Goal: Task Accomplishment & Management: Manage account settings

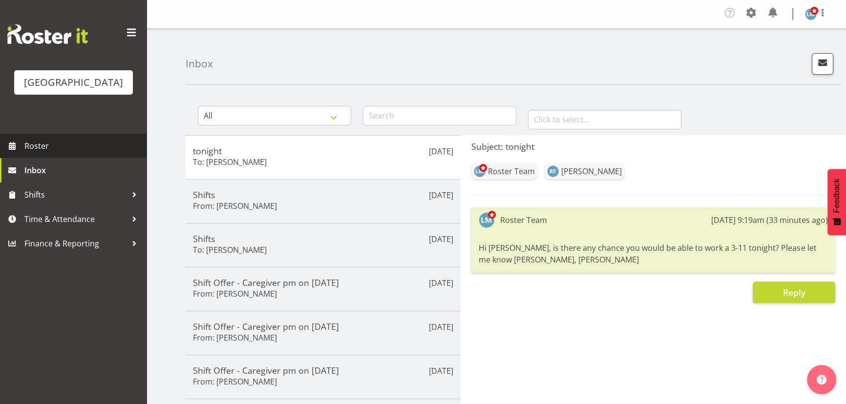
click at [42, 153] on span "Roster" at bounding box center [82, 146] width 117 height 15
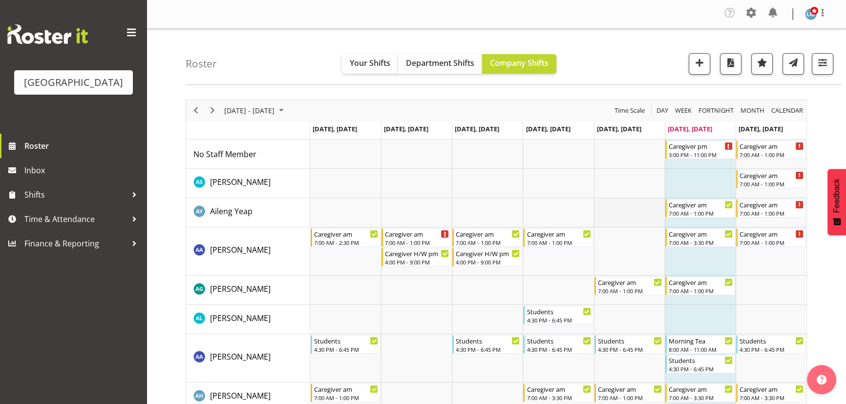
scroll to position [44, 0]
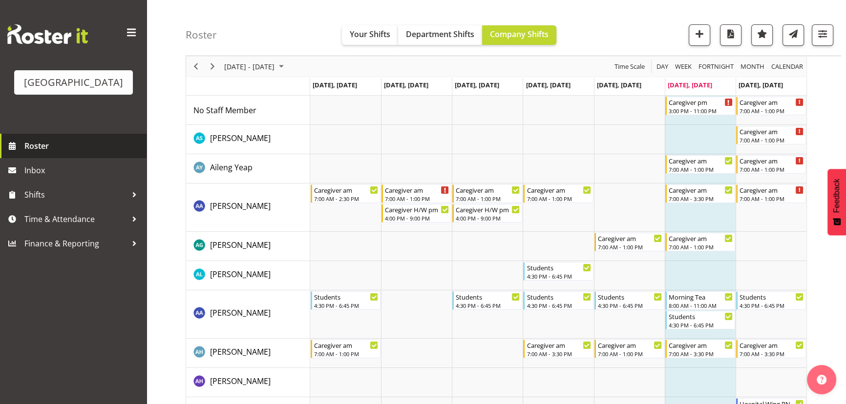
click at [39, 153] on span "Roster" at bounding box center [82, 146] width 117 height 15
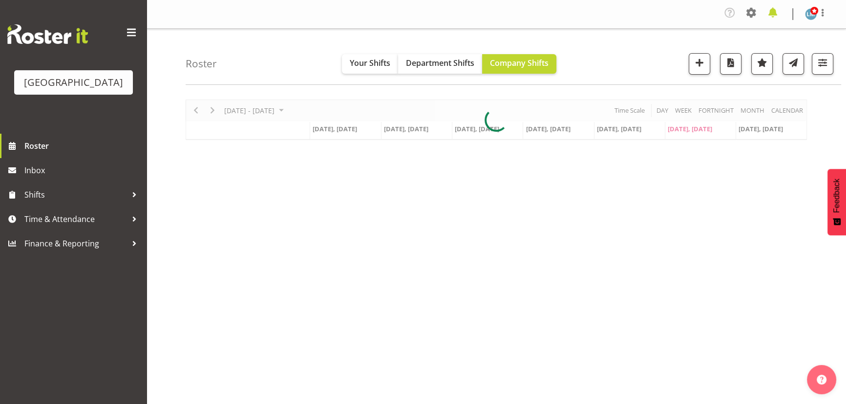
click at [774, 13] on span at bounding box center [772, 13] width 16 height 16
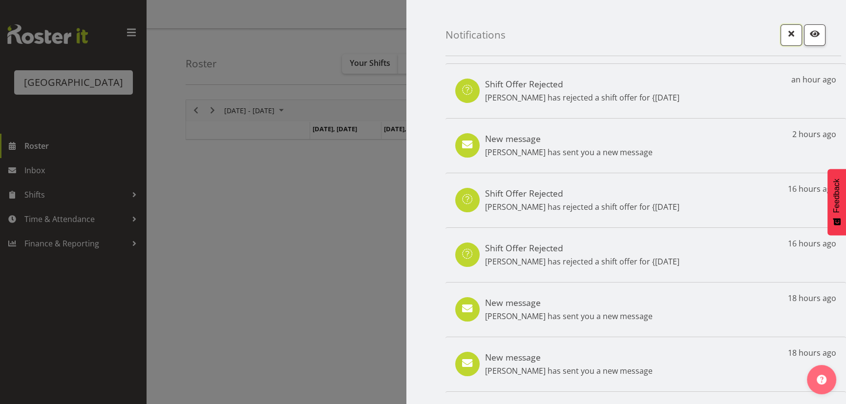
drag, startPoint x: 782, startPoint y: 25, endPoint x: 775, endPoint y: 20, distance: 8.7
click at [782, 24] on div "Notifications" at bounding box center [642, 28] width 395 height 56
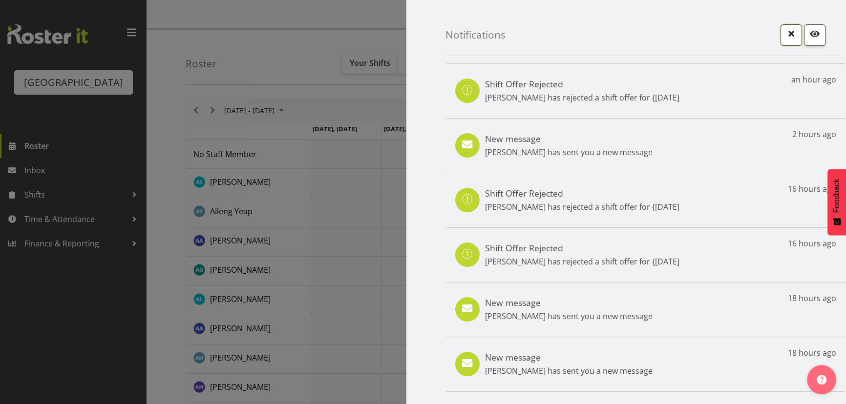
click at [788, 36] on span "button" at bounding box center [791, 33] width 13 height 13
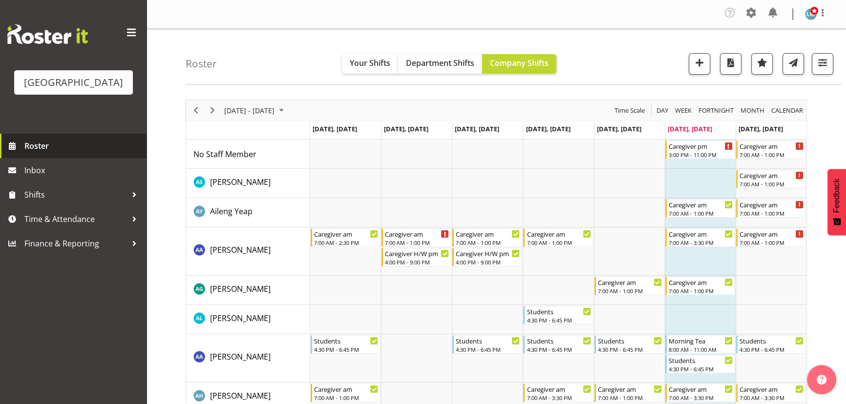
click at [29, 153] on span "Roster" at bounding box center [82, 146] width 117 height 15
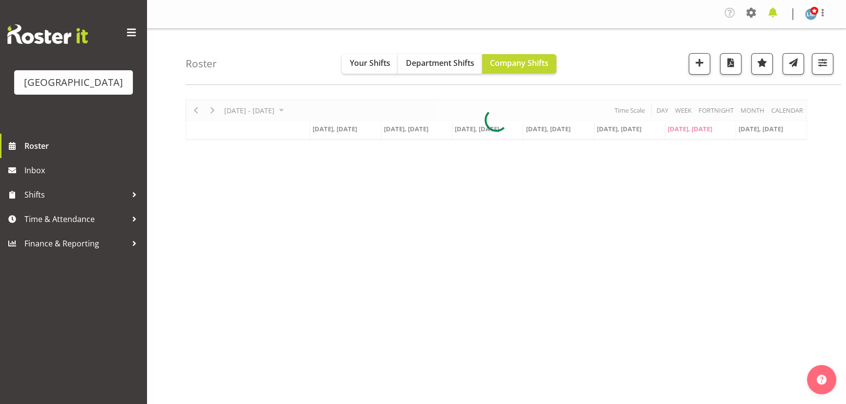
click at [771, 15] on span at bounding box center [772, 13] width 16 height 16
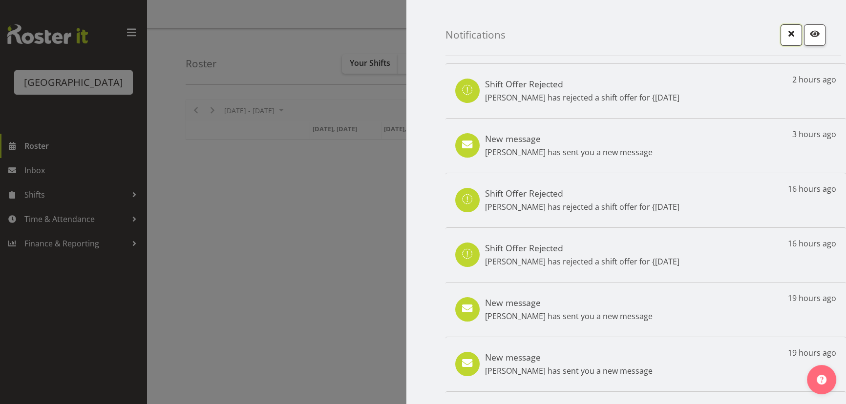
click at [791, 36] on button "button" at bounding box center [790, 34] width 21 height 21
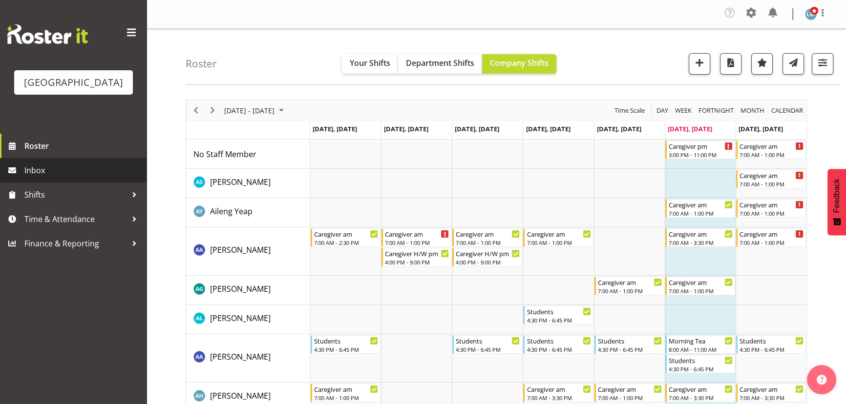
click at [36, 178] on span "Inbox" at bounding box center [82, 170] width 117 height 15
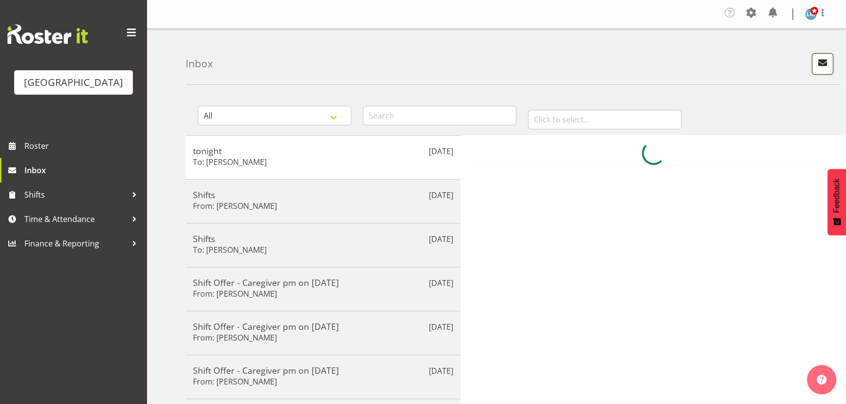
click at [819, 63] on span "button" at bounding box center [822, 62] width 13 height 13
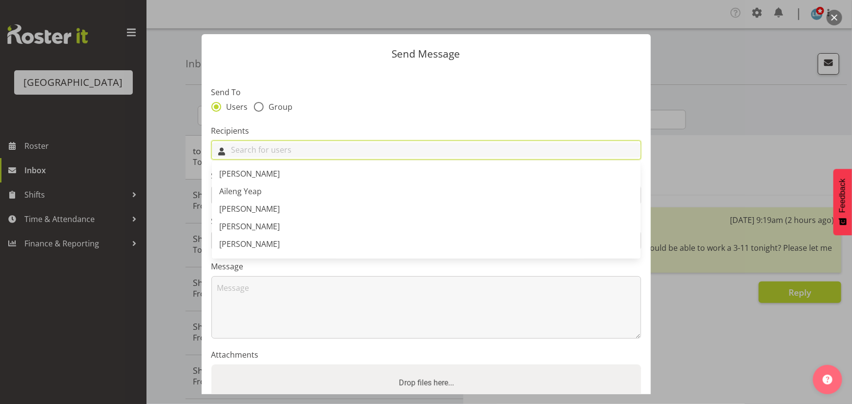
click at [272, 147] on input "text" at bounding box center [426, 150] width 429 height 15
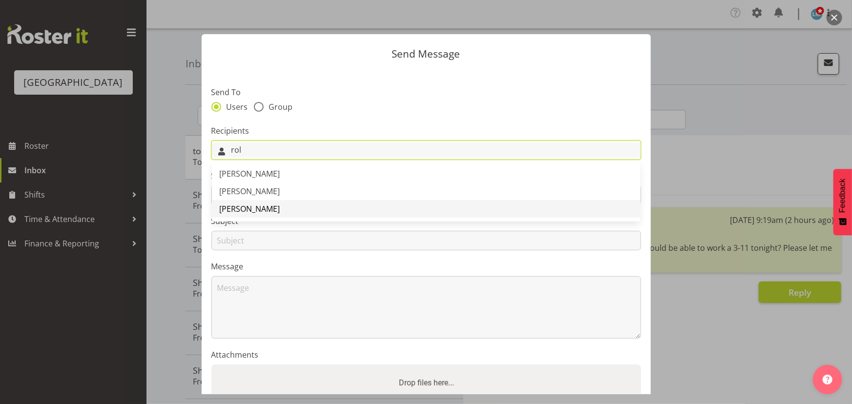
type input "rol"
click at [248, 211] on span "[PERSON_NAME]" at bounding box center [250, 209] width 61 height 11
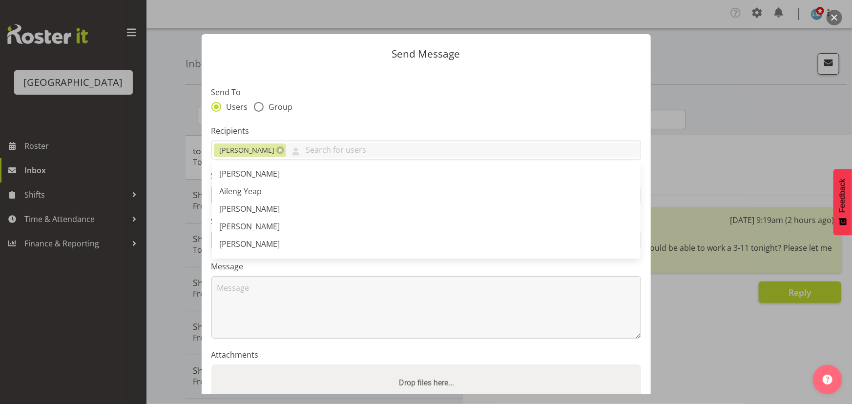
drag, startPoint x: 402, startPoint y: 118, endPoint x: 382, endPoint y: 128, distance: 21.8
click at [402, 119] on section "Send To Users Group Recipients Roldan R Lopiga Abigail Savage Aileng Yeap Alem …" at bounding box center [426, 252] width 449 height 366
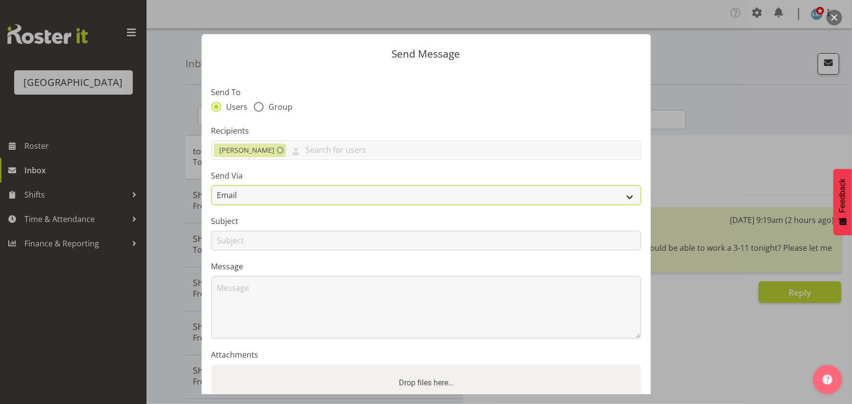
click at [307, 198] on select "Email SMS" at bounding box center [426, 196] width 430 height 20
select select "sms"
click at [211, 186] on select "Email SMS" at bounding box center [426, 196] width 430 height 20
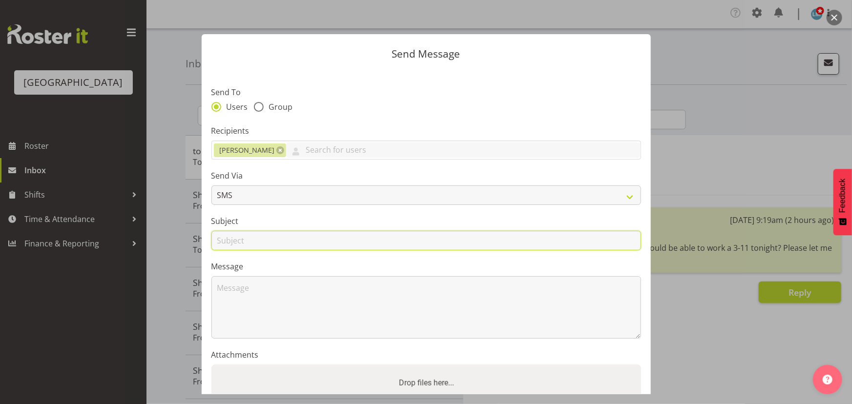
click at [300, 239] on input "text" at bounding box center [426, 241] width 430 height 20
type input "Tonight"
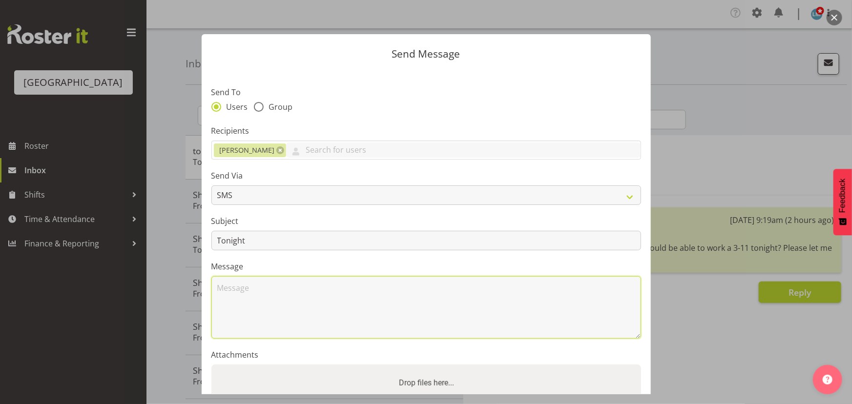
click at [232, 303] on textarea at bounding box center [426, 307] width 430 height 62
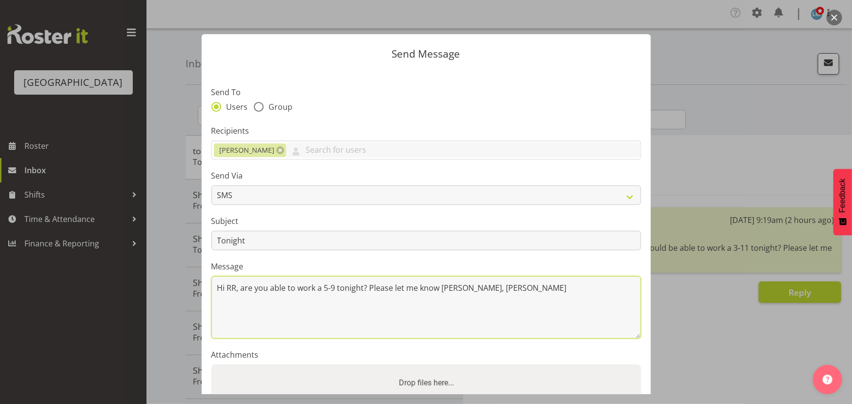
click at [458, 288] on textarea "Hi RR, are you able to work a 5-9 tonight? Please let me know asap, Liz" at bounding box center [426, 307] width 430 height 62
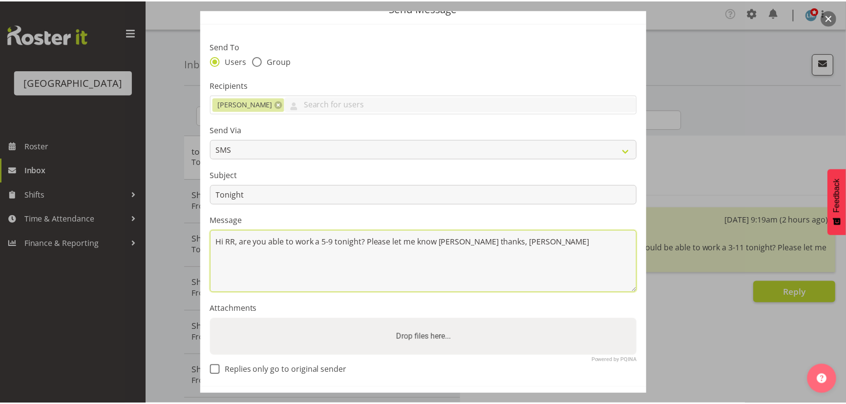
scroll to position [85, 0]
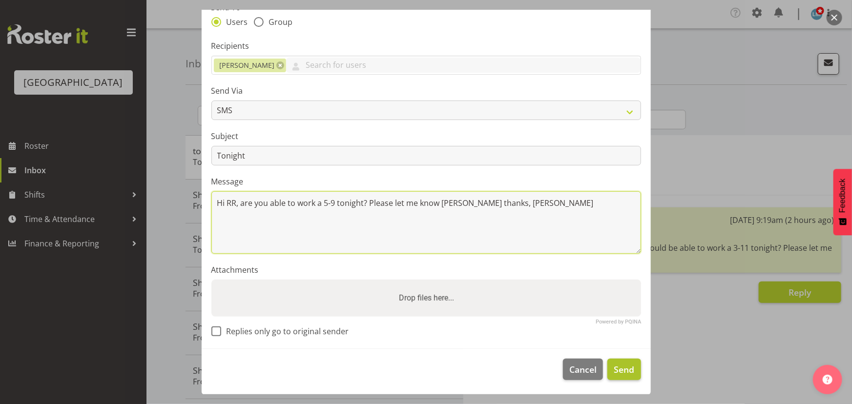
type textarea "Hi RR, are you able to work a 5-9 tonight? Please let me know asap thanks, Liz"
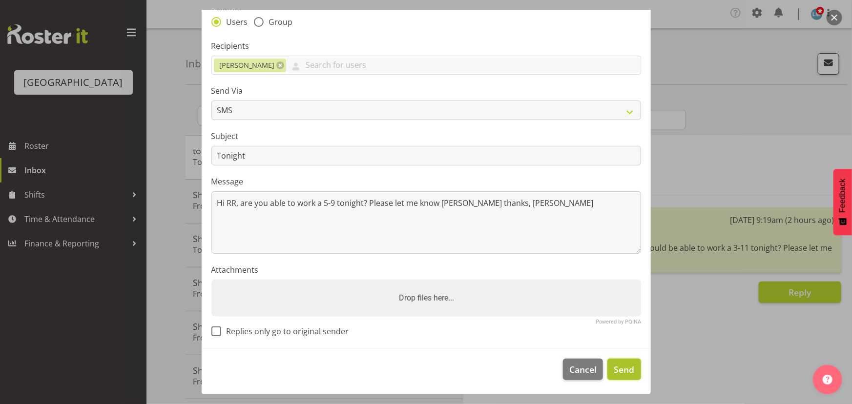
click at [624, 371] on span "Send" at bounding box center [624, 369] width 21 height 13
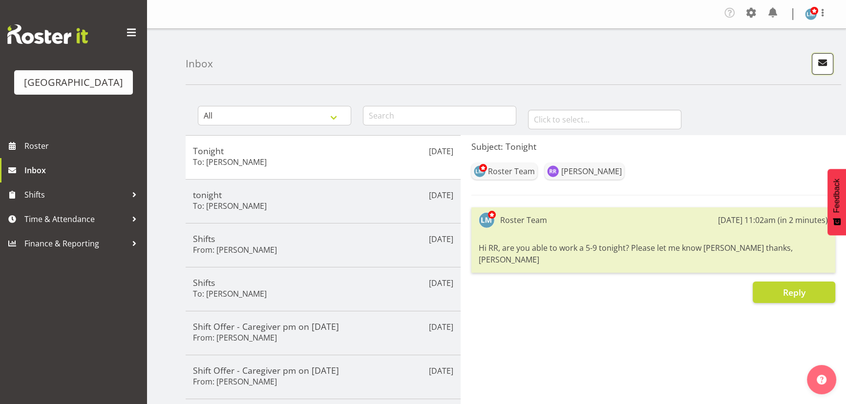
click at [820, 61] on span "button" at bounding box center [822, 62] width 13 height 13
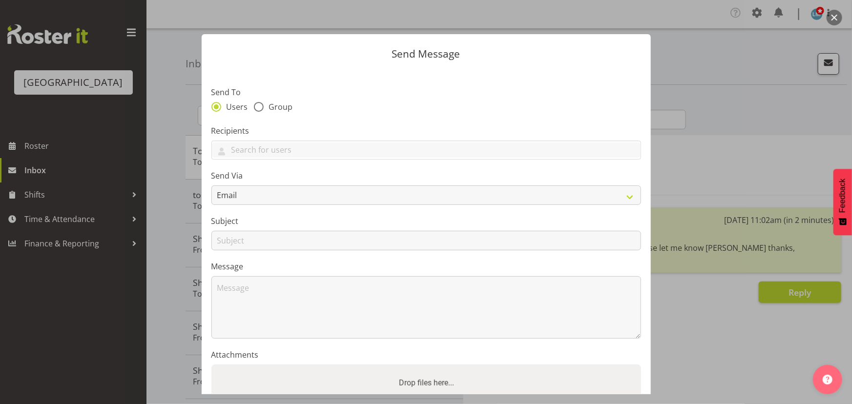
click at [724, 90] on div at bounding box center [426, 202] width 852 height 404
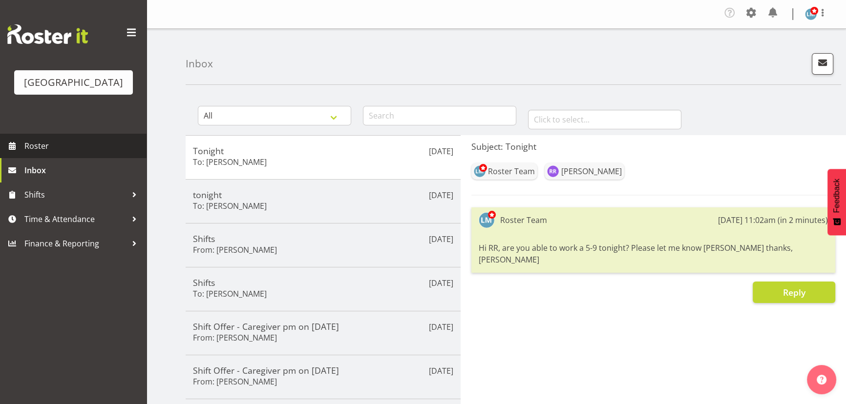
click at [38, 153] on span "Roster" at bounding box center [82, 146] width 117 height 15
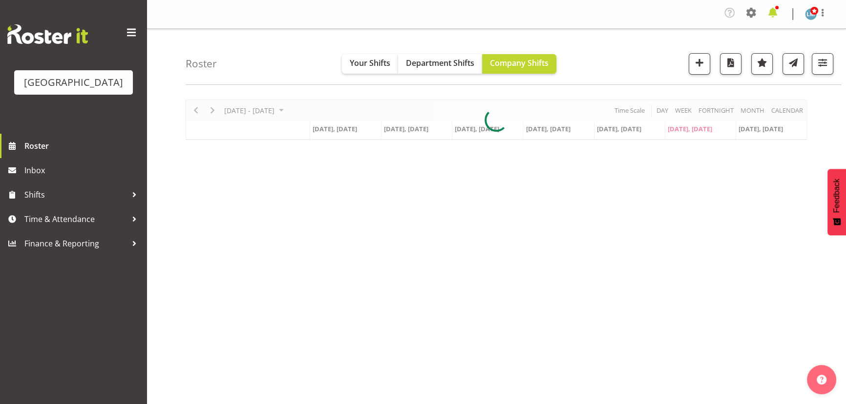
click at [767, 12] on span at bounding box center [772, 13] width 16 height 16
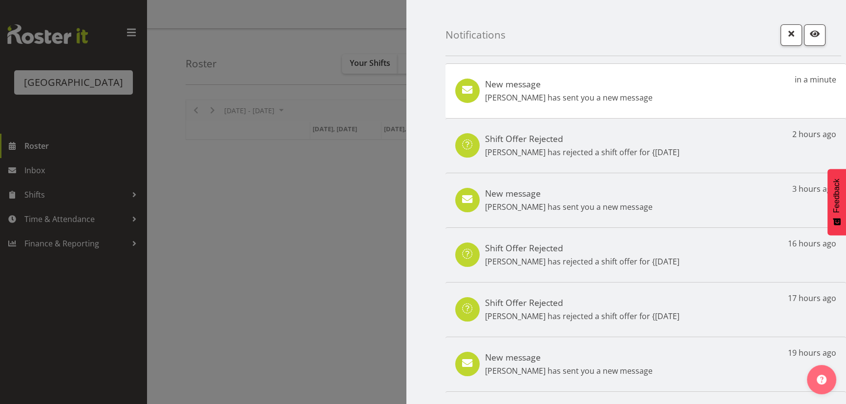
click at [519, 103] on p "Roldan R Lopiga has sent you a new message" at bounding box center [568, 98] width 167 height 12
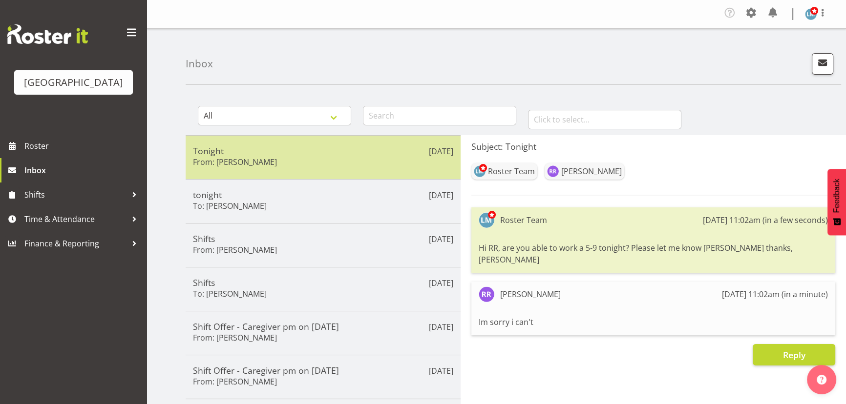
click at [273, 157] on h6 "From: [PERSON_NAME]" at bounding box center [235, 162] width 84 height 10
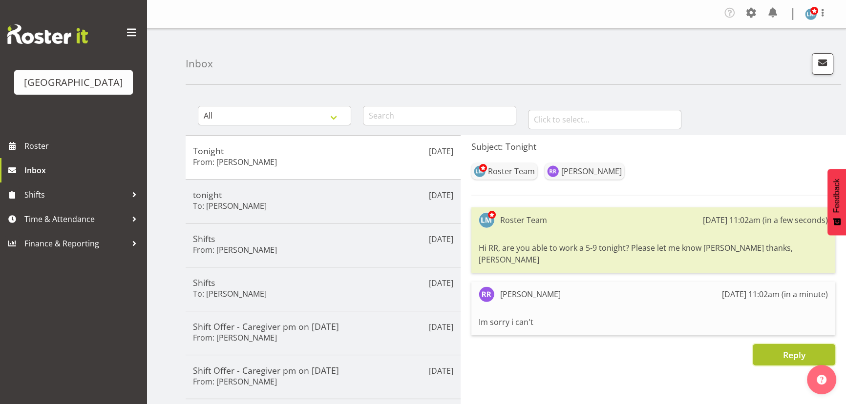
click at [789, 349] on span "Reply" at bounding box center [793, 355] width 22 height 12
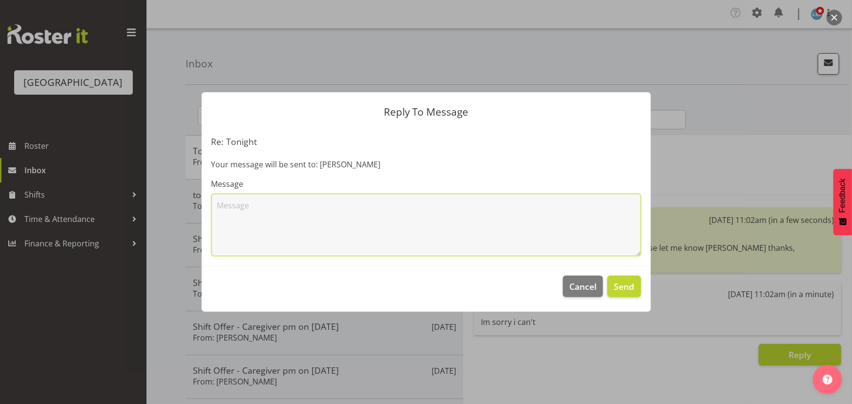
click at [300, 231] on textarea at bounding box center [426, 225] width 430 height 62
type textarea "Thanks for the prompt reply"
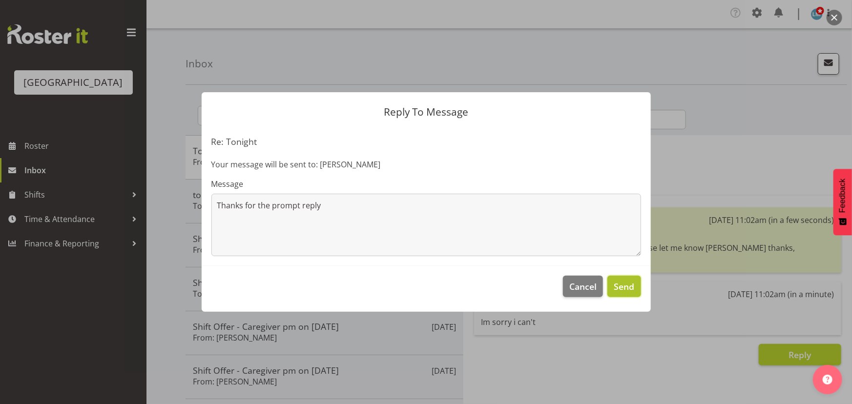
click at [624, 285] on span "Send" at bounding box center [624, 286] width 21 height 13
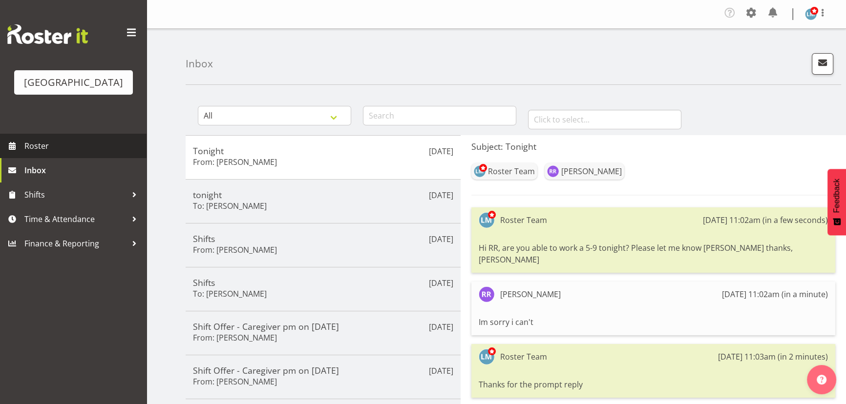
click at [29, 153] on span "Roster" at bounding box center [82, 146] width 117 height 15
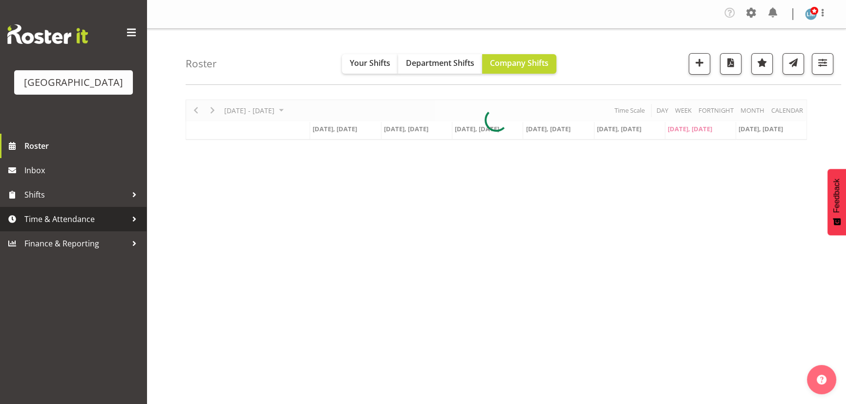
click at [48, 227] on span "Time & Attendance" at bounding box center [75, 219] width 103 height 15
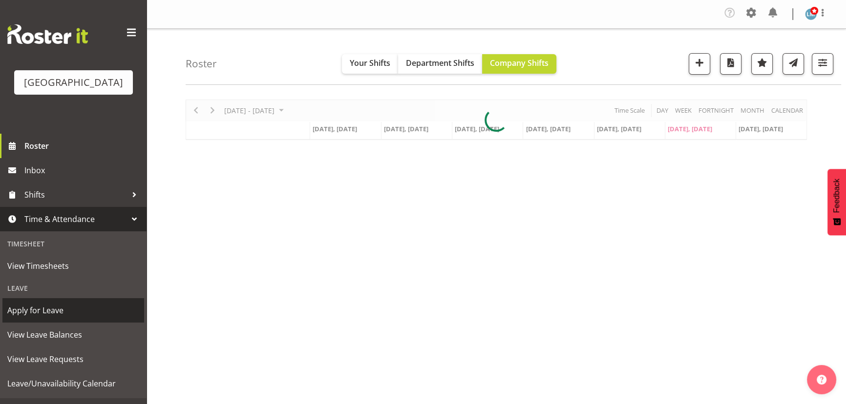
click at [31, 318] on span "Apply for Leave" at bounding box center [73, 310] width 132 height 15
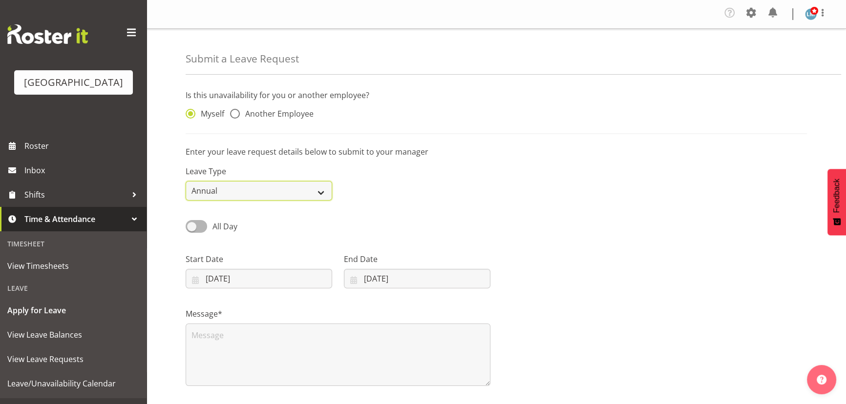
click at [245, 186] on select "Annual Sick Leave Without Pay Bereavement Domestic Violence Parental Jury Servi…" at bounding box center [259, 191] width 146 height 20
select select "Sick"
click at [186, 181] on select "Annual Sick Leave Without Pay Bereavement Domestic Violence Parental Jury Servi…" at bounding box center [259, 191] width 146 height 20
click at [238, 111] on span at bounding box center [235, 114] width 10 height 10
click at [236, 111] on input "Another Employee" at bounding box center [233, 114] width 6 height 6
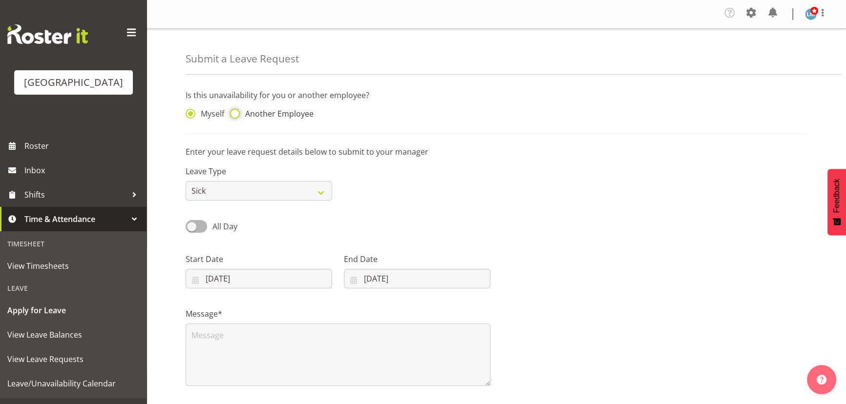
radio input "true"
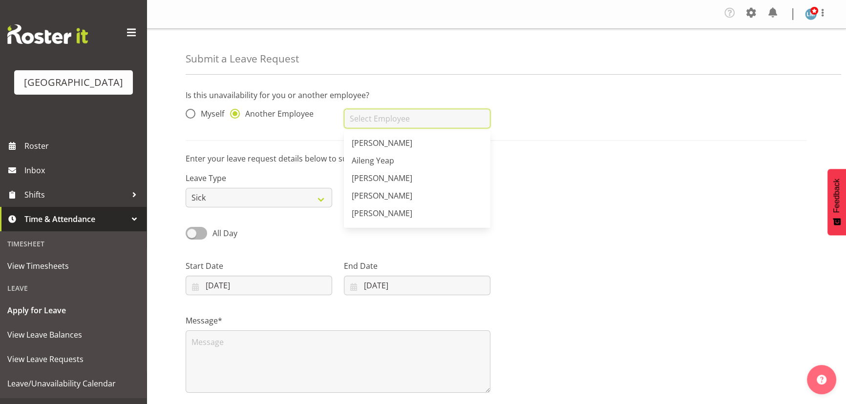
click at [391, 117] on input "text" at bounding box center [417, 119] width 146 height 20
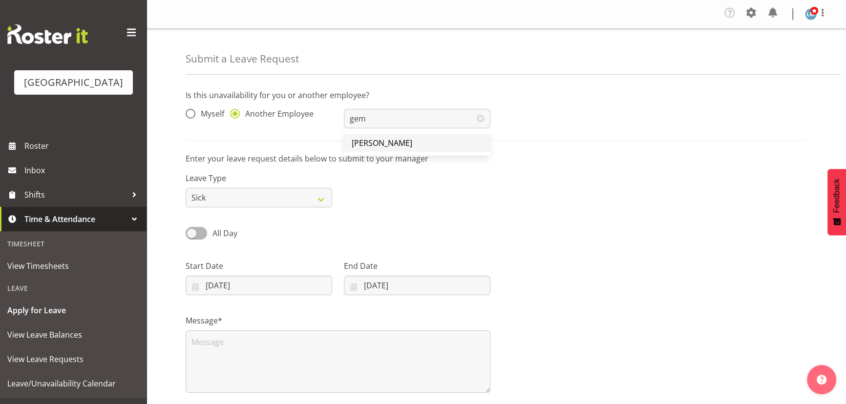
click at [396, 136] on link "[PERSON_NAME]" at bounding box center [417, 143] width 146 height 18
type input "[PERSON_NAME]"
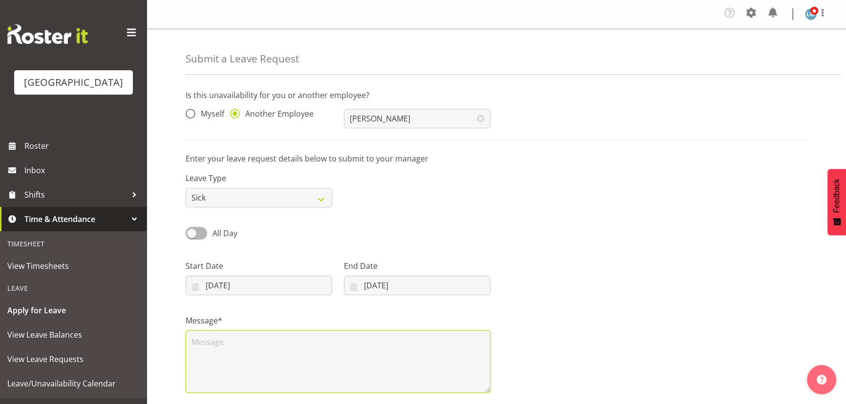
click at [235, 351] on textarea at bounding box center [338, 361] width 305 height 62
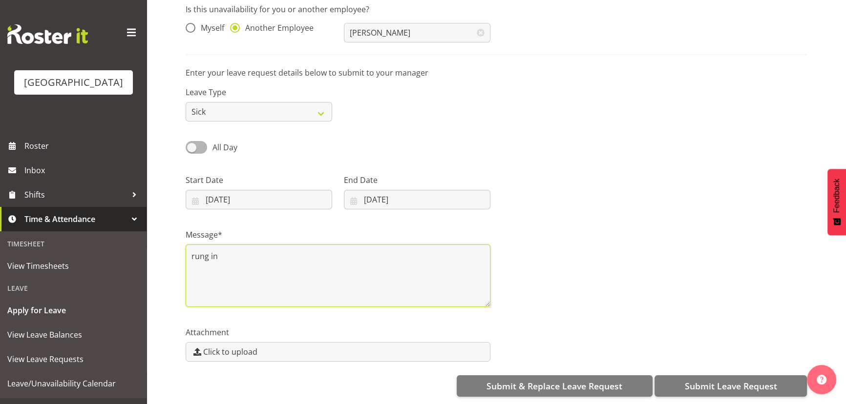
scroll to position [92, 0]
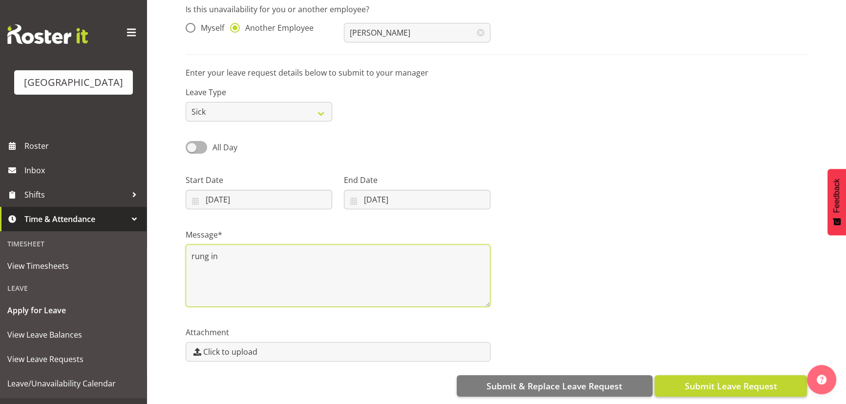
type textarea "rung in"
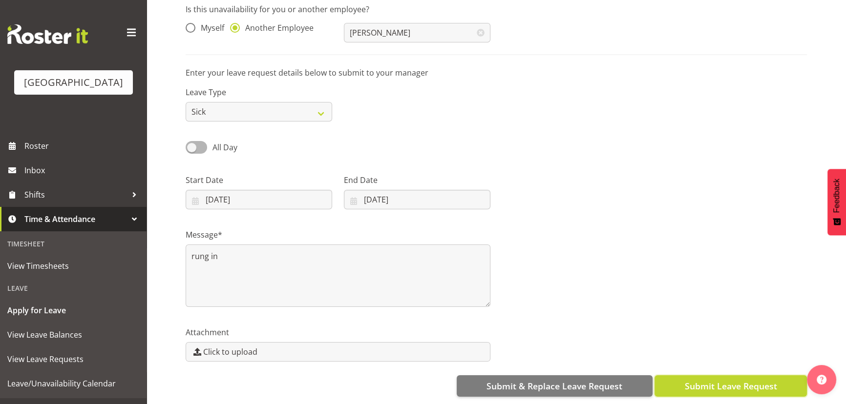
click at [713, 381] on span "Submit Leave Request" at bounding box center [730, 386] width 92 height 13
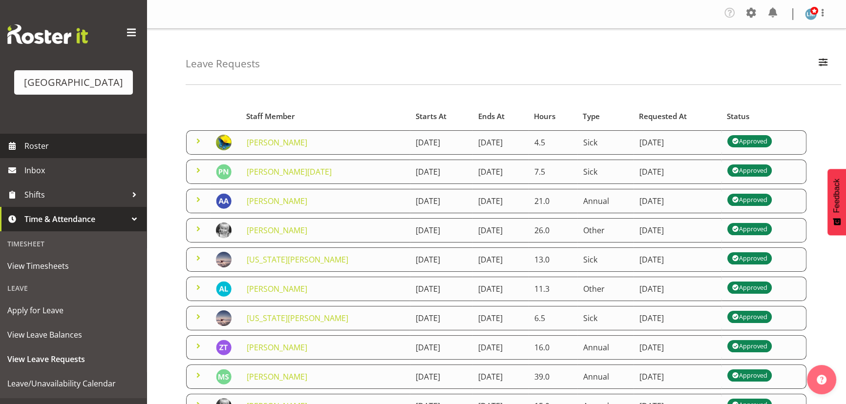
click at [39, 153] on span "Roster" at bounding box center [82, 146] width 117 height 15
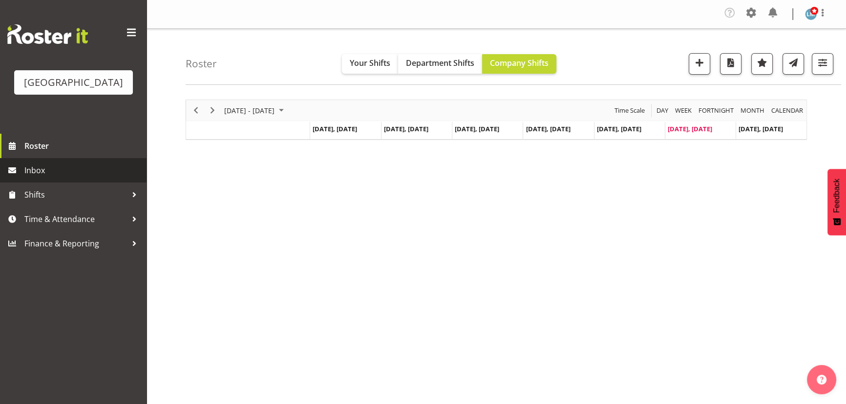
click at [31, 178] on span "Inbox" at bounding box center [82, 170] width 117 height 15
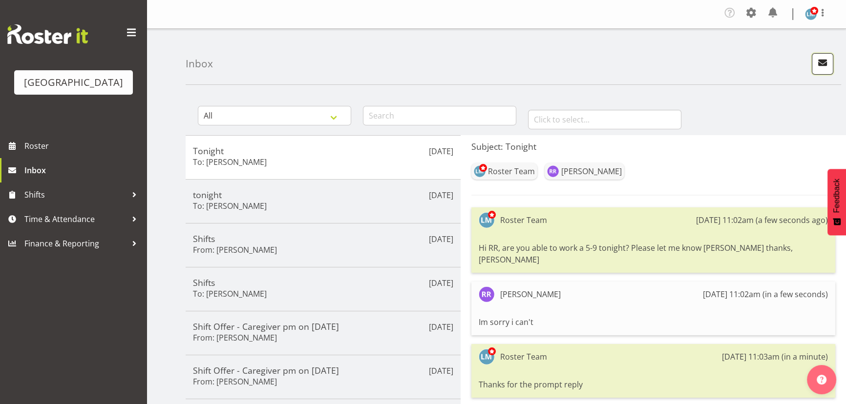
click at [820, 59] on span "button" at bounding box center [822, 62] width 13 height 13
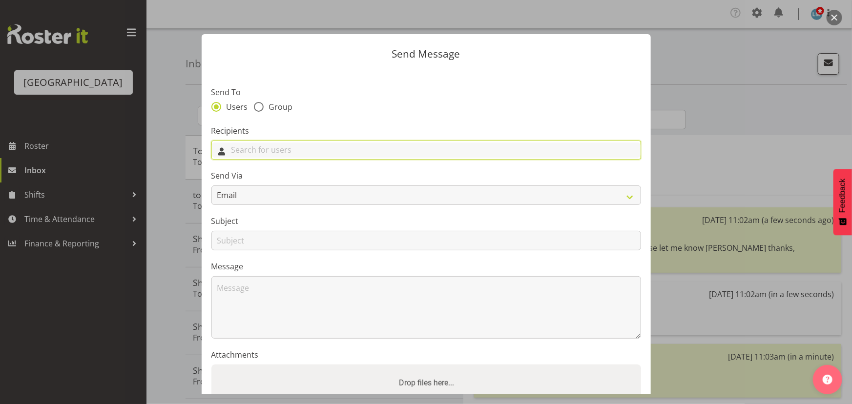
click at [283, 151] on input "text" at bounding box center [426, 150] width 429 height 15
type input "bail"
click at [271, 178] on link "[PERSON_NAME]" at bounding box center [426, 174] width 429 height 18
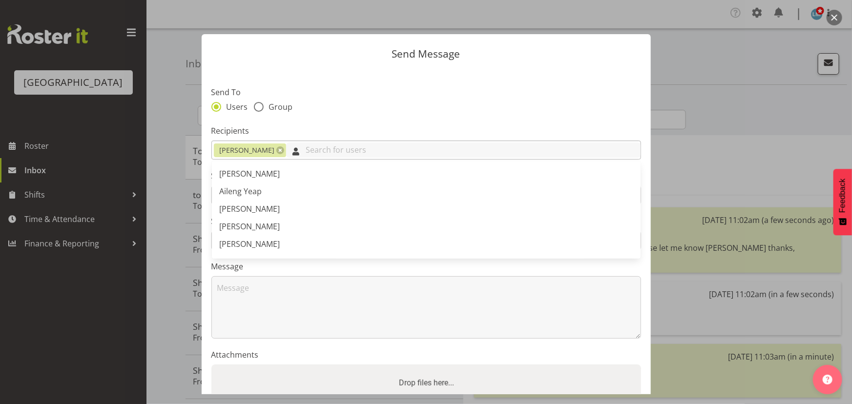
click at [298, 152] on input "text" at bounding box center [463, 150] width 354 height 15
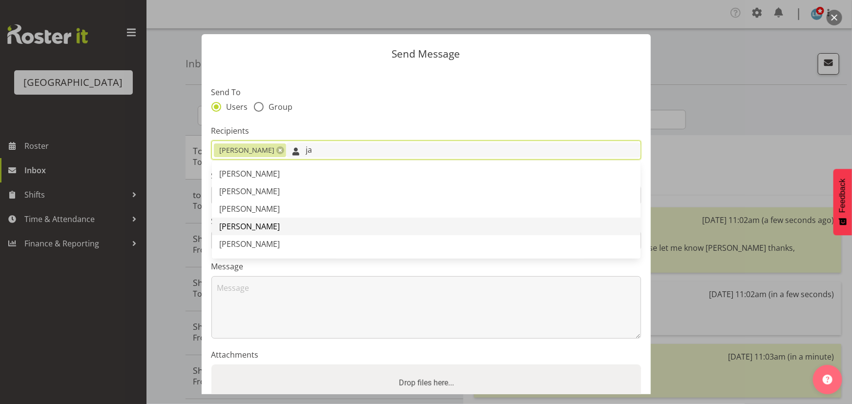
type input "ja"
click at [270, 224] on span "[PERSON_NAME]" at bounding box center [250, 226] width 61 height 11
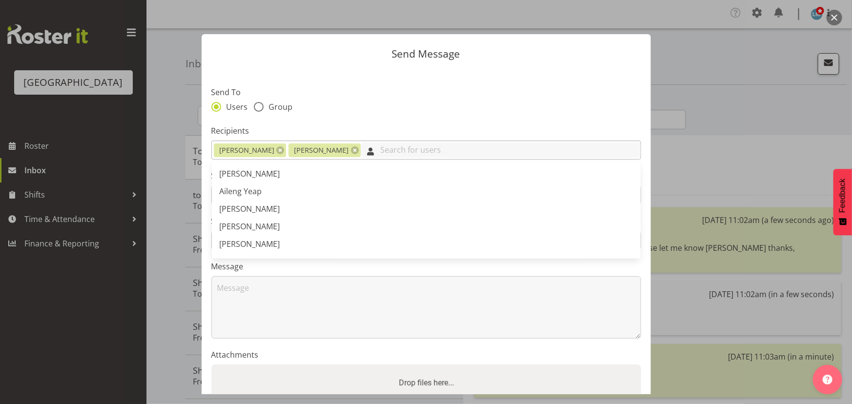
click at [378, 150] on input "text" at bounding box center [500, 150] width 279 height 15
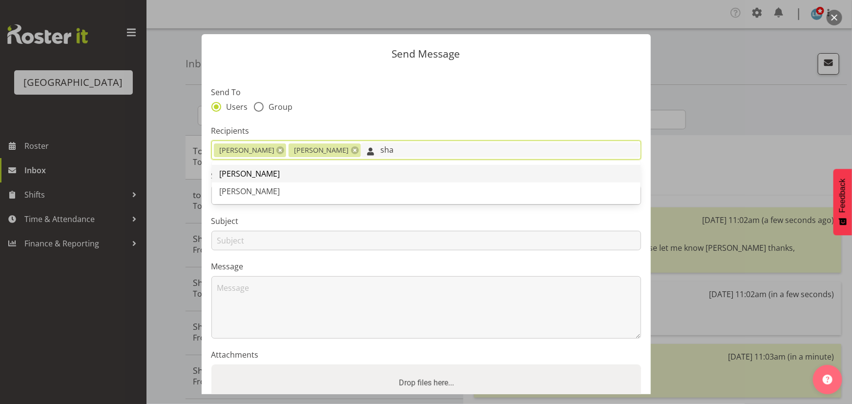
type input "sha"
click at [263, 175] on link "Shania Ali" at bounding box center [426, 174] width 429 height 18
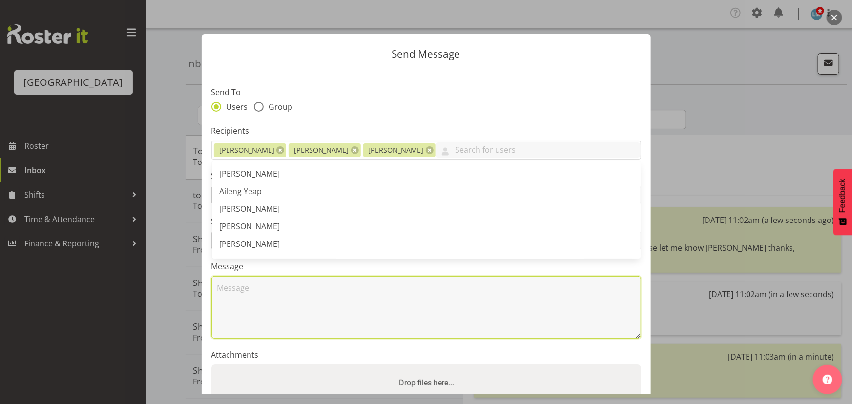
click at [227, 285] on textarea at bounding box center [426, 307] width 430 height 62
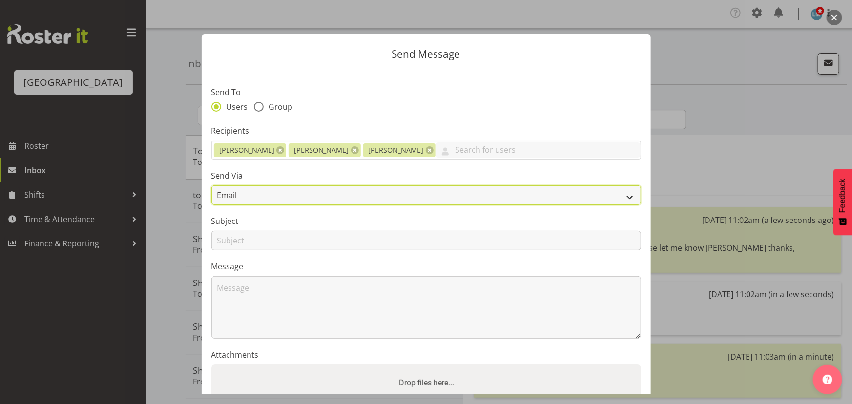
click at [296, 190] on select "Email SMS" at bounding box center [426, 196] width 430 height 20
select select "sms"
click at [211, 186] on select "Email SMS" at bounding box center [426, 196] width 430 height 20
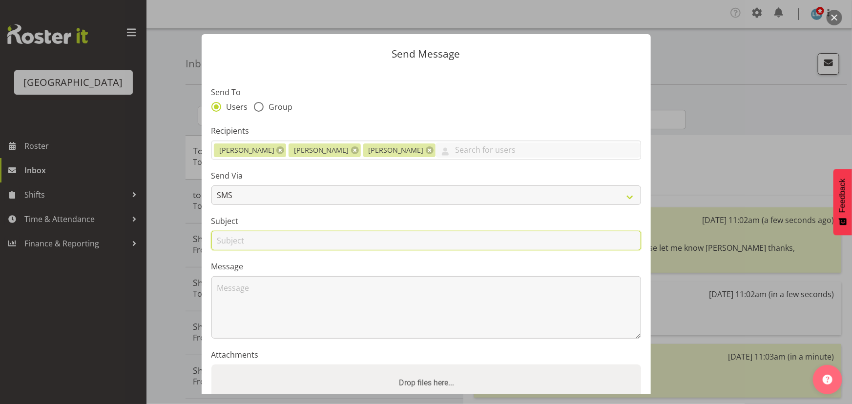
click at [267, 247] on input "text" at bounding box center [426, 241] width 430 height 20
type input "Tonight"
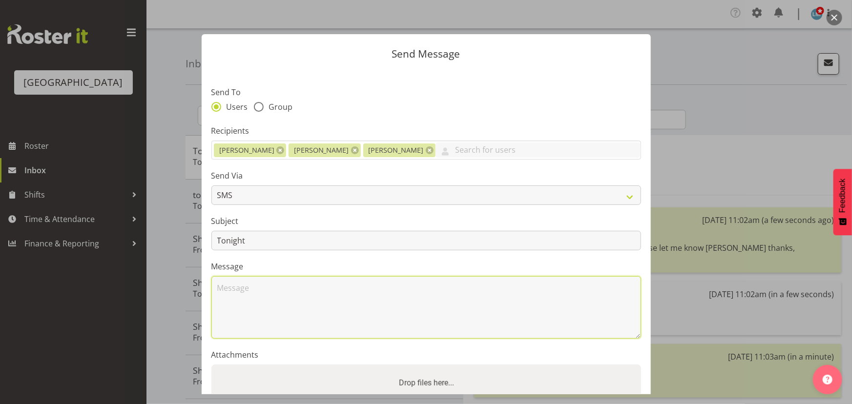
drag, startPoint x: 232, startPoint y: 290, endPoint x: 247, endPoint y: 289, distance: 14.7
click at [236, 290] on textarea at bounding box center [426, 307] width 430 height 62
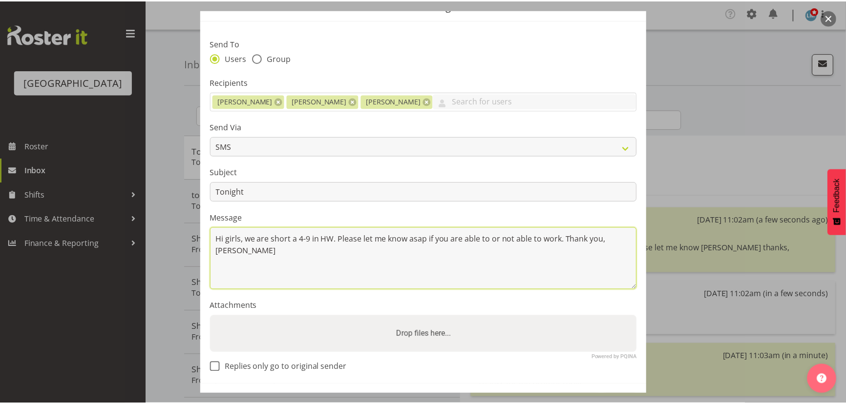
scroll to position [85, 0]
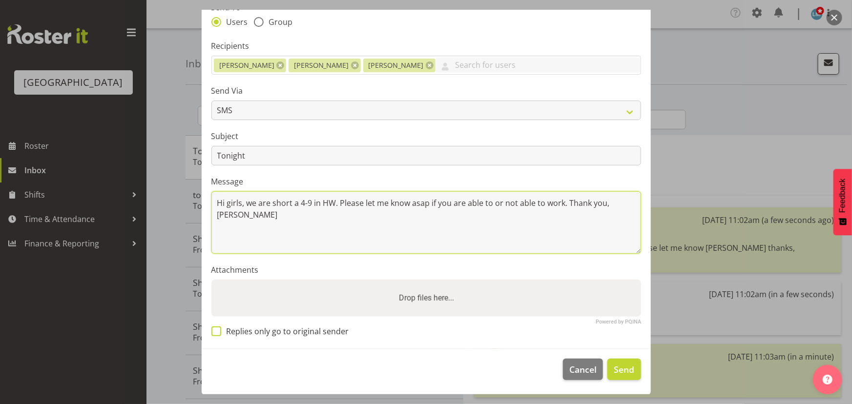
type textarea "Hi girls, we are short a 4-9 in HW. Please let me know asap if you are able to …"
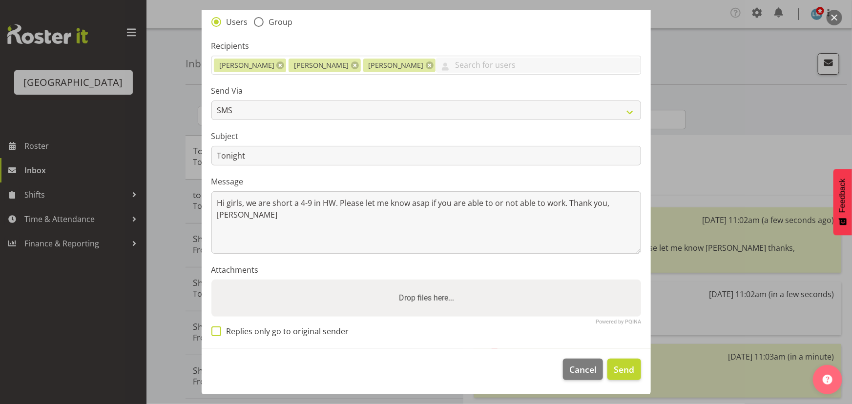
click at [217, 330] on span at bounding box center [216, 332] width 10 height 10
click at [217, 330] on input "Replies only go to original sender" at bounding box center [214, 332] width 6 height 6
checkbox input "true"
click at [620, 372] on span "Send" at bounding box center [624, 369] width 21 height 13
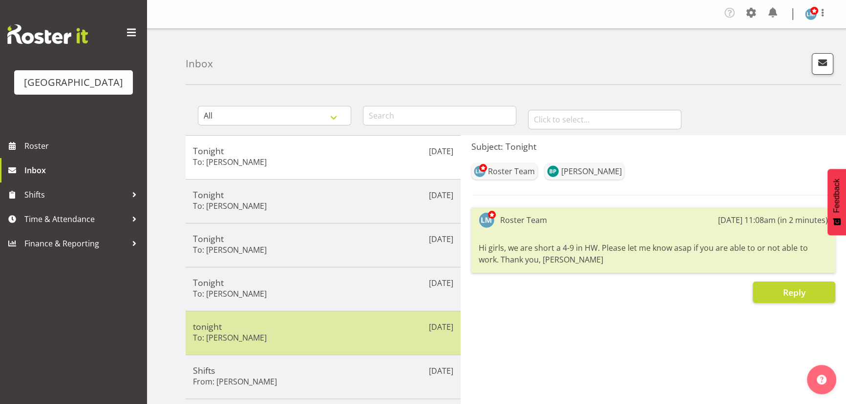
click at [277, 337] on div "tonight To: Ruth Flavell" at bounding box center [323, 333] width 260 height 24
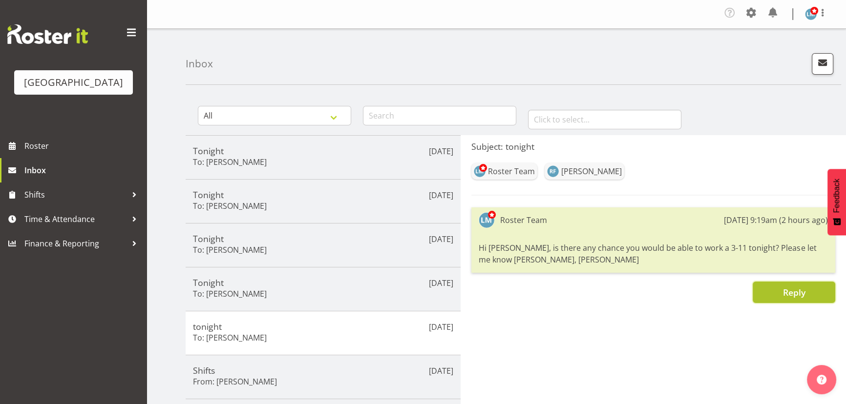
click at [782, 299] on button "Reply" at bounding box center [793, 292] width 83 height 21
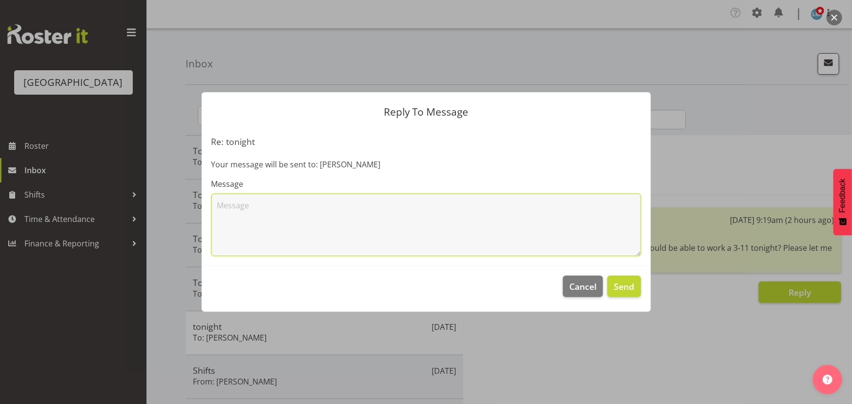
click at [484, 229] on textarea at bounding box center [426, 225] width 430 height 62
type textarea "D"
type textarea "Hi Ruth, did you get my text?"
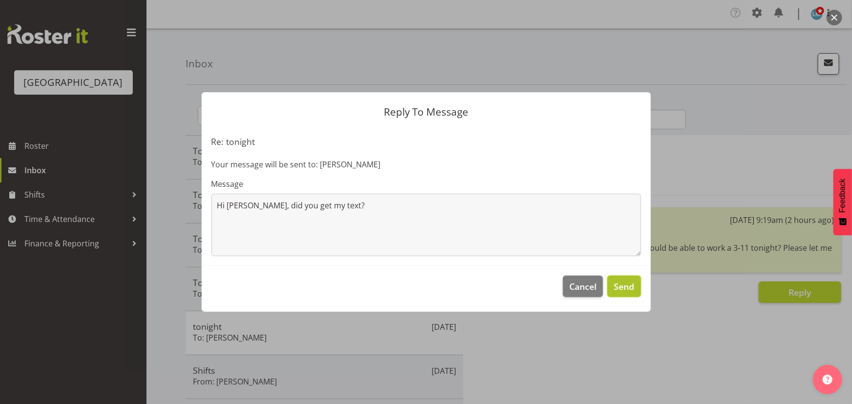
click at [628, 288] on span "Send" at bounding box center [624, 286] width 21 height 13
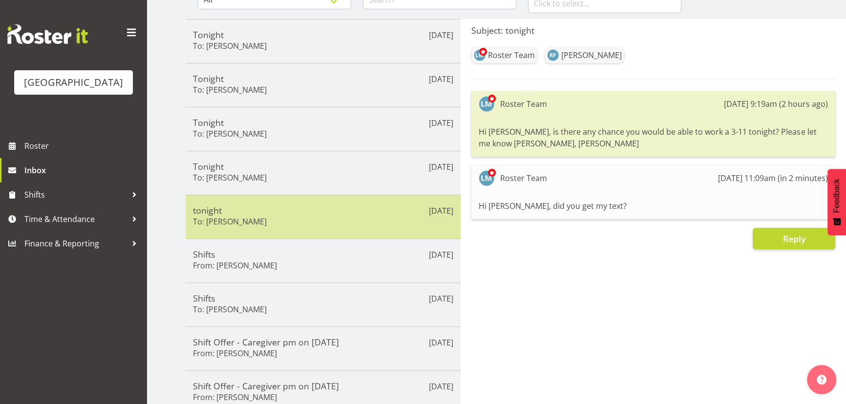
scroll to position [0, 0]
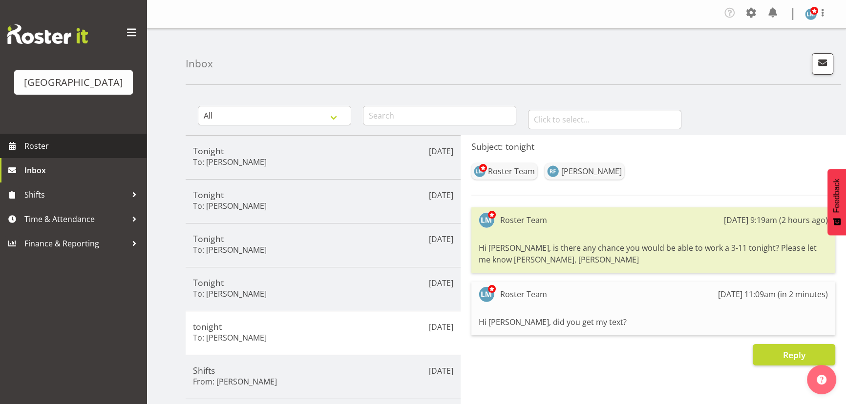
click at [46, 153] on span "Roster" at bounding box center [82, 146] width 117 height 15
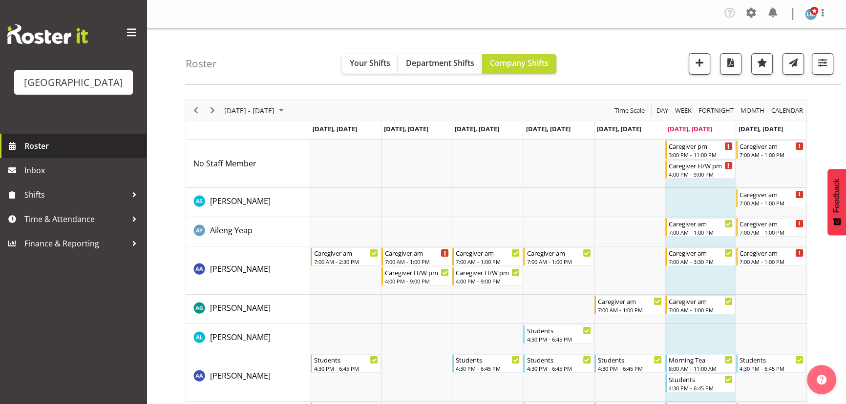
click at [44, 153] on span "Roster" at bounding box center [82, 146] width 117 height 15
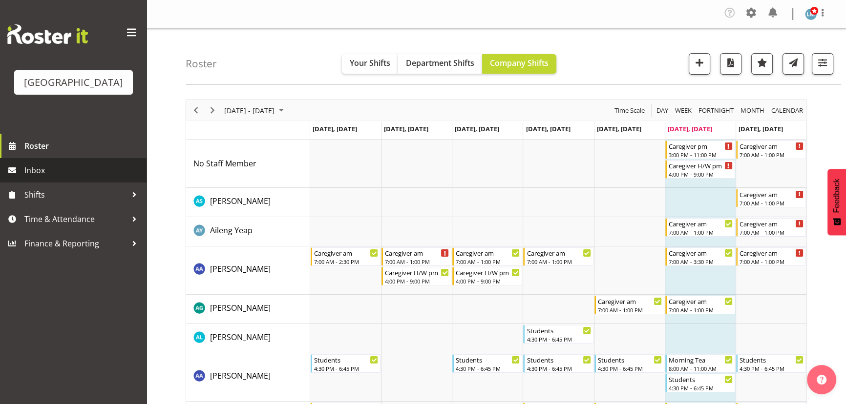
click at [37, 178] on span "Inbox" at bounding box center [82, 170] width 117 height 15
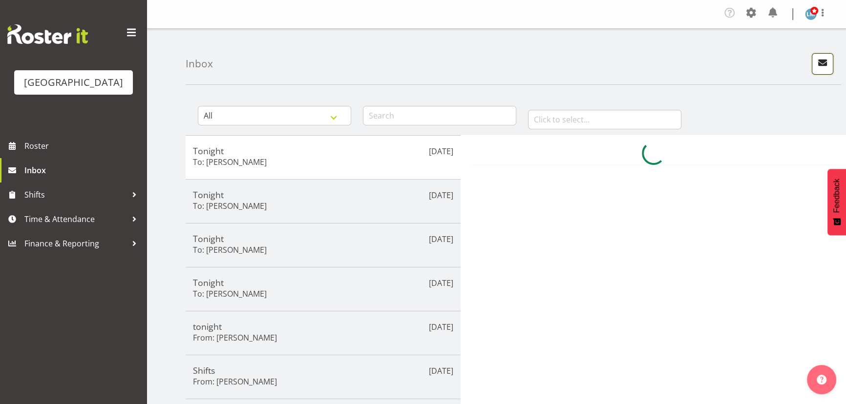
click at [819, 65] on span "button" at bounding box center [822, 62] width 13 height 13
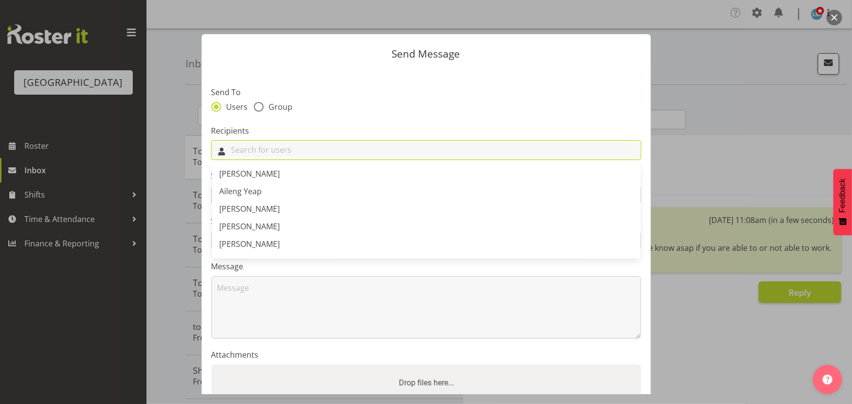
click at [334, 146] on input "text" at bounding box center [426, 150] width 429 height 15
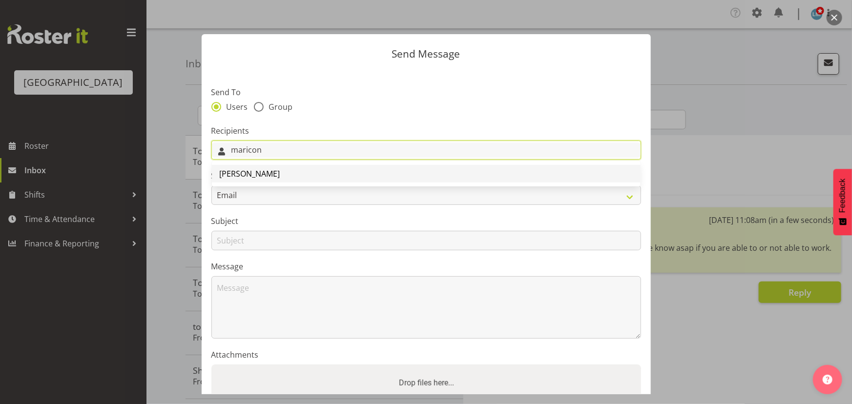
type input "maricon"
click at [245, 178] on span "[PERSON_NAME]" at bounding box center [250, 173] width 61 height 11
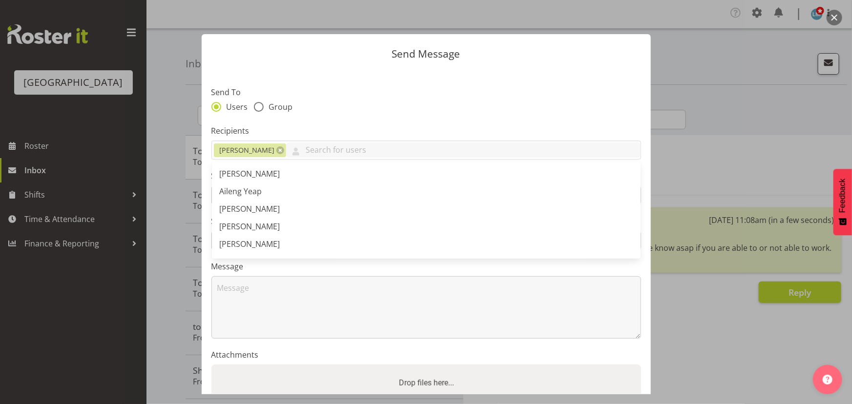
click at [361, 122] on section "Send To Users Group Recipients Maricon Nillo Abigail Savage Aileng Yeap Alem Ab…" at bounding box center [426, 252] width 449 height 366
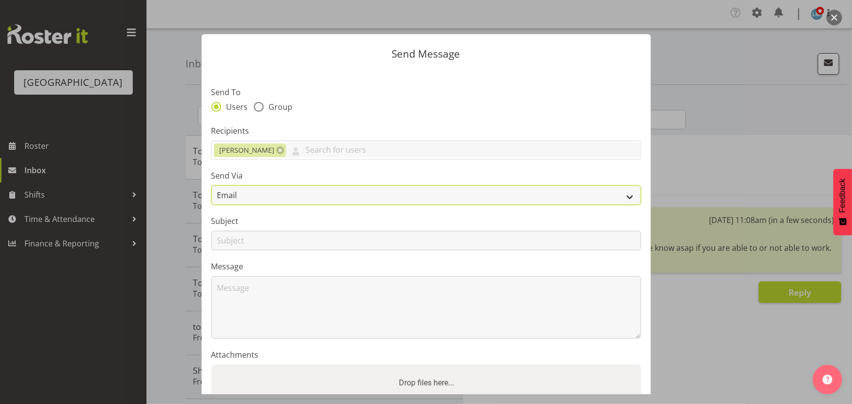
drag, startPoint x: 272, startPoint y: 198, endPoint x: 272, endPoint y: 204, distance: 5.9
click at [272, 198] on select "Email SMS" at bounding box center [426, 196] width 430 height 20
select select "sms"
click at [211, 186] on select "Email SMS" at bounding box center [426, 196] width 430 height 20
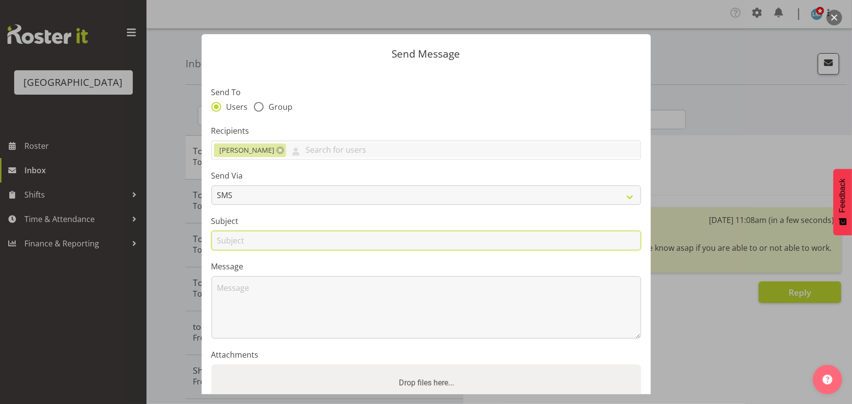
click at [272, 239] on input "text" at bounding box center [426, 241] width 430 height 20
type input "Tonight"
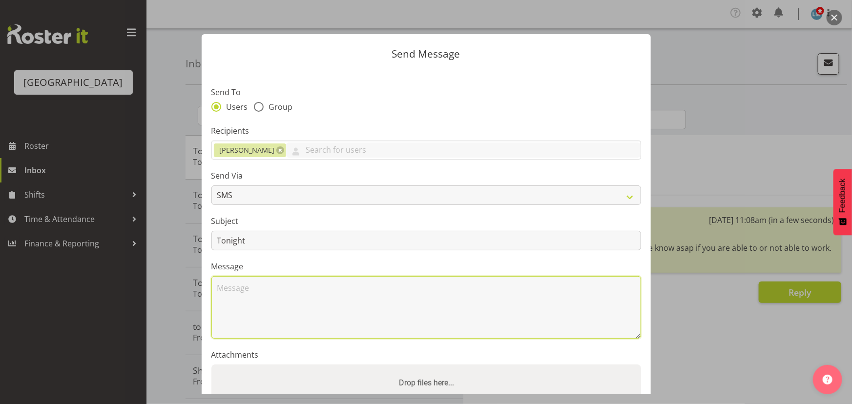
drag, startPoint x: 225, startPoint y: 293, endPoint x: 223, endPoint y: 287, distance: 6.6
click at [224, 292] on textarea at bounding box center [426, 307] width 430 height 62
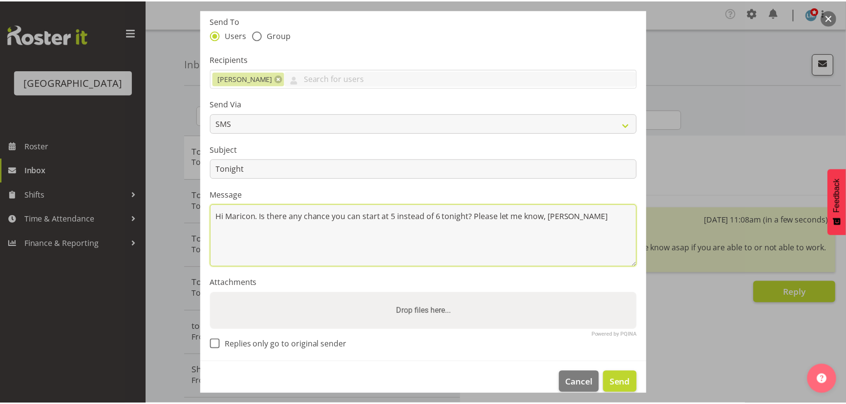
scroll to position [85, 0]
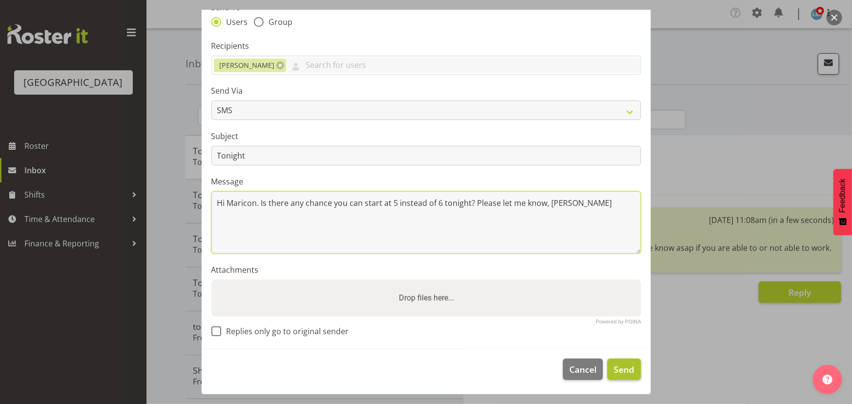
type textarea "Hi Maricon. Is there any chance you can start at 5 instead of 6 tonight? Please…"
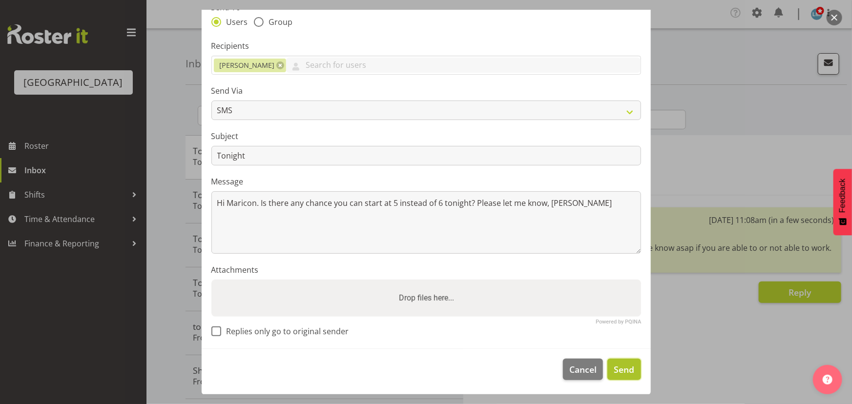
click at [627, 371] on span "Send" at bounding box center [624, 369] width 21 height 13
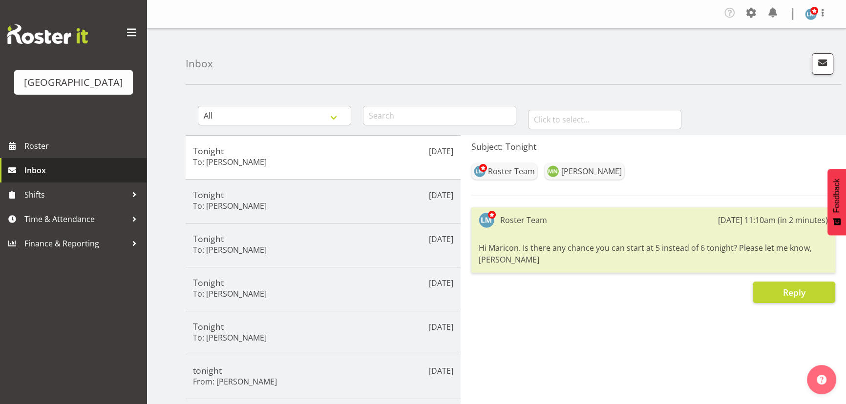
click at [40, 178] on span "Inbox" at bounding box center [82, 170] width 117 height 15
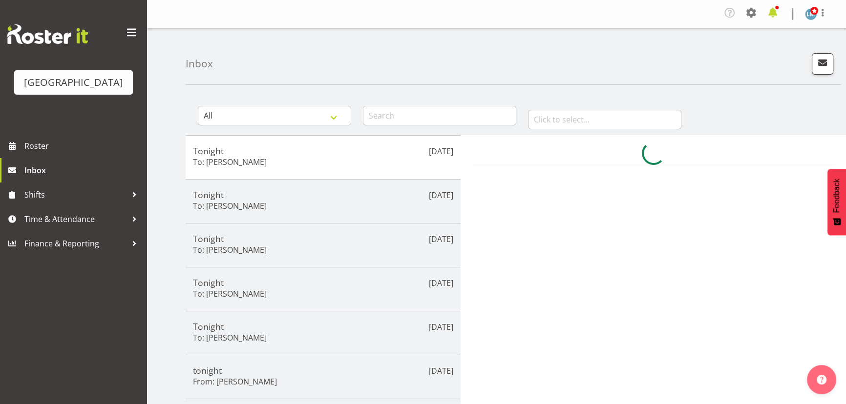
click at [771, 12] on span at bounding box center [772, 13] width 16 height 16
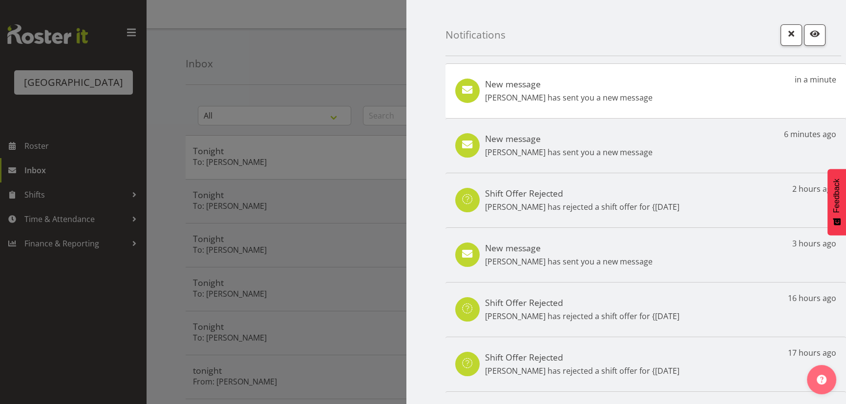
click at [536, 101] on p "Ruth Flavell has sent you a new message" at bounding box center [568, 98] width 167 height 12
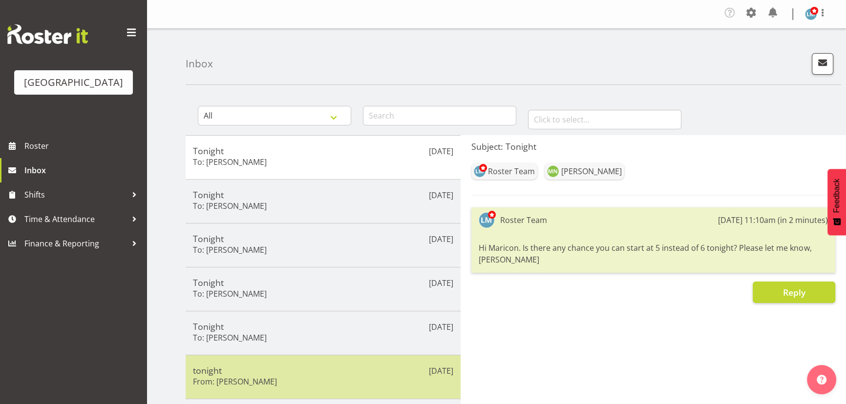
click at [337, 381] on div "tonight From: [PERSON_NAME]" at bounding box center [323, 377] width 260 height 24
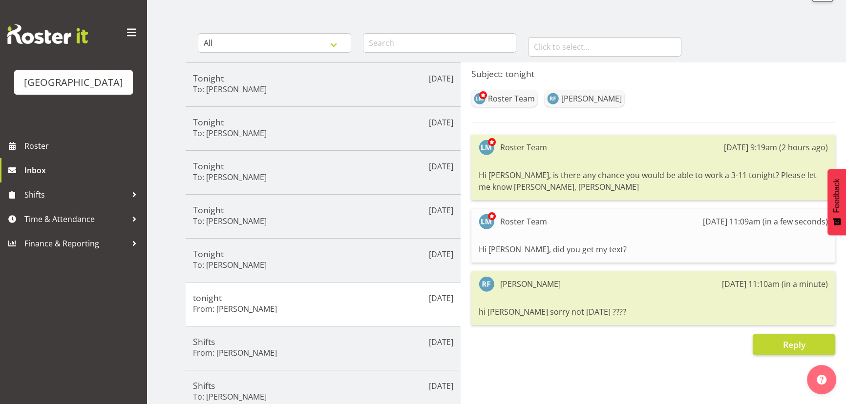
scroll to position [88, 0]
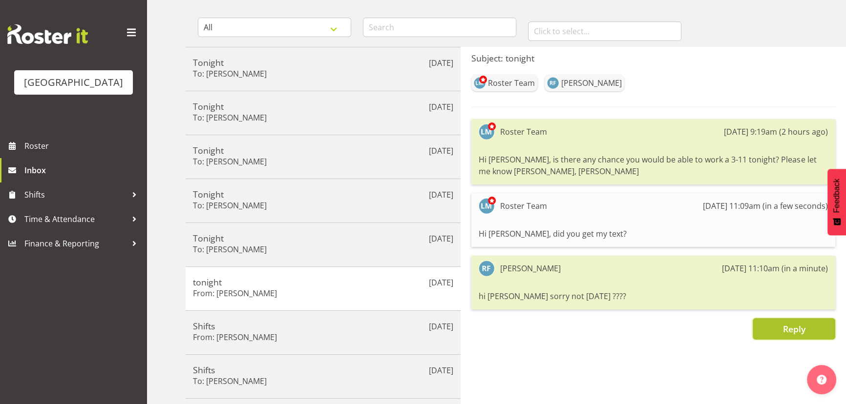
click at [795, 323] on span "Reply" at bounding box center [793, 329] width 22 height 12
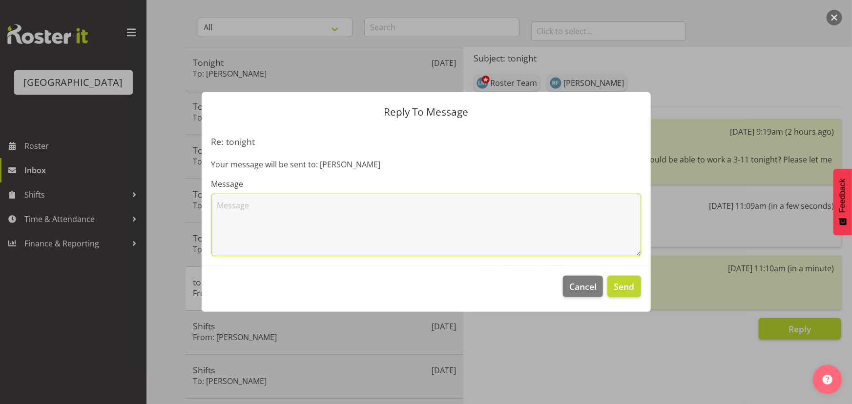
click at [322, 206] on textarea at bounding box center [426, 225] width 430 height 62
type textarea "That's cool, now I know. Cheers for replying."
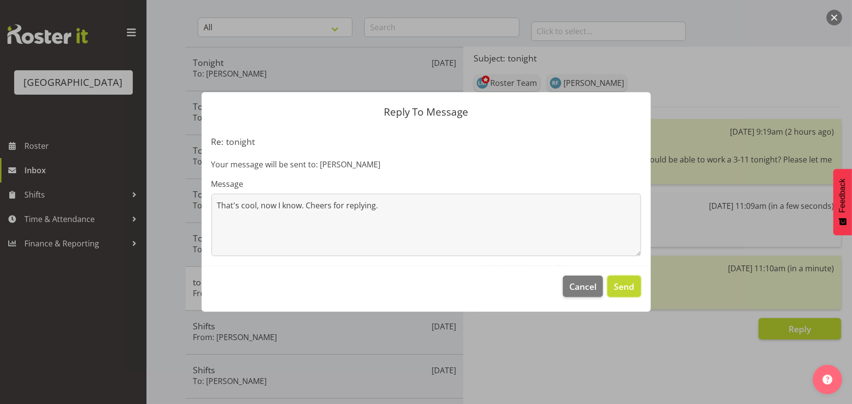
click at [627, 283] on span "Send" at bounding box center [624, 286] width 21 height 13
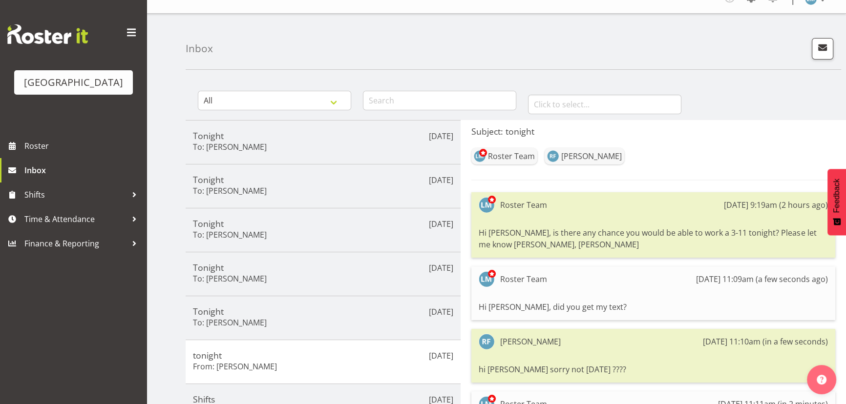
scroll to position [0, 0]
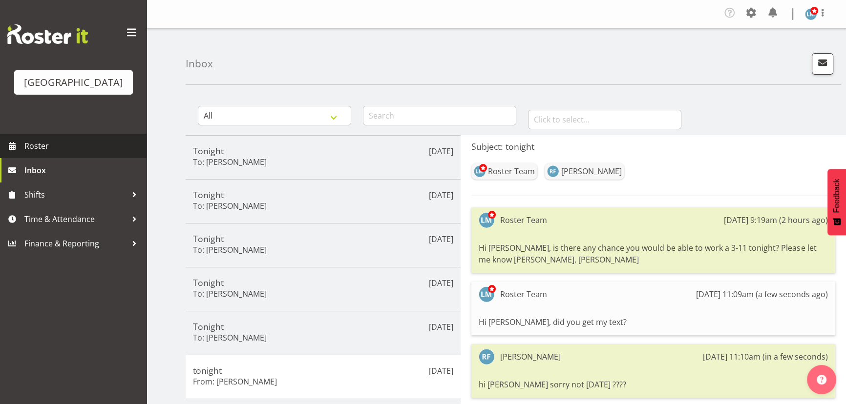
click at [30, 153] on span "Roster" at bounding box center [82, 146] width 117 height 15
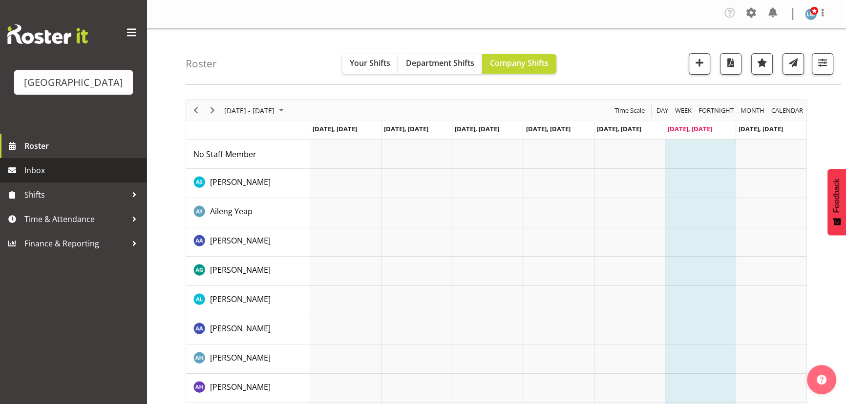
click at [34, 178] on span "Inbox" at bounding box center [82, 170] width 117 height 15
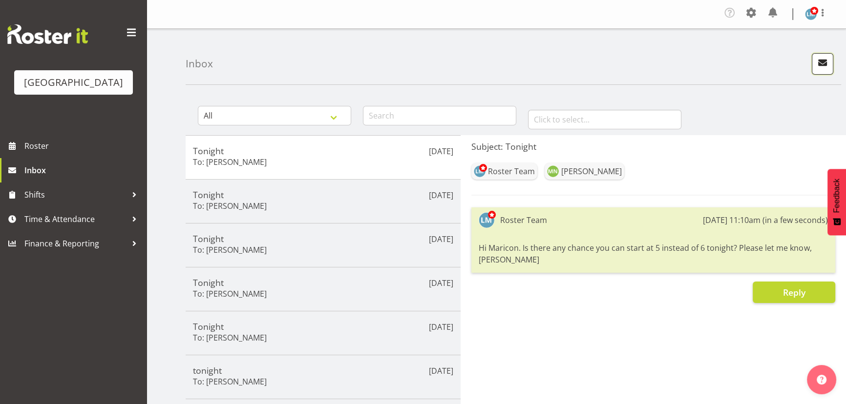
click at [819, 61] on span "button" at bounding box center [822, 62] width 13 height 13
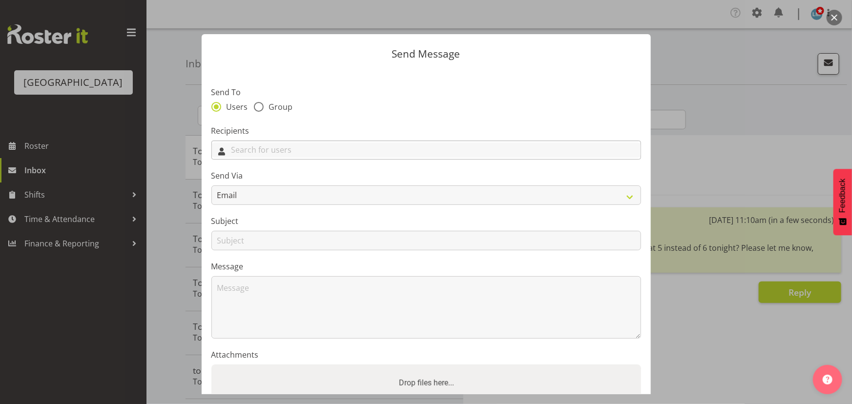
click at [327, 147] on input "text" at bounding box center [426, 150] width 429 height 15
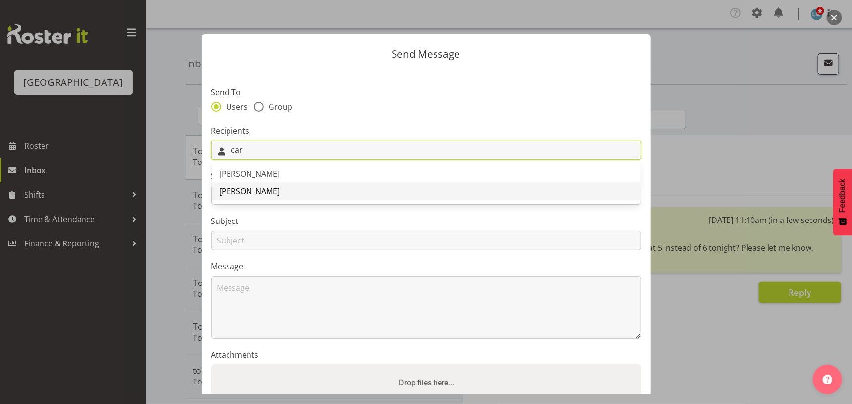
type input "car"
click at [257, 193] on span "[PERSON_NAME]" at bounding box center [250, 191] width 61 height 11
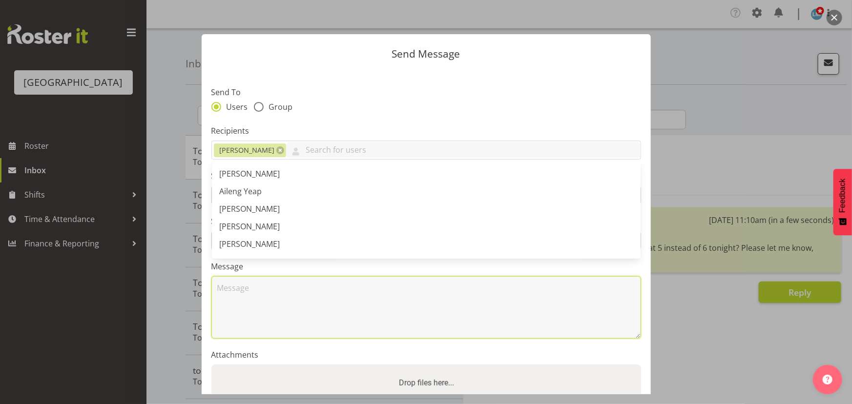
click at [270, 312] on textarea at bounding box center [426, 307] width 430 height 62
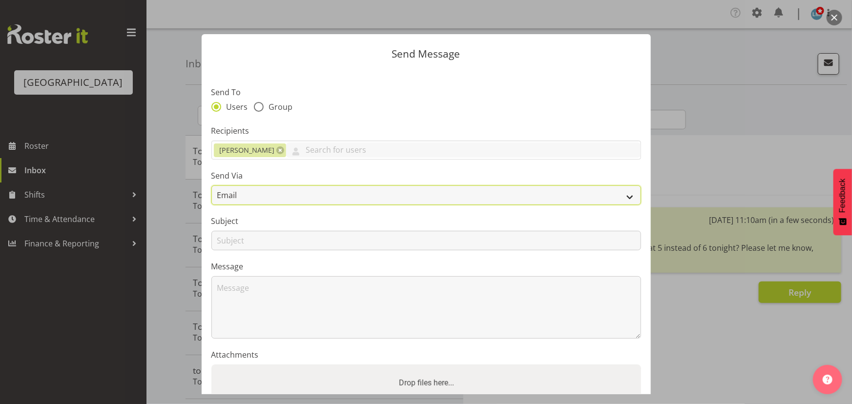
click at [236, 199] on select "Email SMS" at bounding box center [426, 196] width 430 height 20
select select "sms"
click at [211, 186] on select "Email SMS" at bounding box center [426, 196] width 430 height 20
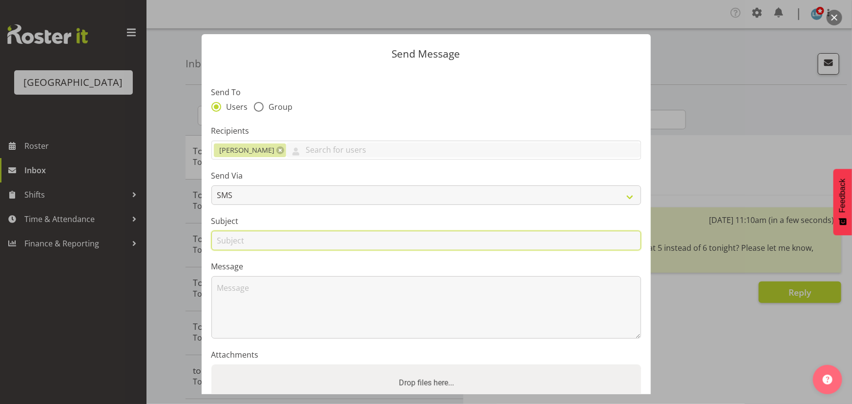
click at [230, 242] on input "text" at bounding box center [426, 241] width 430 height 20
type input "Tonight"
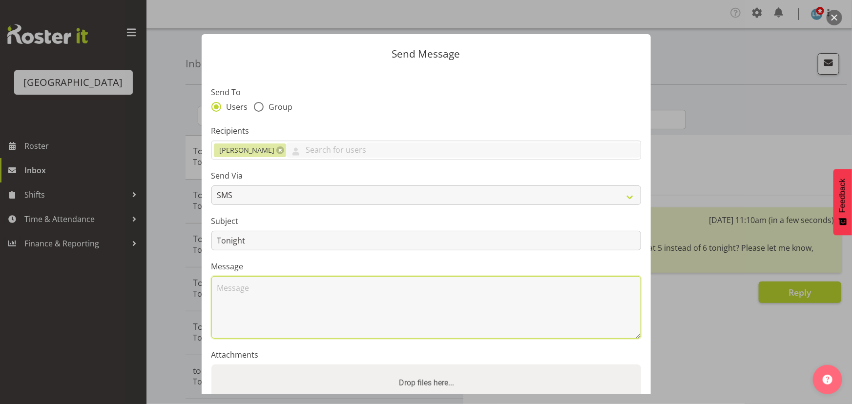
drag, startPoint x: 223, startPoint y: 298, endPoint x: 229, endPoint y: 296, distance: 7.1
click at [224, 297] on textarea at bounding box center [426, 307] width 430 height 62
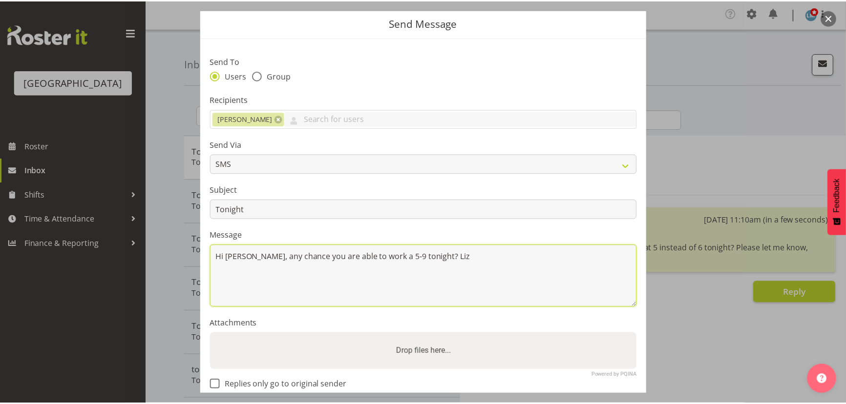
scroll to position [85, 0]
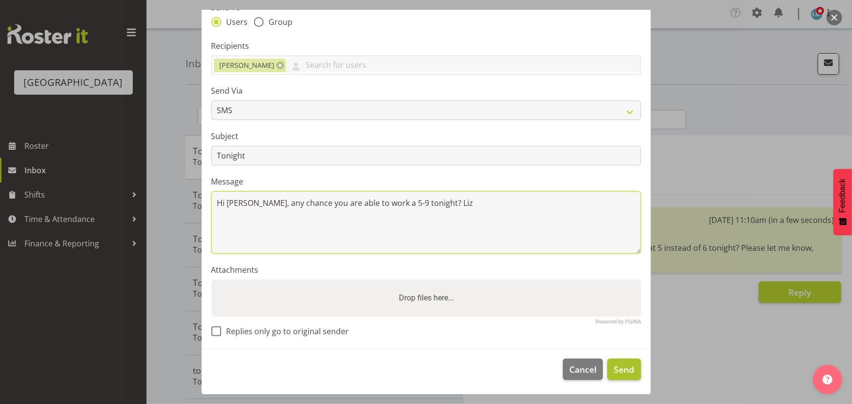
type textarea "Hi Carolyn, any chance you are able to work a 5-9 tonight? Liz"
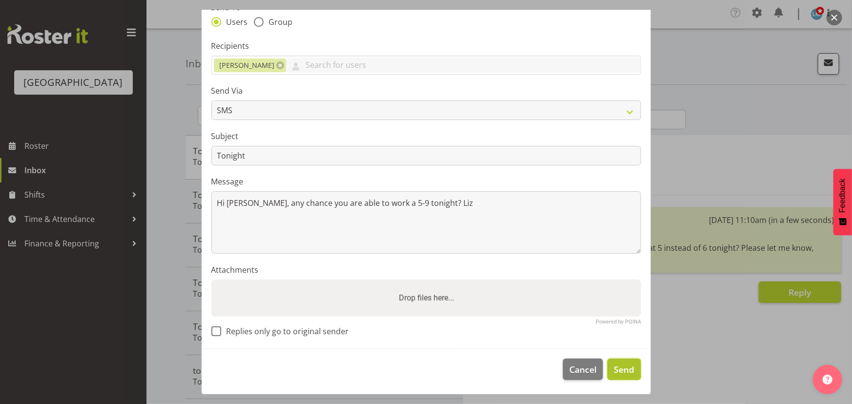
click at [624, 368] on span "Send" at bounding box center [624, 369] width 21 height 13
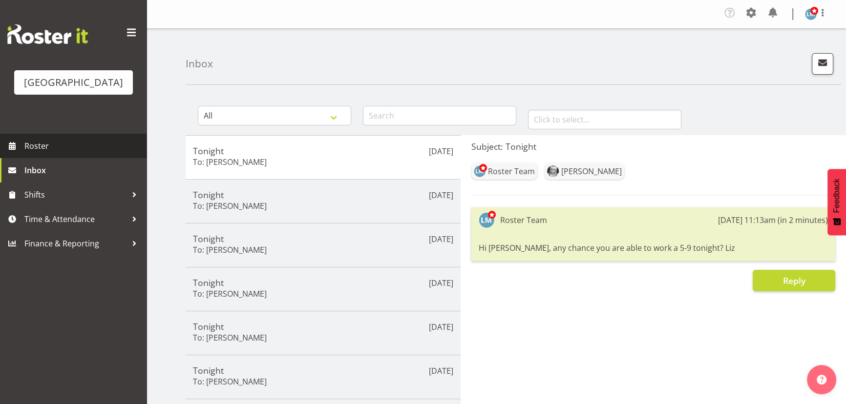
click at [34, 153] on span "Roster" at bounding box center [82, 146] width 117 height 15
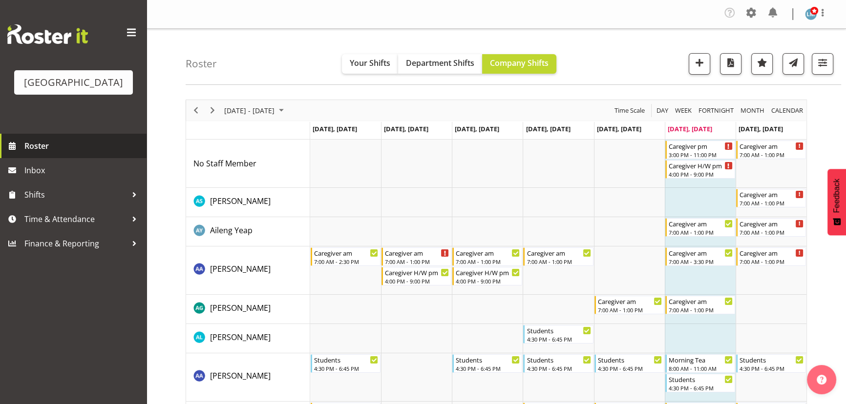
click at [39, 153] on span "Roster" at bounding box center [82, 146] width 117 height 15
click at [33, 153] on span "Roster" at bounding box center [82, 146] width 117 height 15
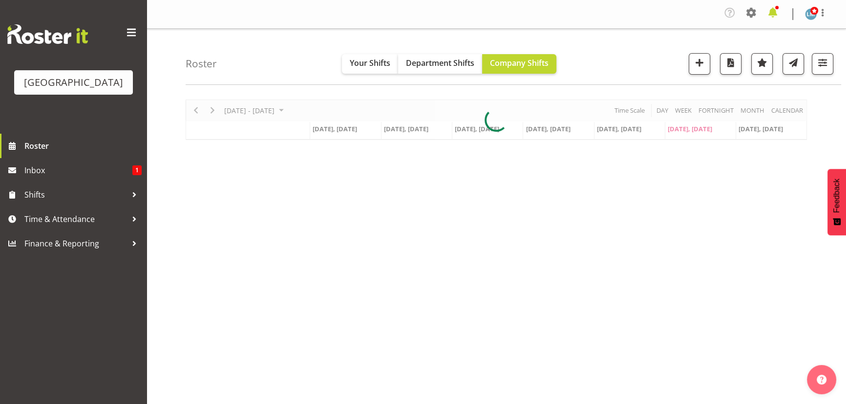
click at [773, 10] on span at bounding box center [772, 13] width 16 height 16
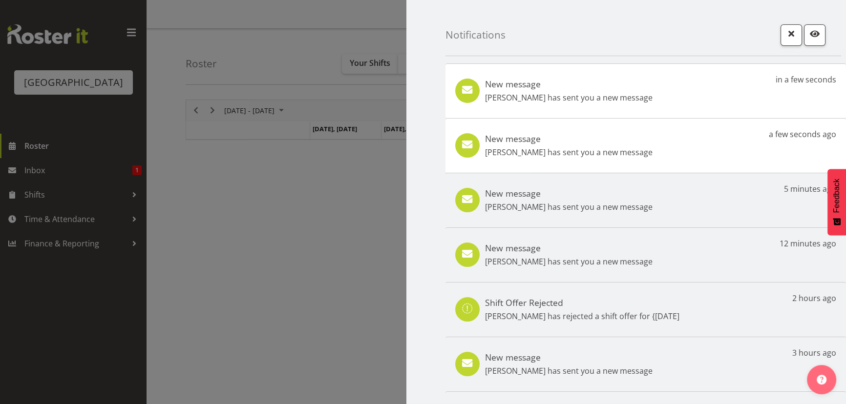
click at [516, 149] on div "Notifications New message Jamilla Lockyer has sent you a new message in a few s…" at bounding box center [423, 241] width 846 height 483
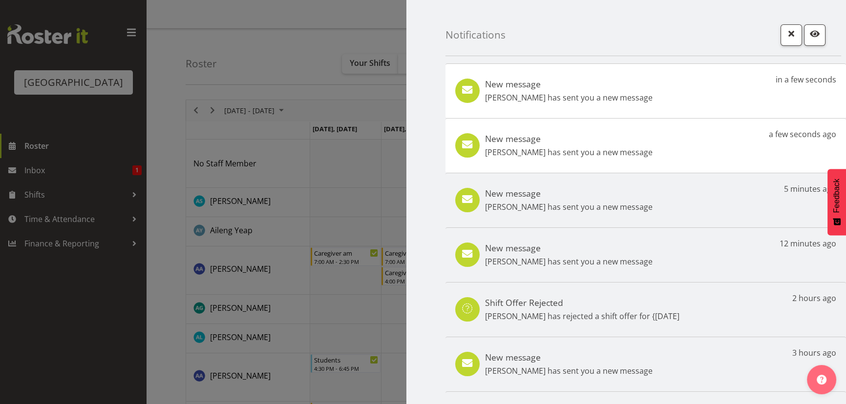
click at [497, 140] on h5 "New message" at bounding box center [568, 138] width 167 height 11
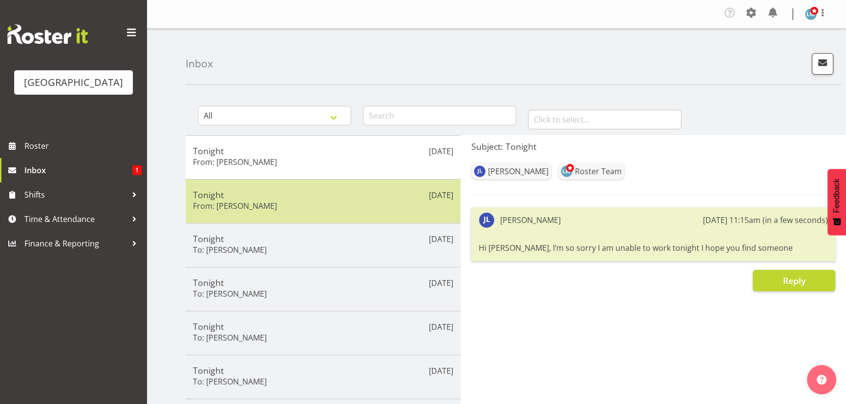
click at [266, 198] on h5 "Tonight" at bounding box center [323, 194] width 260 height 11
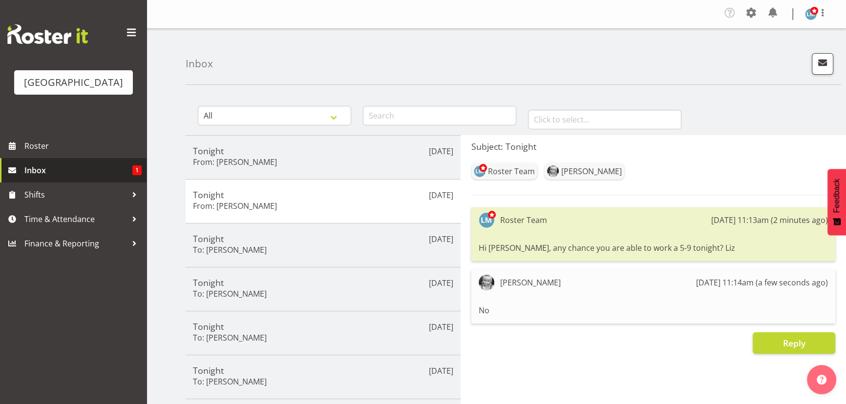
click at [36, 178] on span "Inbox" at bounding box center [78, 170] width 108 height 15
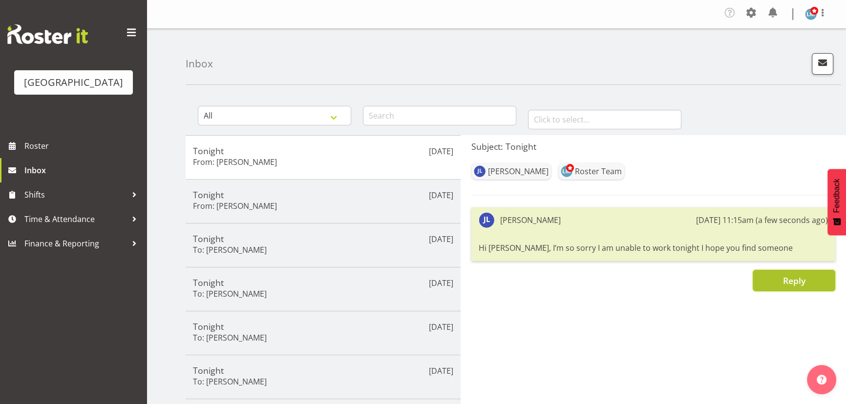
click at [792, 283] on span "Reply" at bounding box center [793, 281] width 22 height 12
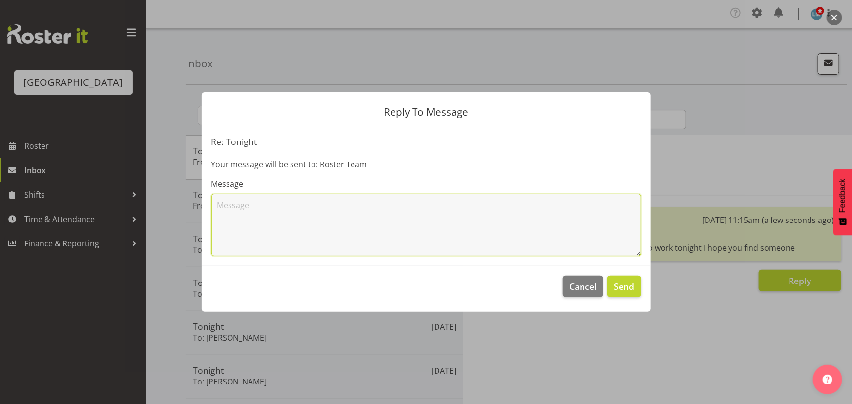
click at [482, 221] on textarea at bounding box center [426, 225] width 430 height 62
type textarea "Thanks for replying"
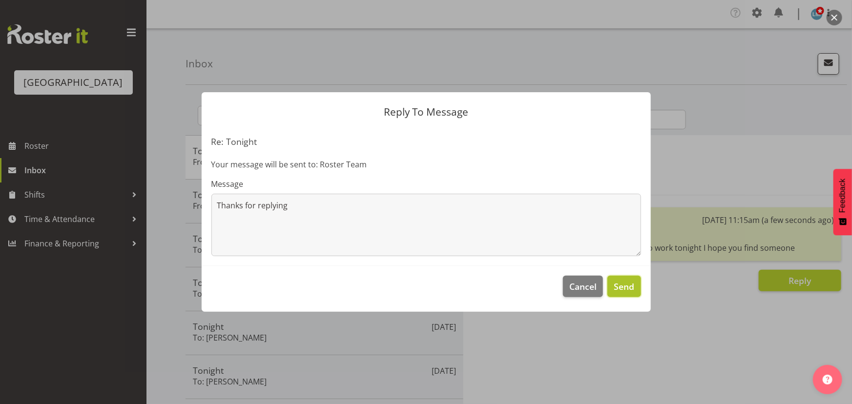
click at [628, 288] on span "Send" at bounding box center [624, 286] width 21 height 13
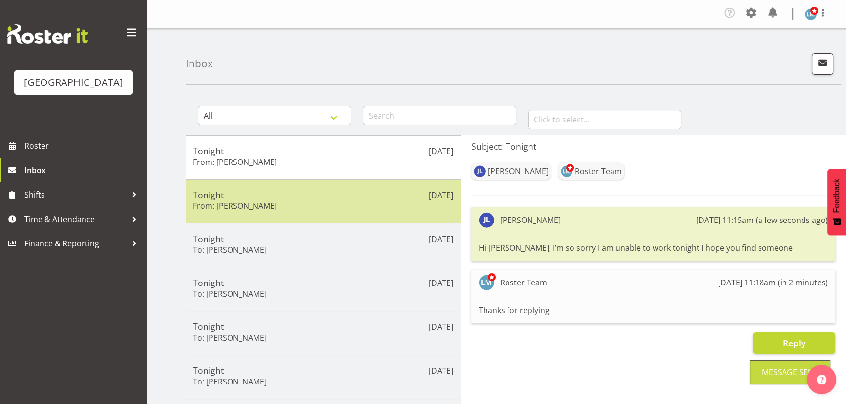
click at [269, 206] on h6 "From: Carolyn Winning" at bounding box center [235, 206] width 84 height 10
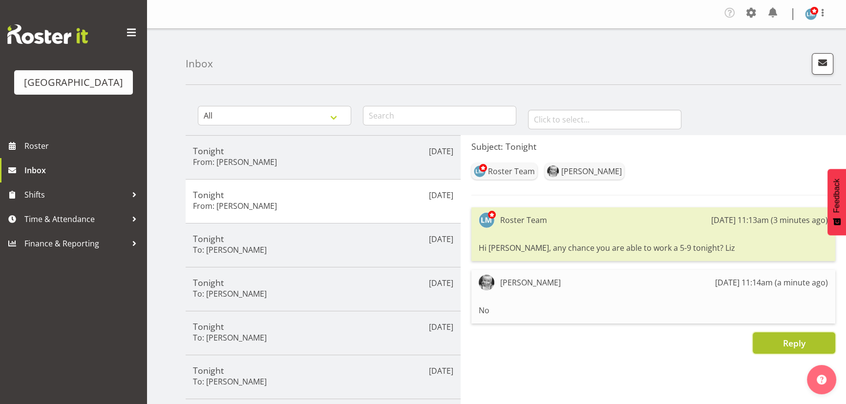
click at [788, 347] on span "Reply" at bounding box center [793, 343] width 22 height 12
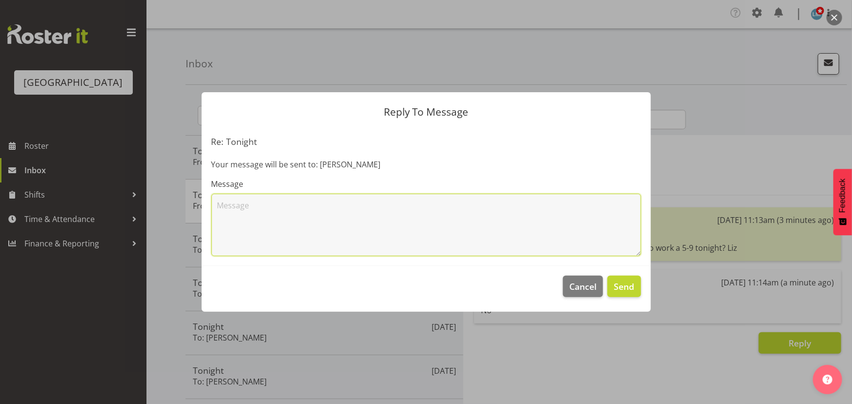
click at [345, 213] on textarea at bounding box center [426, 225] width 430 height 62
type textarea "Thanks for replying"
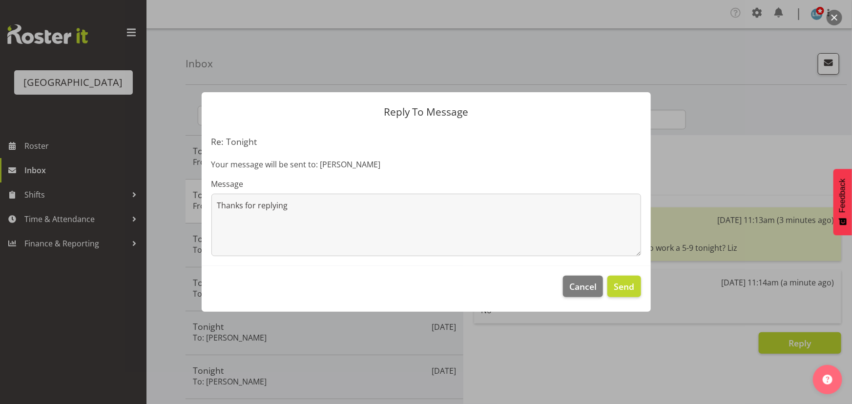
click at [630, 275] on footer "Cancel Send" at bounding box center [426, 289] width 449 height 46
click at [626, 280] on span "Send" at bounding box center [624, 286] width 21 height 13
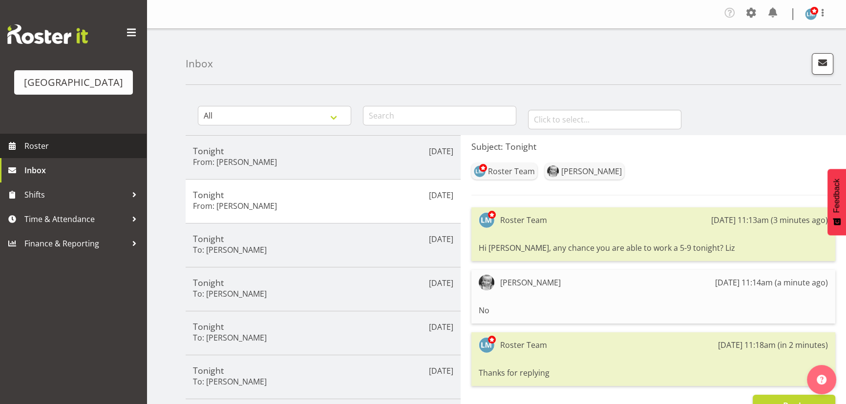
click at [35, 153] on span "Roster" at bounding box center [82, 146] width 117 height 15
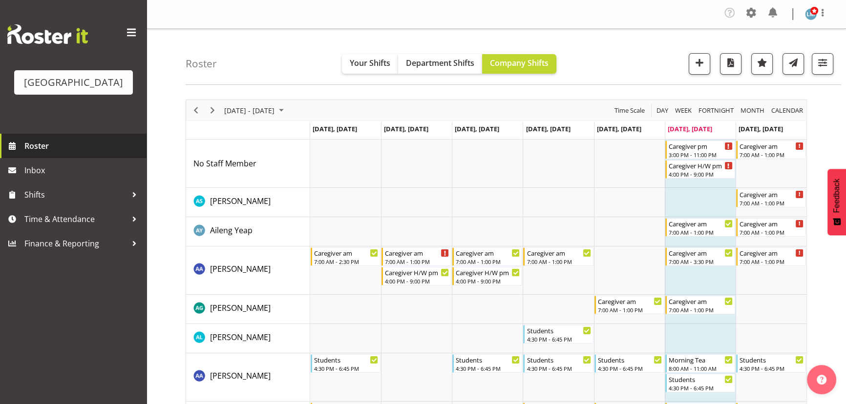
click at [43, 153] on span "Roster" at bounding box center [82, 146] width 117 height 15
click at [42, 153] on span "Roster" at bounding box center [82, 146] width 117 height 15
click at [36, 153] on span "Roster" at bounding box center [82, 146] width 117 height 15
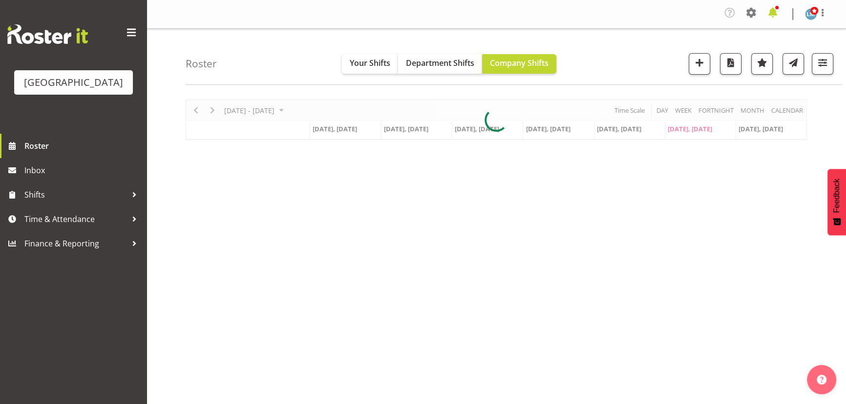
click at [775, 11] on span at bounding box center [772, 13] width 16 height 16
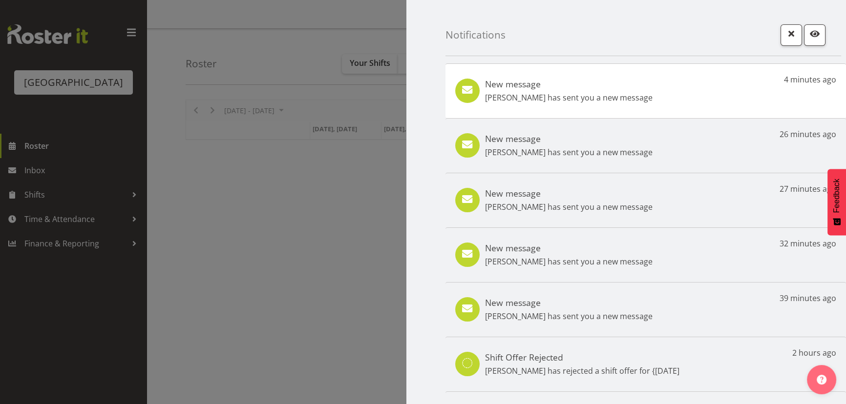
click at [513, 97] on p "Maricon Nillo has sent you a new message" at bounding box center [568, 98] width 167 height 12
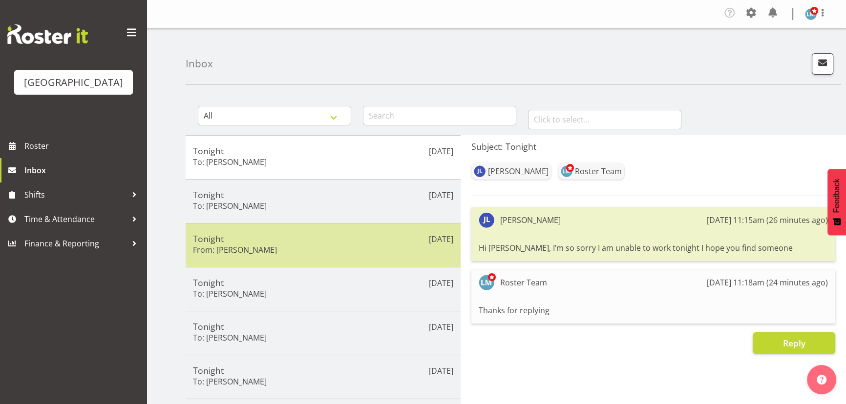
click at [262, 250] on h6 "From: [PERSON_NAME]" at bounding box center [235, 250] width 84 height 10
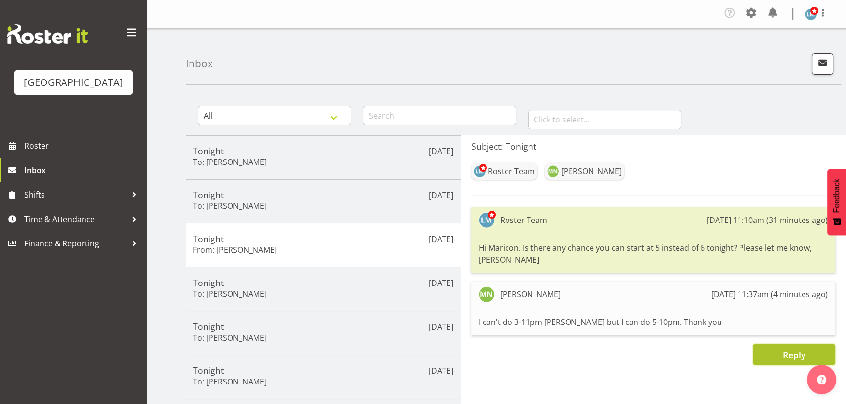
click at [770, 344] on button "Reply" at bounding box center [793, 354] width 83 height 21
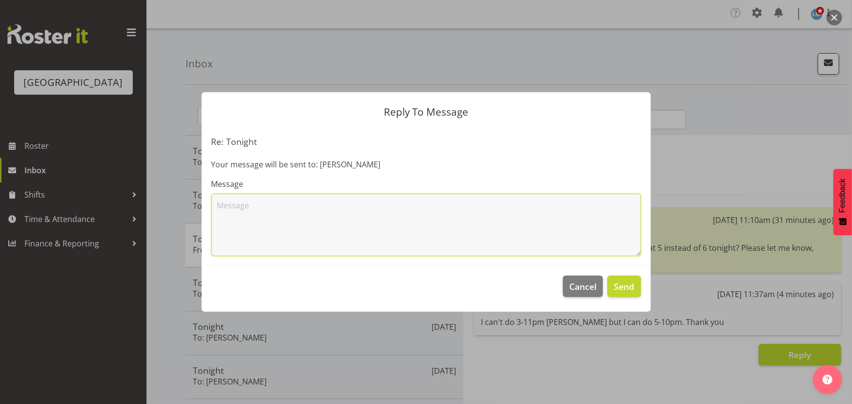
click at [325, 214] on textarea at bounding box center [426, 225] width 430 height 62
type textarea "Thank you Maricon. 5-10 will be great. Liz"
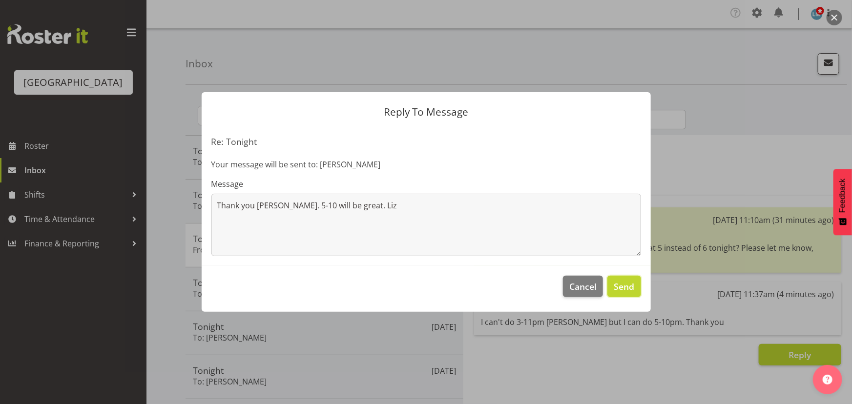
click at [624, 287] on span "Send" at bounding box center [624, 286] width 21 height 13
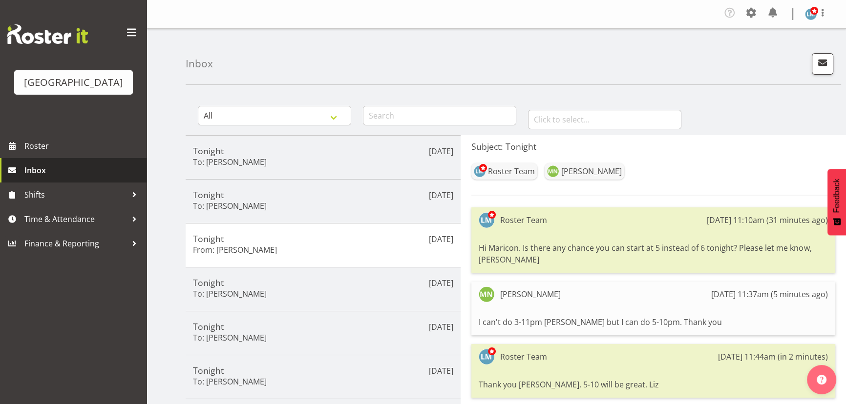
click at [24, 178] on span "Inbox" at bounding box center [82, 170] width 117 height 15
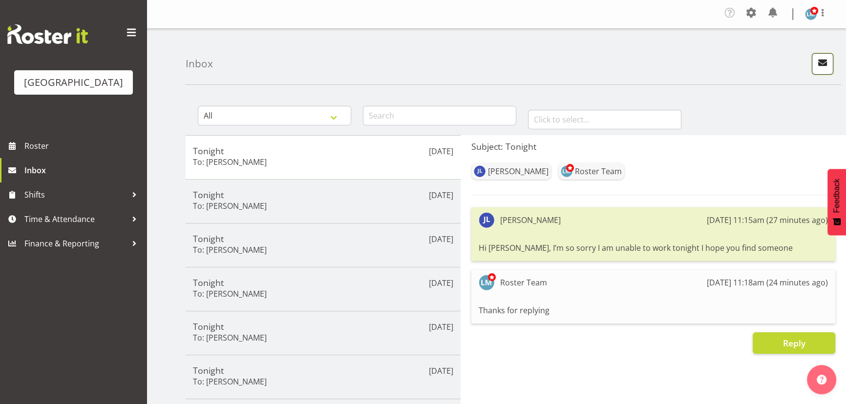
click at [822, 63] on span "button" at bounding box center [822, 62] width 13 height 13
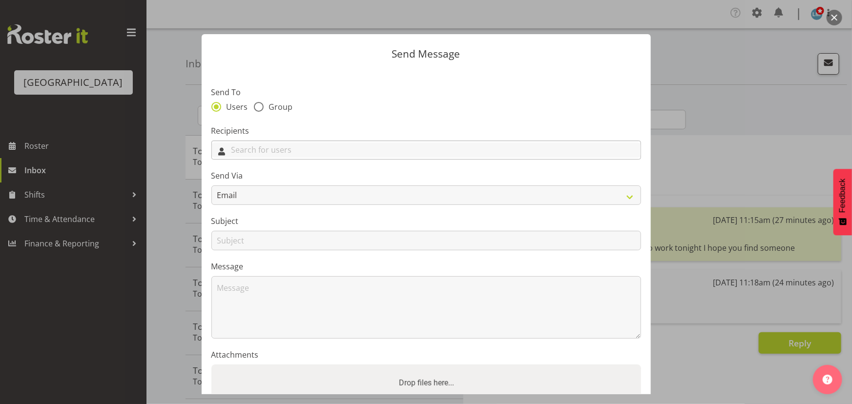
click at [436, 151] on input "text" at bounding box center [426, 150] width 429 height 15
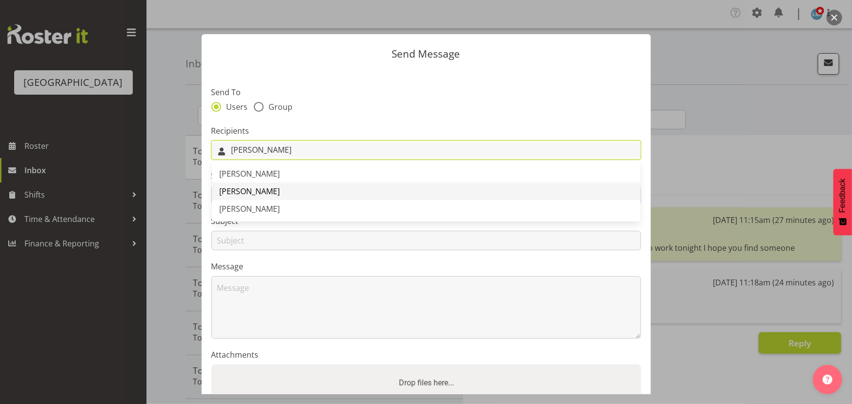
type input "ian"
click at [254, 192] on span "[PERSON_NAME]" at bounding box center [250, 191] width 61 height 11
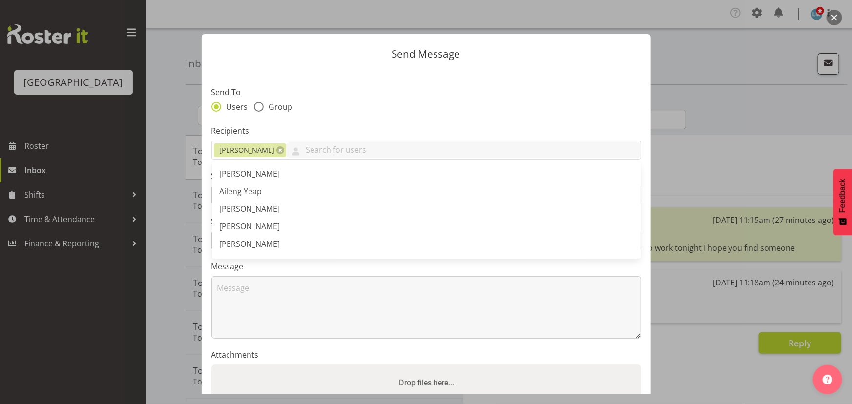
click at [315, 119] on section "Send To Users Group Recipients Ian Ramos Abigail Savage Aileng Yeap Alem Abreha…" at bounding box center [426, 252] width 449 height 366
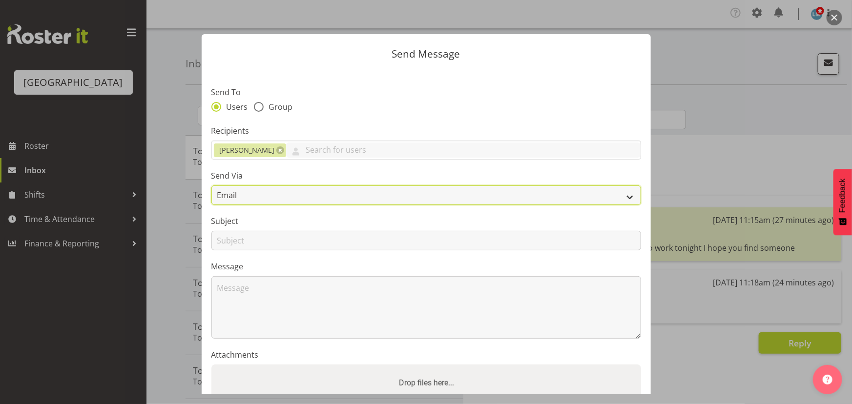
click at [264, 195] on select "Email SMS" at bounding box center [426, 196] width 430 height 20
select select "sms"
click at [211, 186] on select "Email SMS" at bounding box center [426, 196] width 430 height 20
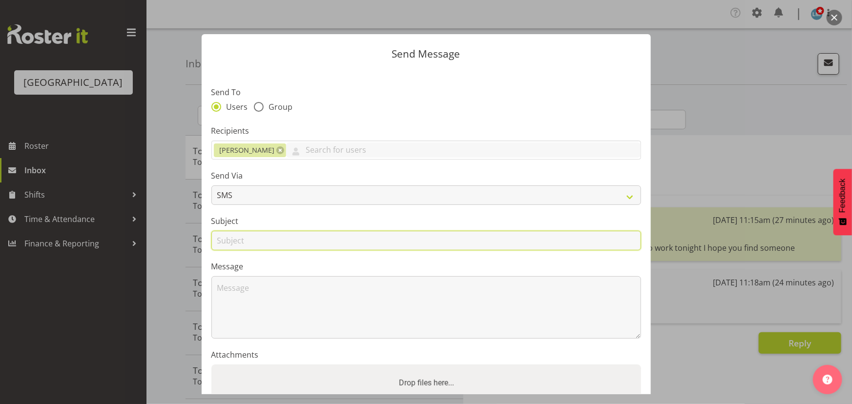
click at [248, 247] on input "text" at bounding box center [426, 241] width 430 height 20
type input "Tonight"
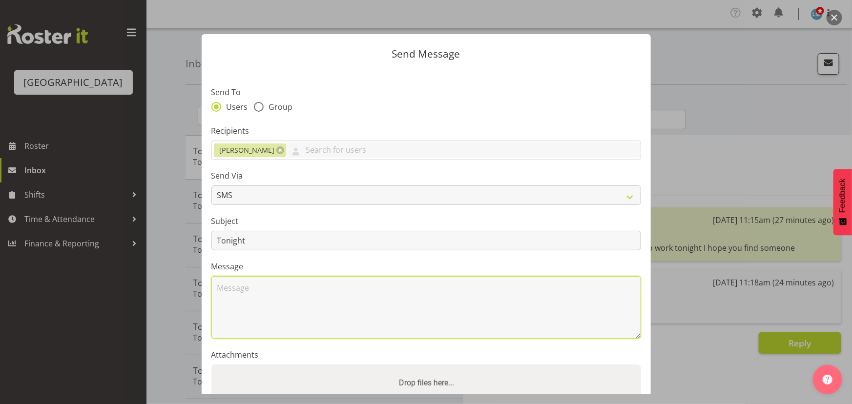
click at [253, 303] on textarea at bounding box center [426, 307] width 430 height 62
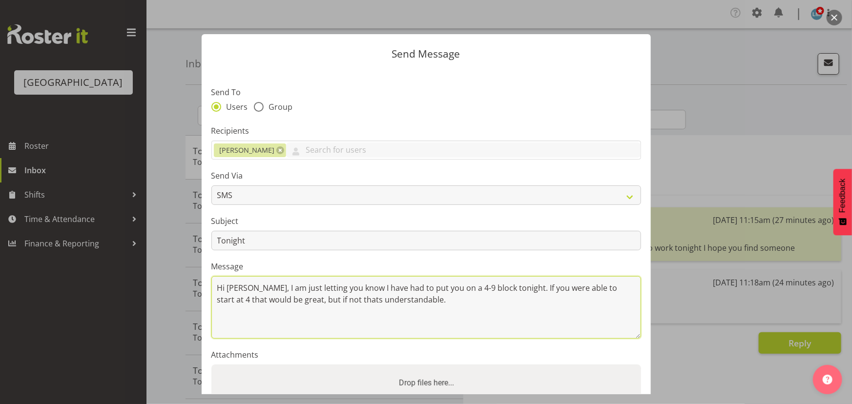
click at [326, 301] on textarea "Hi Ian, I am just letting you know I have had to put you on a 4-9 block tonight…" at bounding box center [426, 307] width 430 height 62
click at [439, 299] on textarea "Hi Ian, I am just letting you know I have had to put you on a 4-9 block tonight…" at bounding box center [426, 307] width 430 height 62
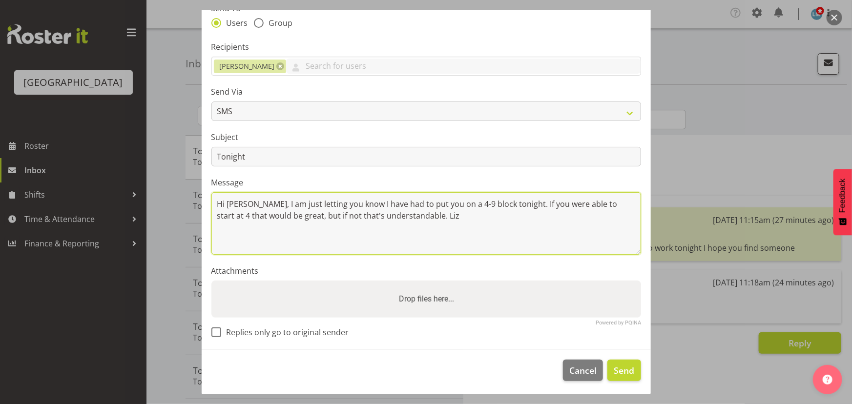
scroll to position [85, 0]
type textarea "Hi Ian, I am just letting you know I have had to put you on a 4-9 block tonight…"
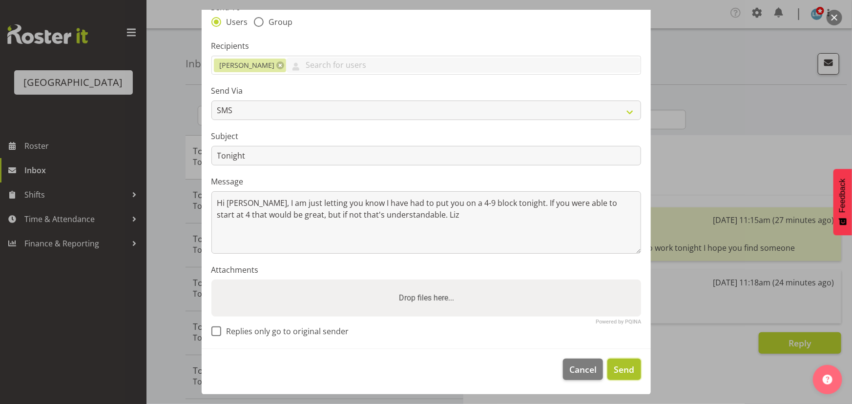
click at [615, 372] on span "Send" at bounding box center [624, 369] width 21 height 13
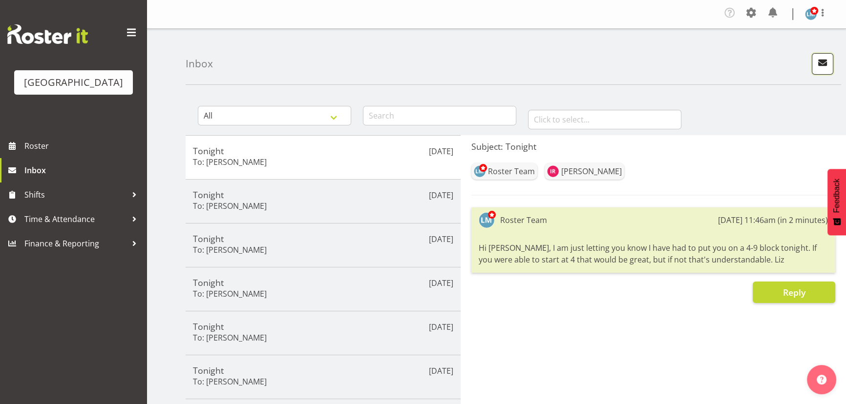
click at [815, 64] on button "button" at bounding box center [821, 63] width 21 height 21
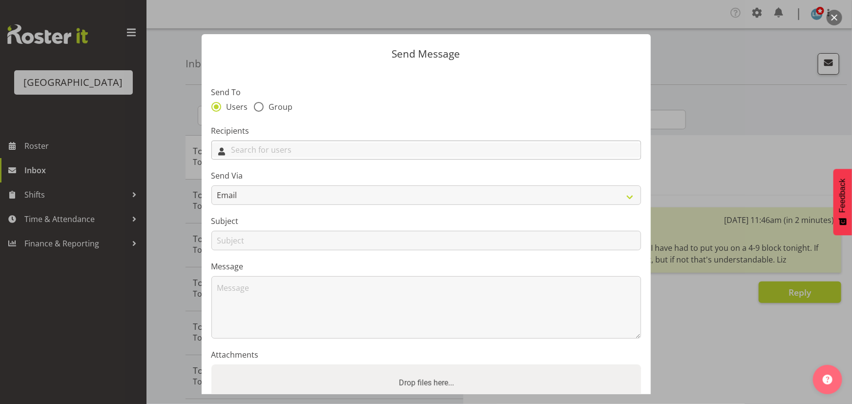
click at [392, 147] on input "text" at bounding box center [426, 150] width 429 height 15
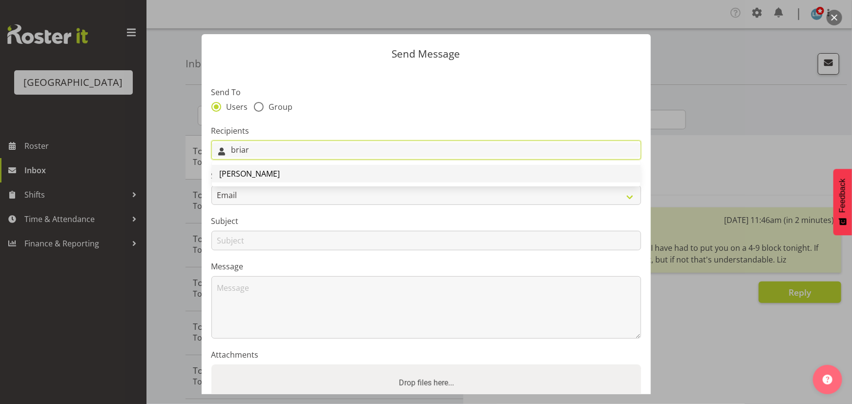
type input "briar"
click at [344, 177] on link "[PERSON_NAME]" at bounding box center [426, 174] width 429 height 18
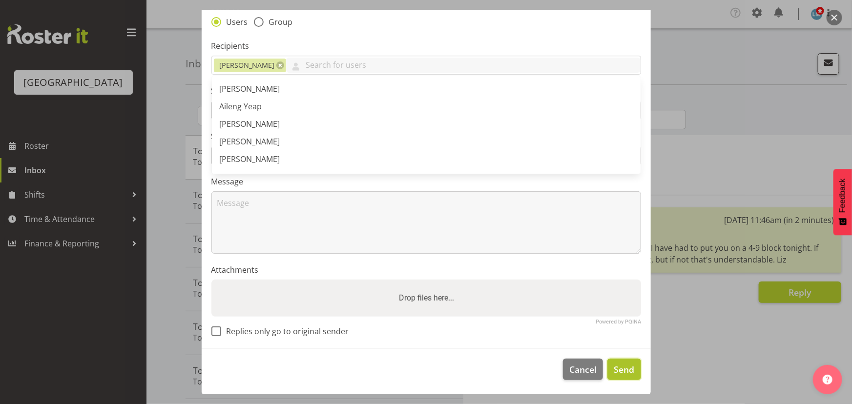
click at [614, 369] on span "Send" at bounding box center [624, 369] width 21 height 13
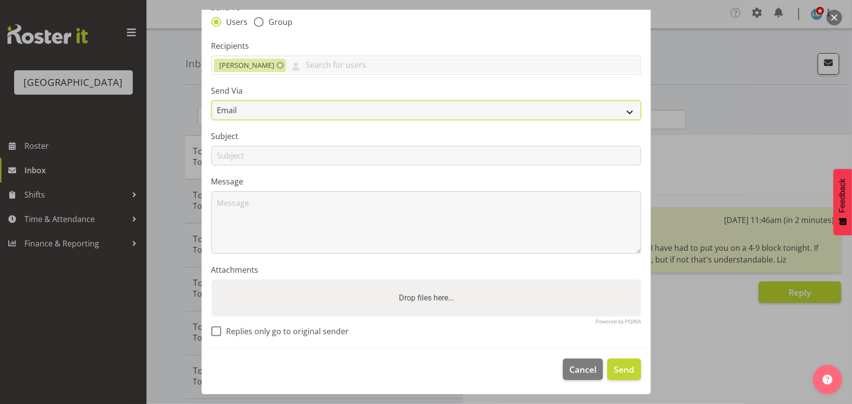
click at [306, 113] on select "Email SMS" at bounding box center [426, 111] width 430 height 20
select select "sms"
click at [211, 101] on select "Email SMS" at bounding box center [426, 111] width 430 height 20
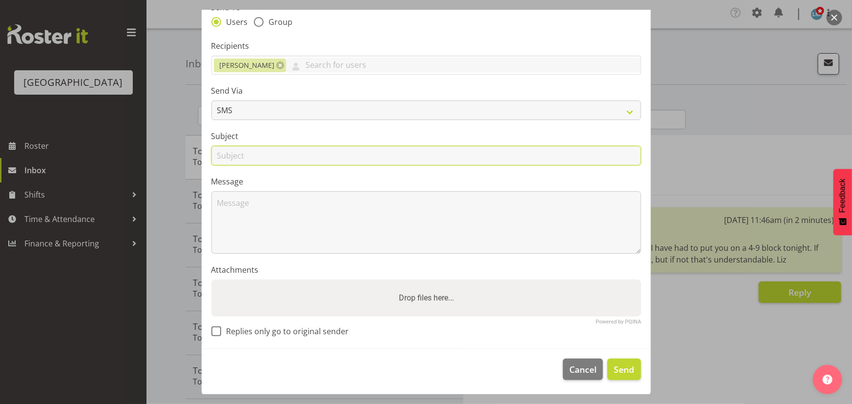
click at [282, 159] on input "text" at bounding box center [426, 156] width 430 height 20
type input "Tonight"
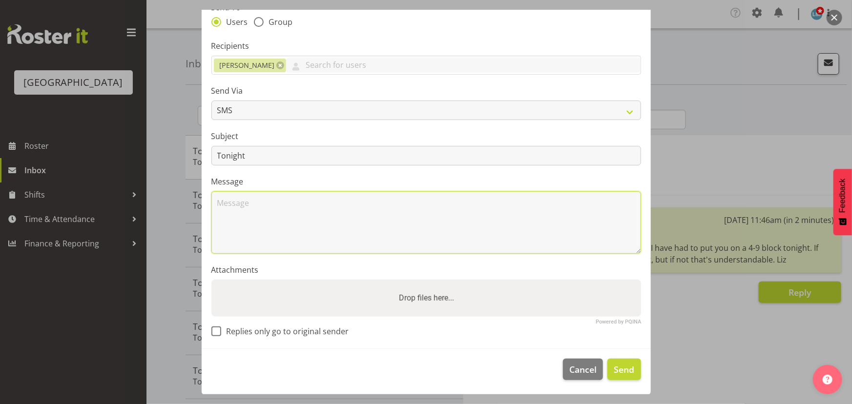
click at [245, 198] on textarea at bounding box center [426, 222] width 430 height 62
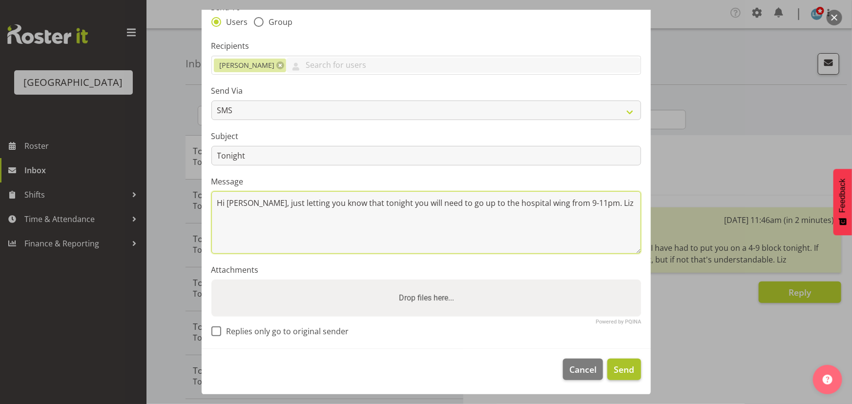
type textarea "Hi Briar, just letting you know that tonight you will need to go up to the hosp…"
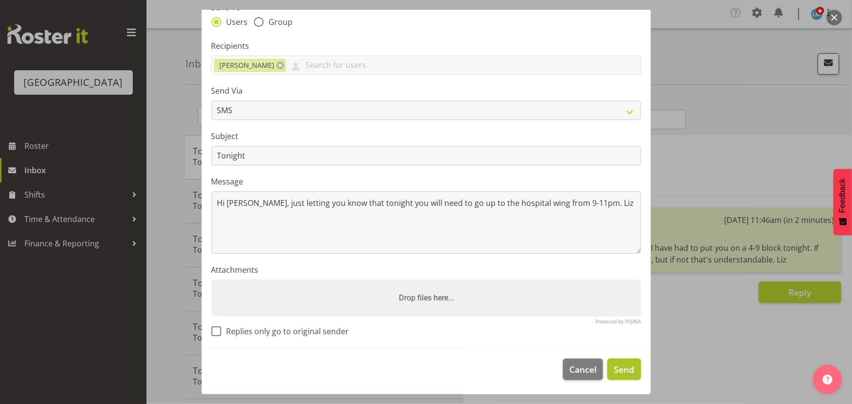
click at [614, 371] on span "Send" at bounding box center [624, 369] width 21 height 13
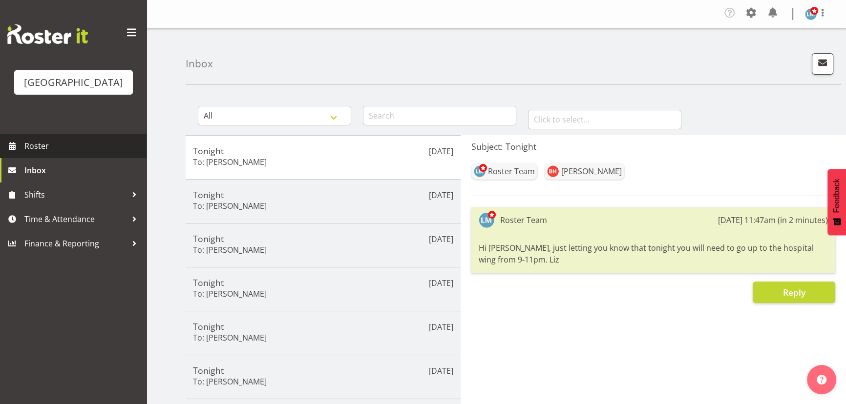
click at [45, 153] on span "Roster" at bounding box center [82, 146] width 117 height 15
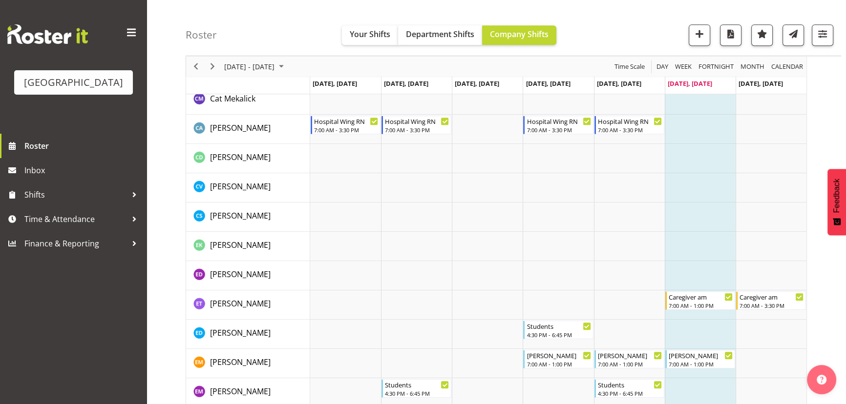
scroll to position [710, 0]
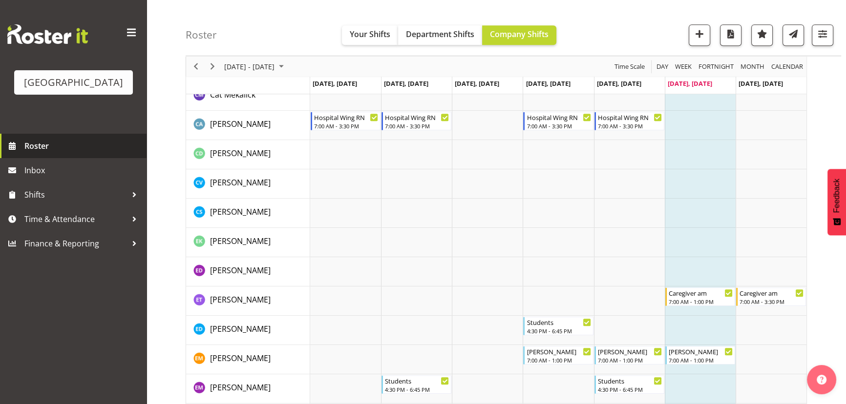
click at [33, 153] on span "Roster" at bounding box center [82, 146] width 117 height 15
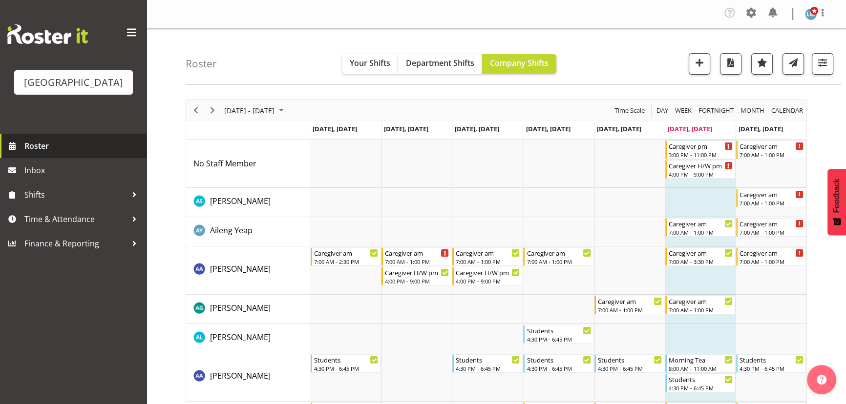
click at [36, 153] on span "Roster" at bounding box center [82, 146] width 117 height 15
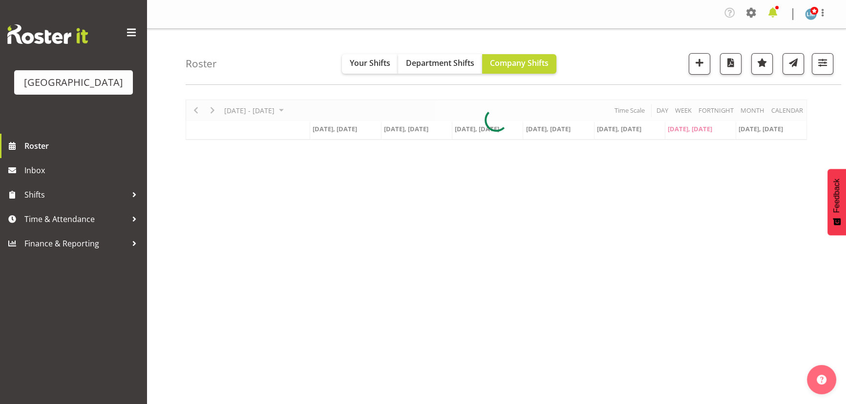
click at [773, 10] on span at bounding box center [772, 13] width 16 height 16
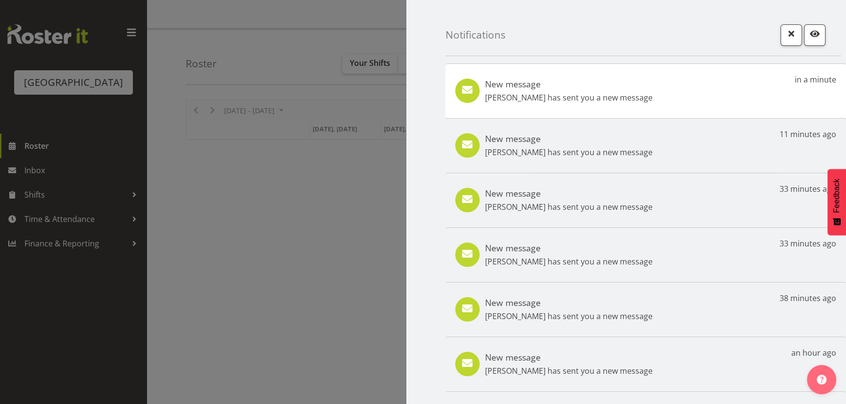
click at [609, 93] on p "[PERSON_NAME] has sent you a new message" at bounding box center [568, 98] width 167 height 12
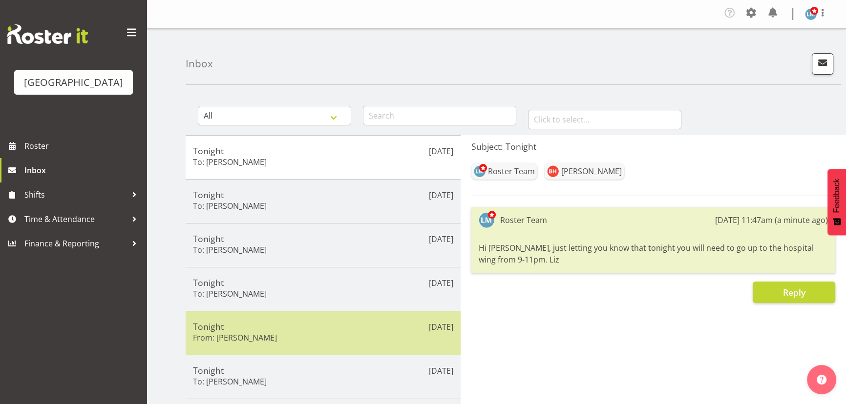
drag, startPoint x: 283, startPoint y: 328, endPoint x: 290, endPoint y: 327, distance: 7.4
click at [283, 328] on h5 "Tonight" at bounding box center [323, 326] width 260 height 11
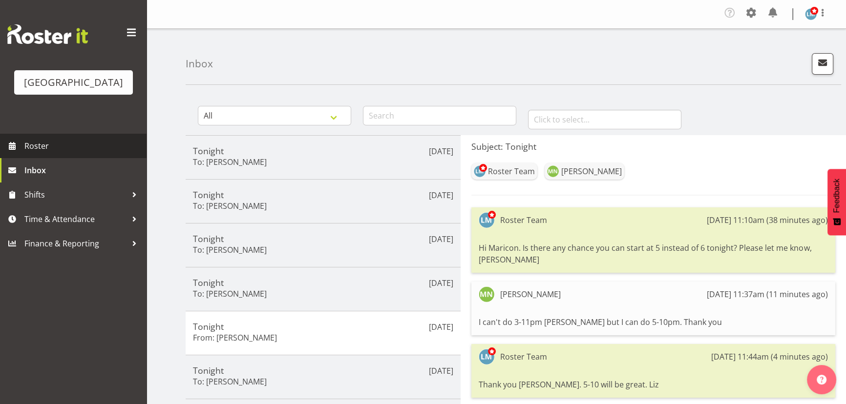
click at [47, 153] on span "Roster" at bounding box center [82, 146] width 117 height 15
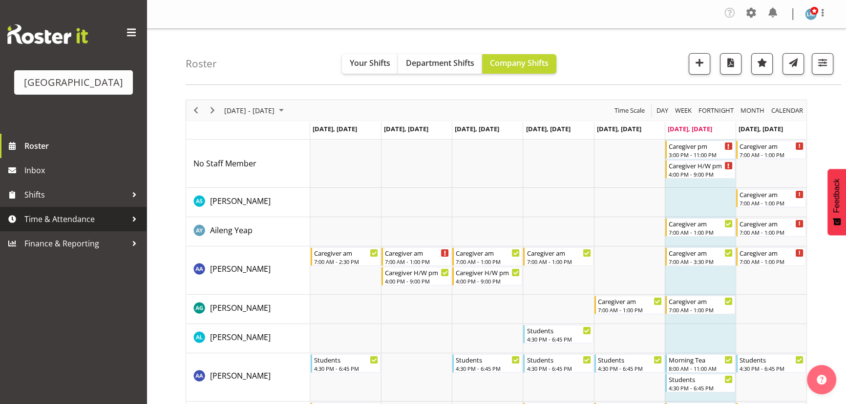
click at [40, 227] on span "Time & Attendance" at bounding box center [75, 219] width 103 height 15
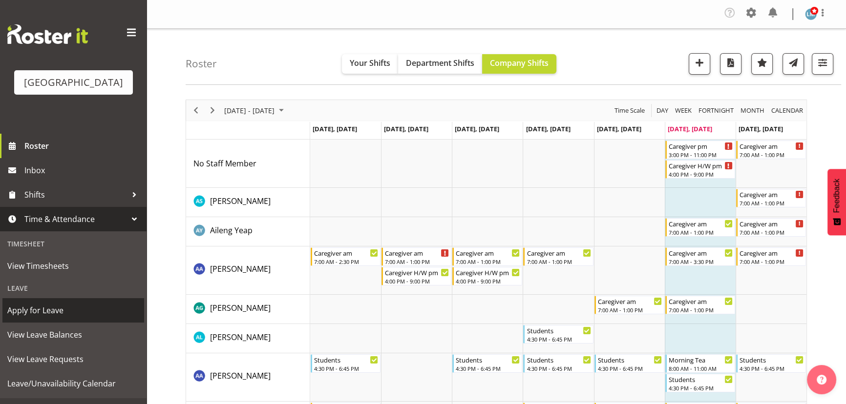
click at [30, 318] on span "Apply for Leave" at bounding box center [73, 310] width 132 height 15
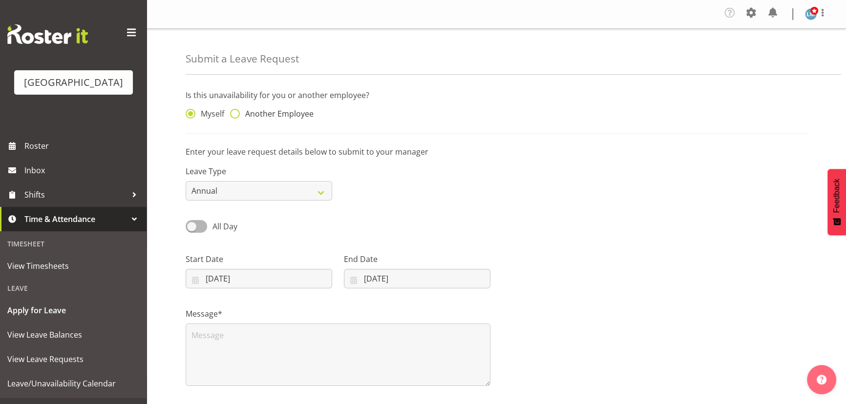
click at [235, 113] on span at bounding box center [235, 114] width 10 height 10
click at [235, 113] on input "Another Employee" at bounding box center [233, 114] width 6 height 6
radio input "true"
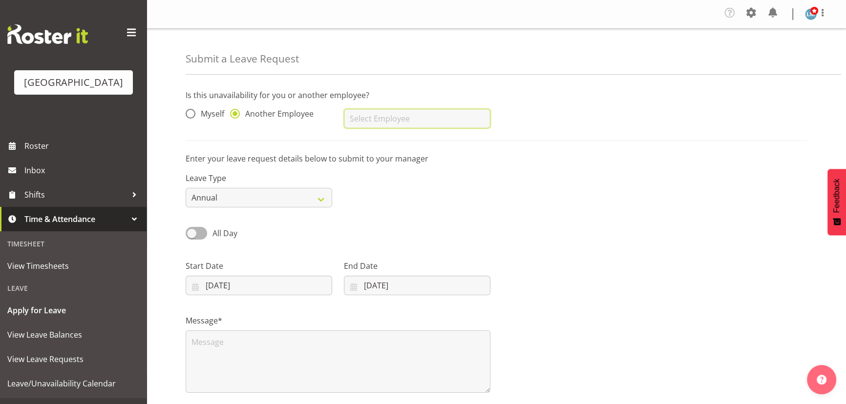
click at [403, 120] on input "text" at bounding box center [417, 119] width 146 height 20
click at [384, 142] on span "[PERSON_NAME]" at bounding box center [381, 143] width 61 height 11
type input "[PERSON_NAME]"
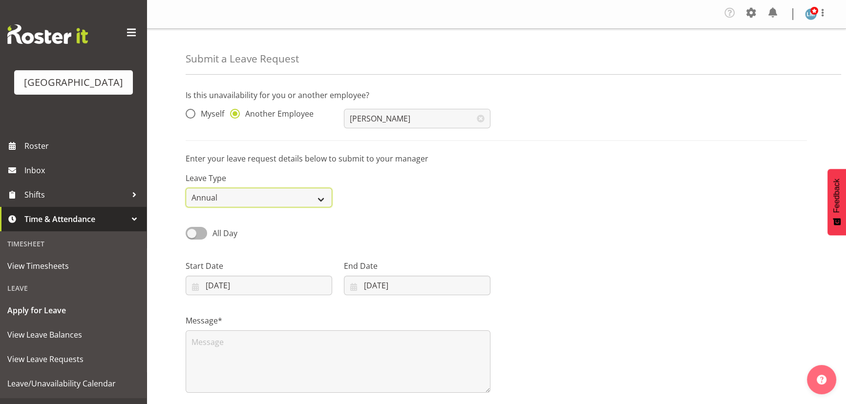
click at [269, 188] on select "Annual Sick Leave Without Pay Bereavement Domestic Violence Parental Jury Servi…" at bounding box center [259, 198] width 146 height 20
select select "Sick"
click at [186, 188] on select "Annual Sick Leave Without Pay Bereavement Domestic Violence Parental Jury Servi…" at bounding box center [259, 198] width 146 height 20
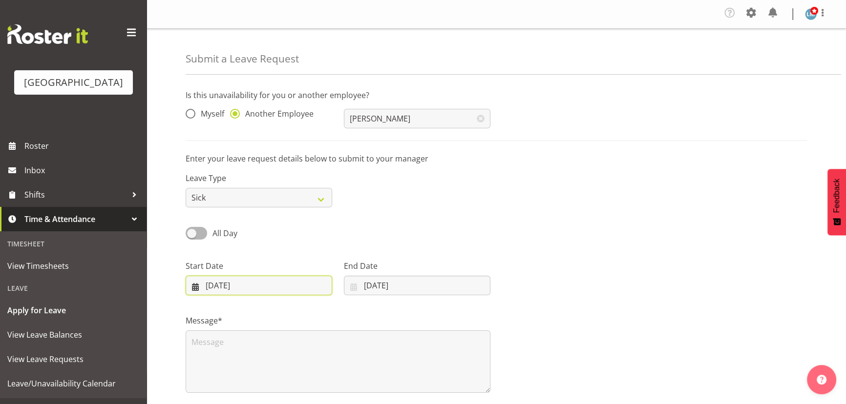
click at [251, 285] on input "30/08/2025" at bounding box center [259, 286] width 146 height 20
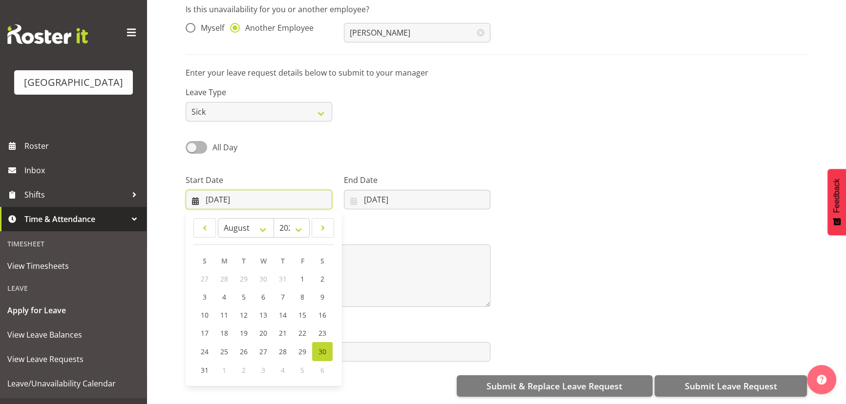
scroll to position [92, 0]
click at [204, 366] on span "31" at bounding box center [205, 370] width 8 height 9
type input "31/08/2025"
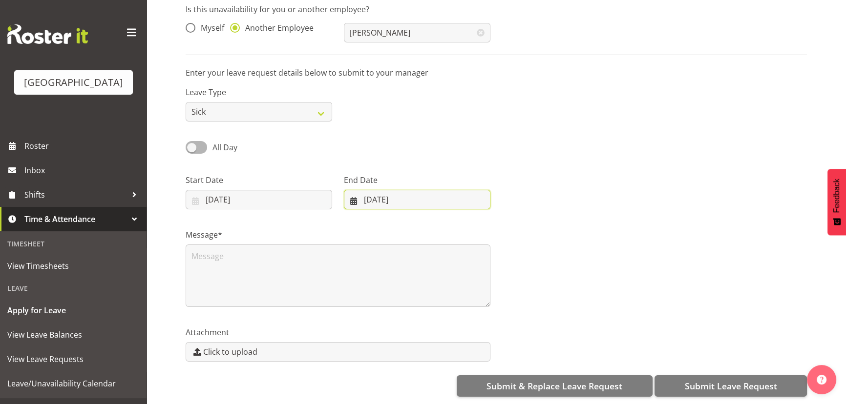
click at [400, 194] on input "30/08/2025" at bounding box center [417, 200] width 146 height 20
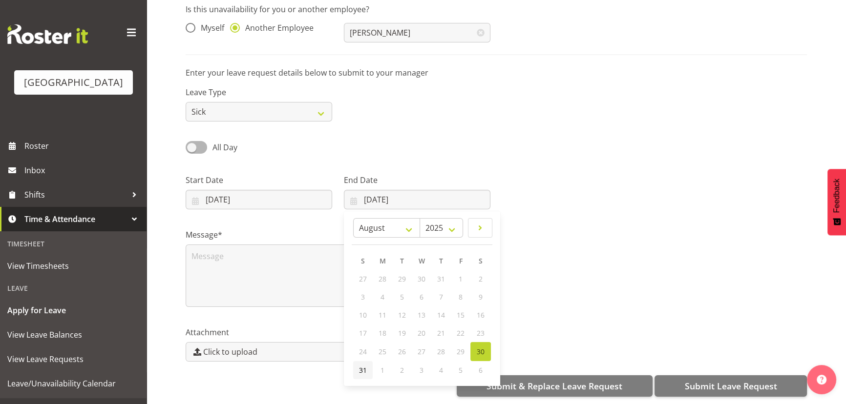
click at [361, 366] on span "31" at bounding box center [363, 370] width 8 height 9
type input "31/08/2025"
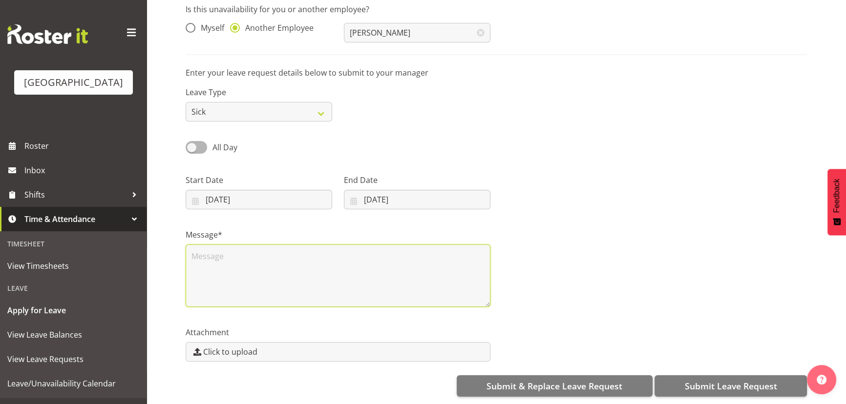
click at [265, 248] on textarea at bounding box center [338, 276] width 305 height 62
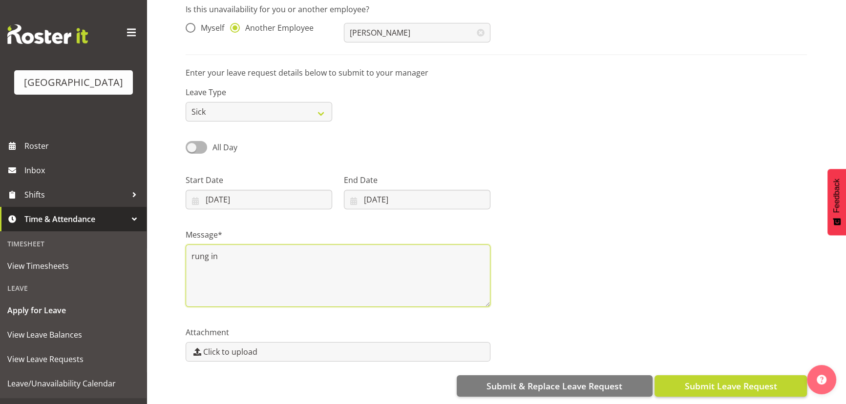
type textarea "rung in"
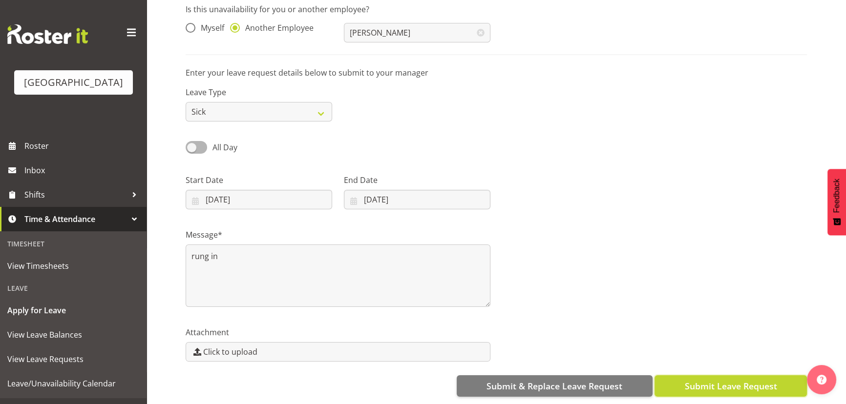
click at [753, 383] on span "Submit Leave Request" at bounding box center [730, 386] width 92 height 13
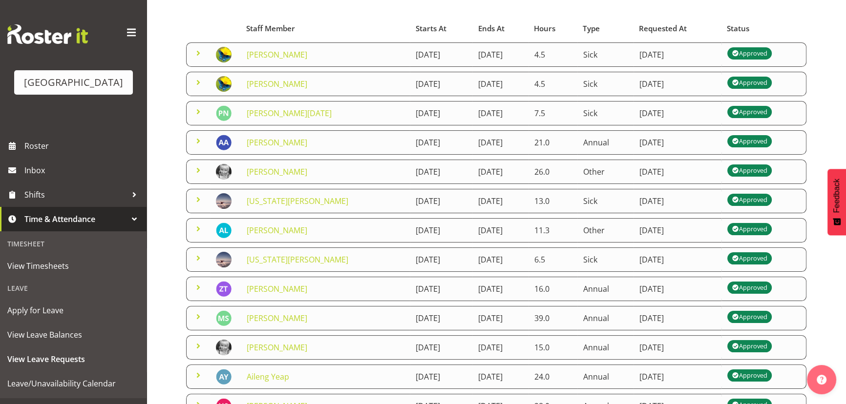
scroll to position [177, 0]
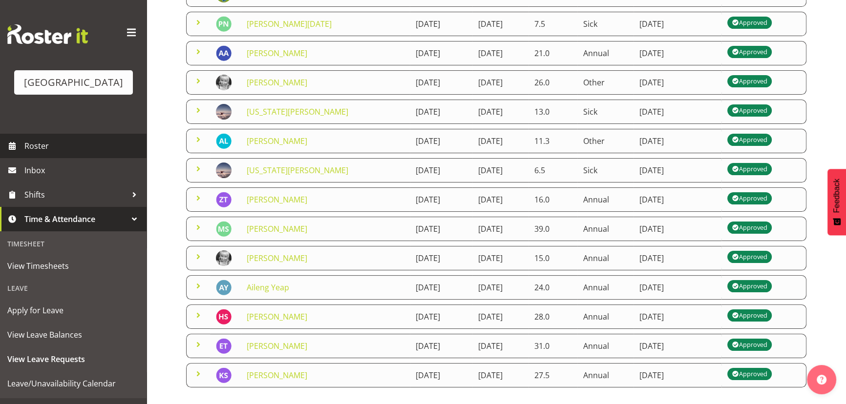
click at [35, 153] on span "Roster" at bounding box center [82, 146] width 117 height 15
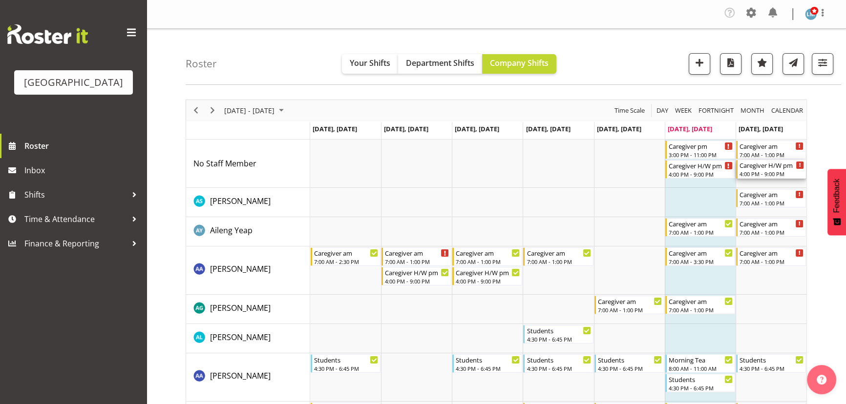
click at [778, 171] on div "4:00 PM - 9:00 PM" at bounding box center [771, 174] width 64 height 8
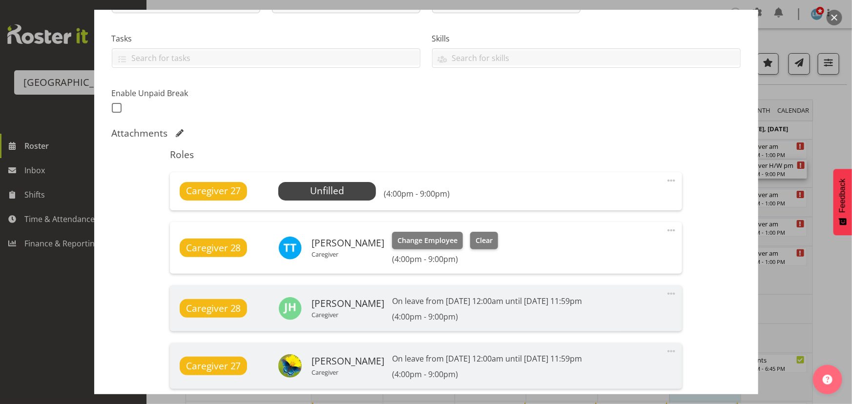
scroll to position [266, 0]
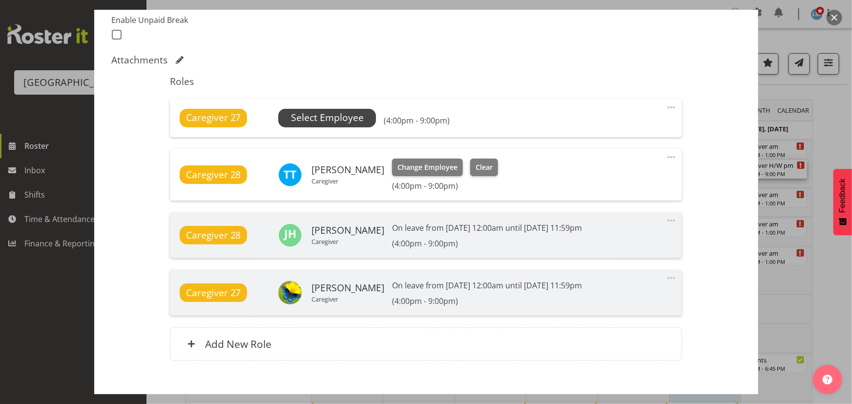
click at [331, 117] on span "Select Employee" at bounding box center [327, 118] width 73 height 14
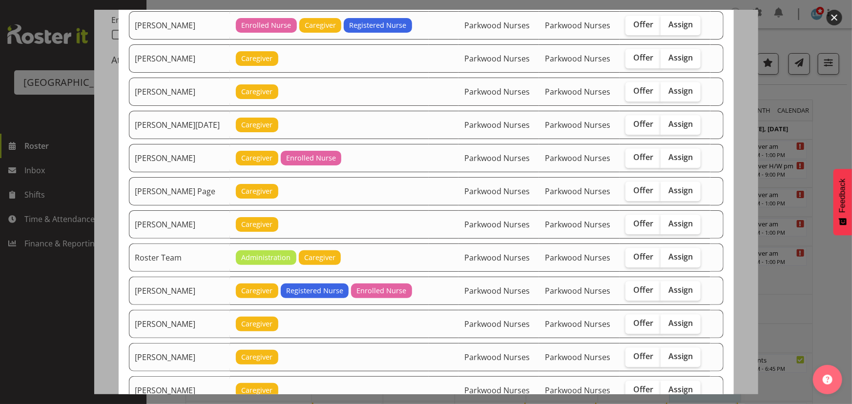
scroll to position [1198, 0]
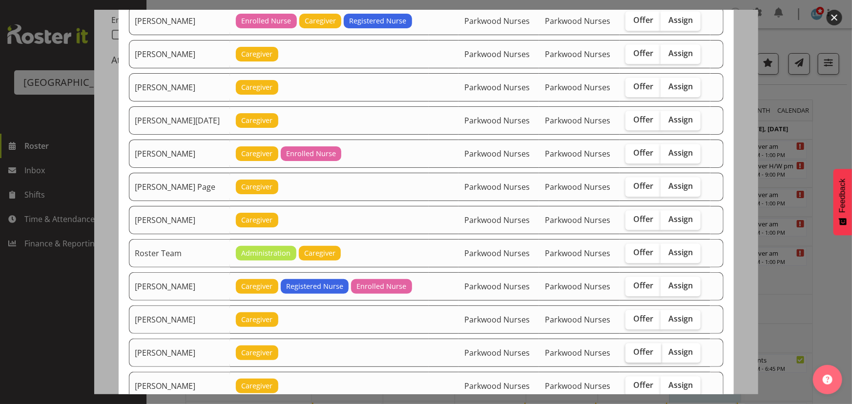
click at [641, 347] on span "Offer" at bounding box center [643, 352] width 20 height 10
click at [632, 349] on input "Offer" at bounding box center [628, 352] width 6 height 6
checkbox input "true"
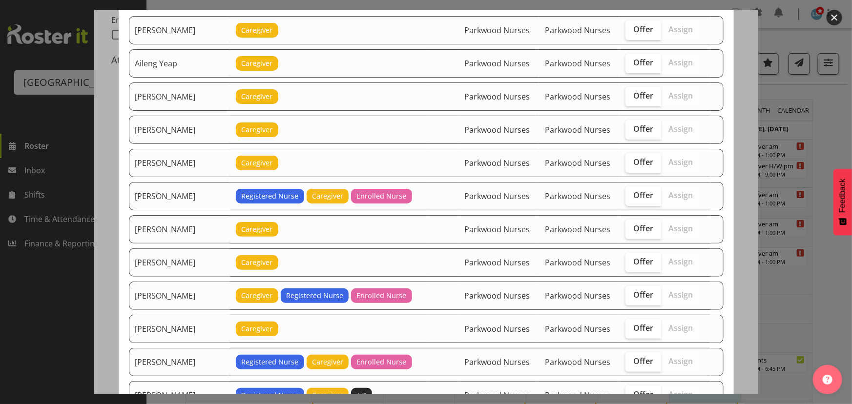
scroll to position [88, 0]
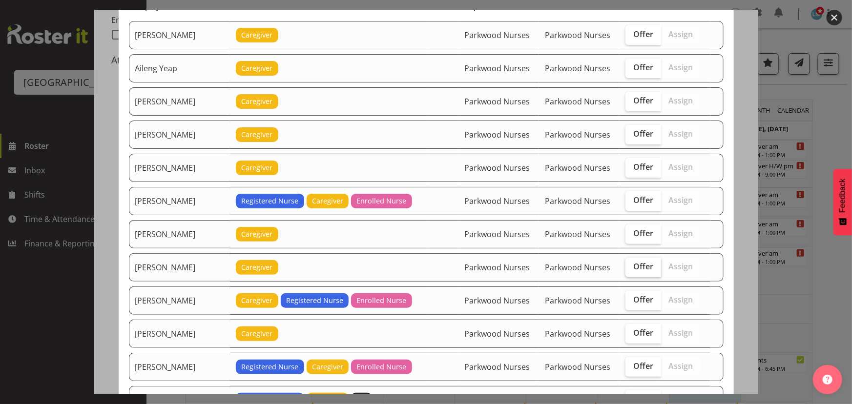
click at [637, 268] on span "Offer" at bounding box center [643, 267] width 20 height 10
click at [632, 268] on input "Offer" at bounding box center [628, 267] width 6 height 6
checkbox input "true"
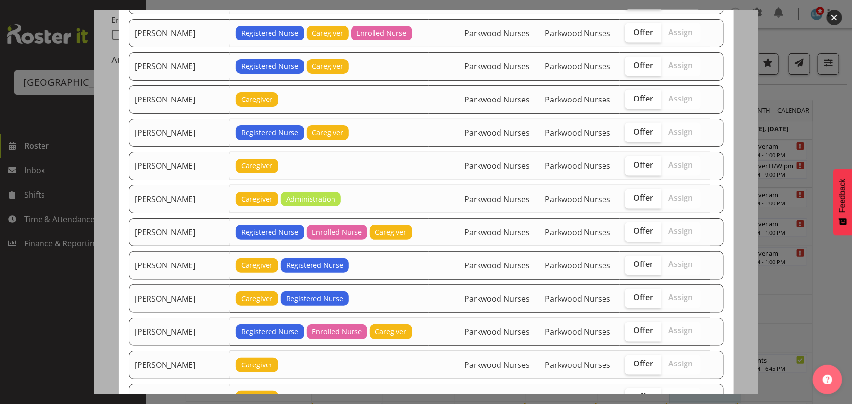
scroll to position [888, 0]
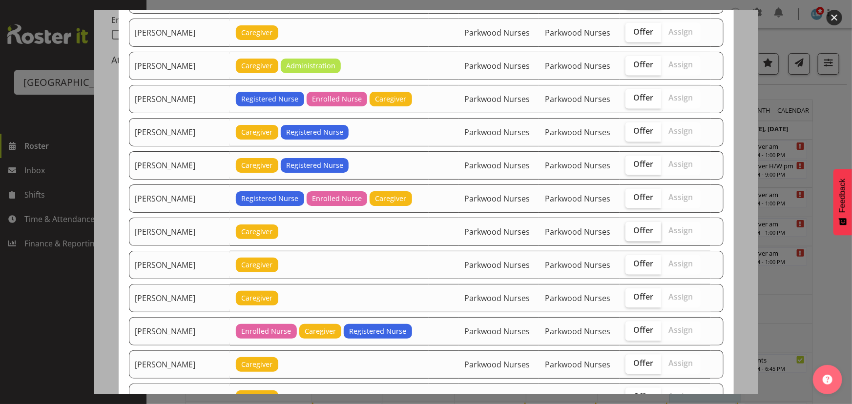
click at [633, 232] on span "Offer" at bounding box center [643, 231] width 20 height 10
click at [632, 232] on input "Offer" at bounding box center [628, 231] width 6 height 6
checkbox input "true"
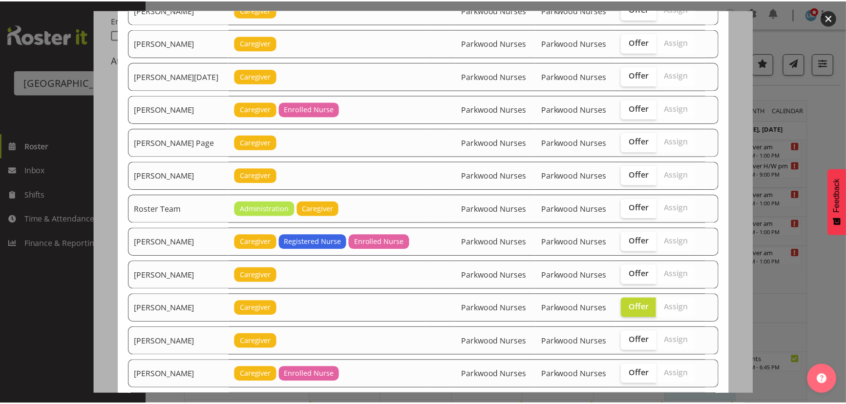
scroll to position [1465, 0]
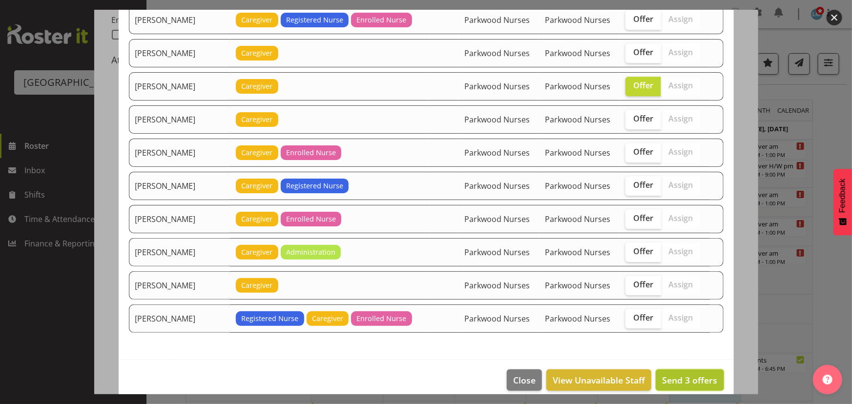
click at [674, 374] on span "Send 3 offers" at bounding box center [689, 380] width 55 height 12
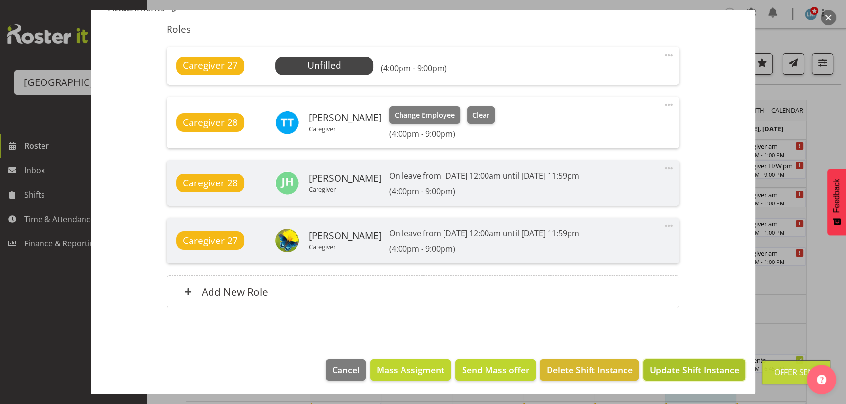
click at [679, 374] on span "Update Shift Instance" at bounding box center [693, 370] width 89 height 13
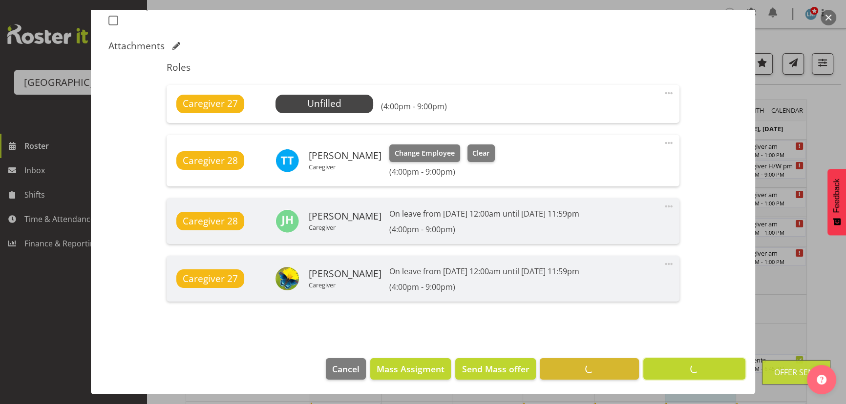
scroll to position [279, 0]
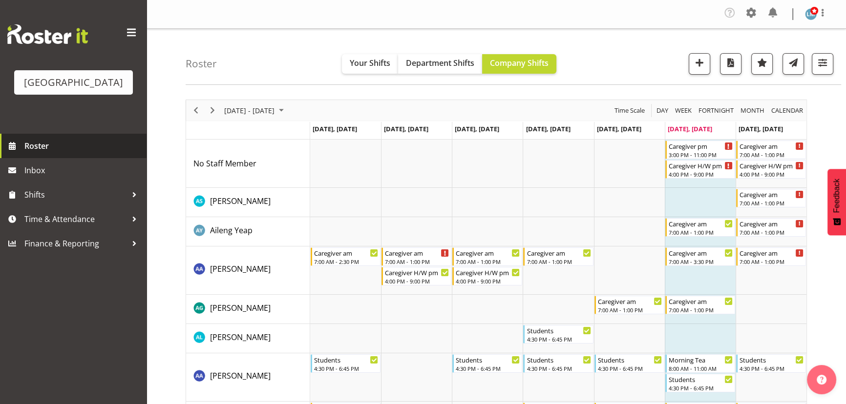
click at [51, 151] on link "Roster" at bounding box center [73, 146] width 146 height 24
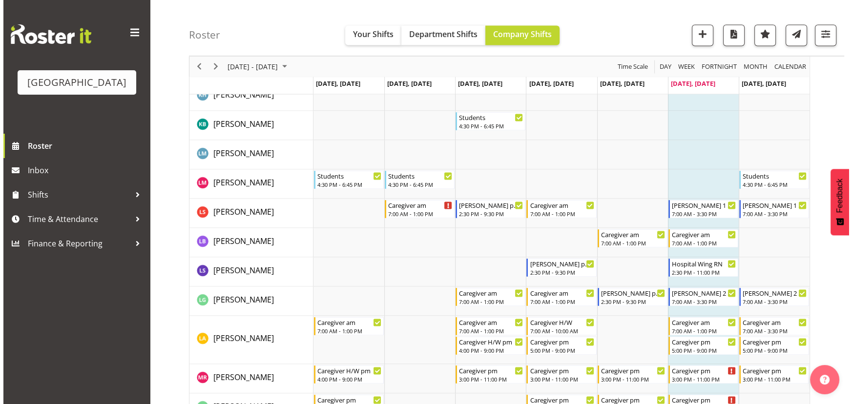
scroll to position [1908, 0]
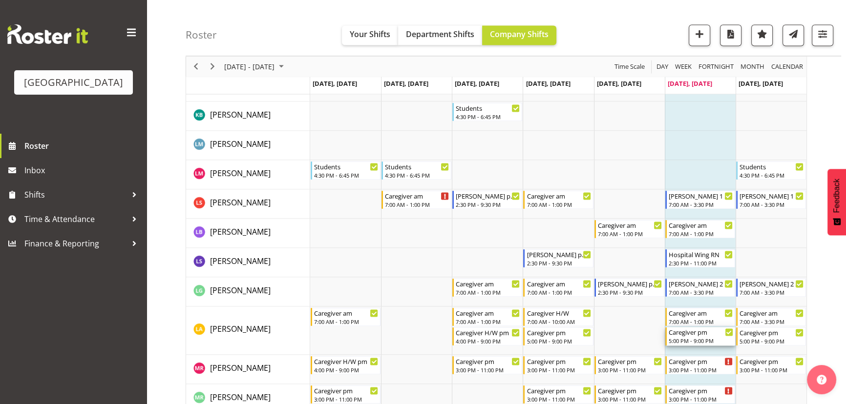
click at [698, 338] on div "5:00 PM - 9:00 PM" at bounding box center [700, 341] width 64 height 8
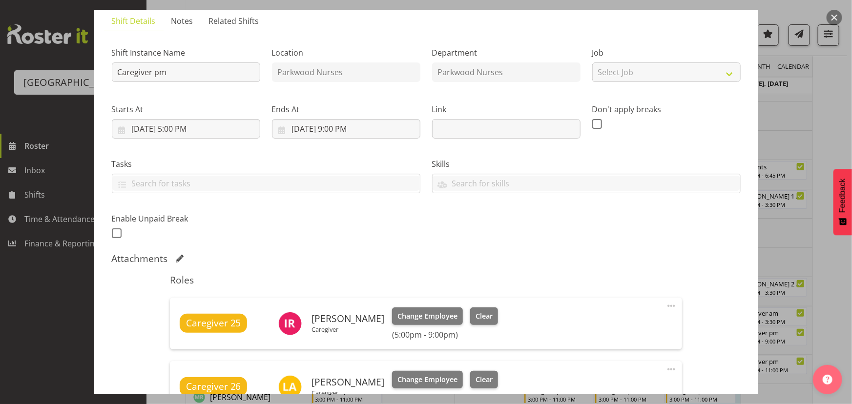
scroll to position [133, 0]
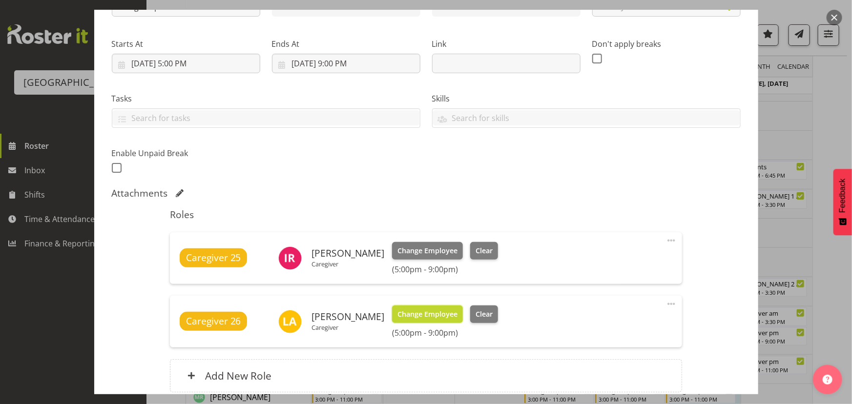
click at [435, 312] on span "Change Employee" at bounding box center [427, 314] width 60 height 11
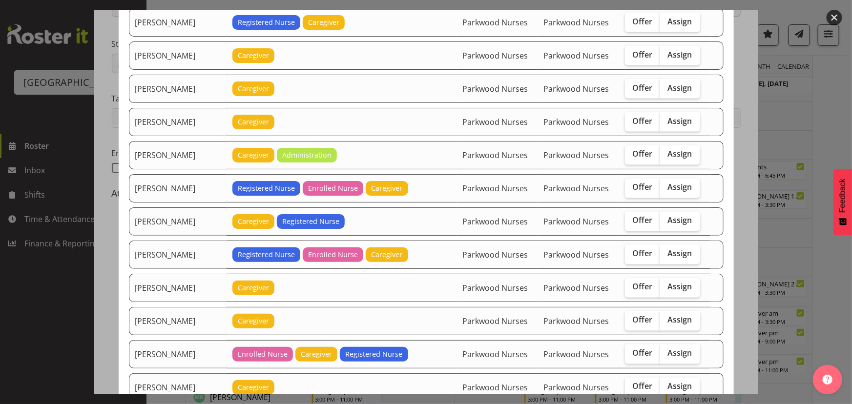
scroll to position [799, 0]
click at [684, 185] on span "Assign" at bounding box center [680, 187] width 24 height 10
click at [666, 185] on input "Assign" at bounding box center [663, 187] width 6 height 6
checkbox input "true"
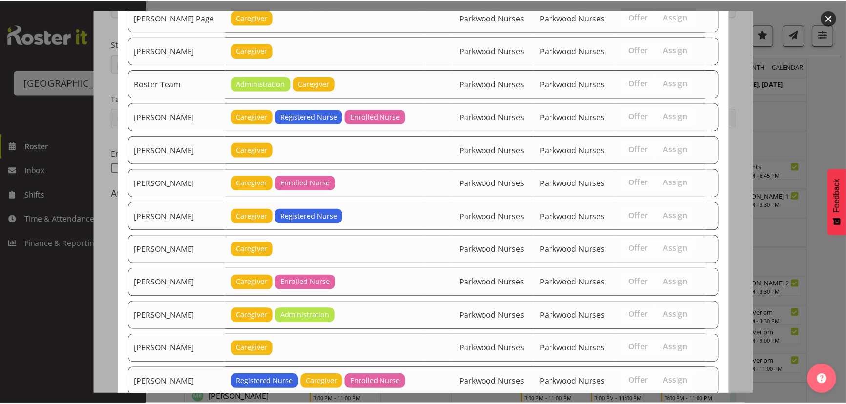
scroll to position [1338, 0]
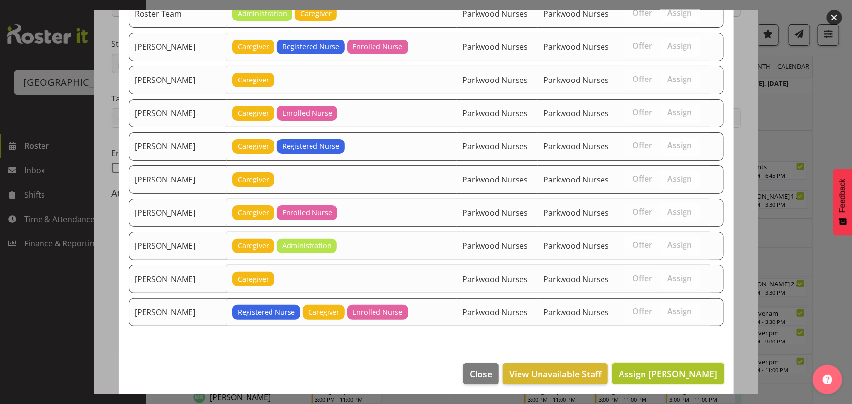
click at [681, 369] on span "Assign Linda Shearman" at bounding box center [668, 374] width 99 height 12
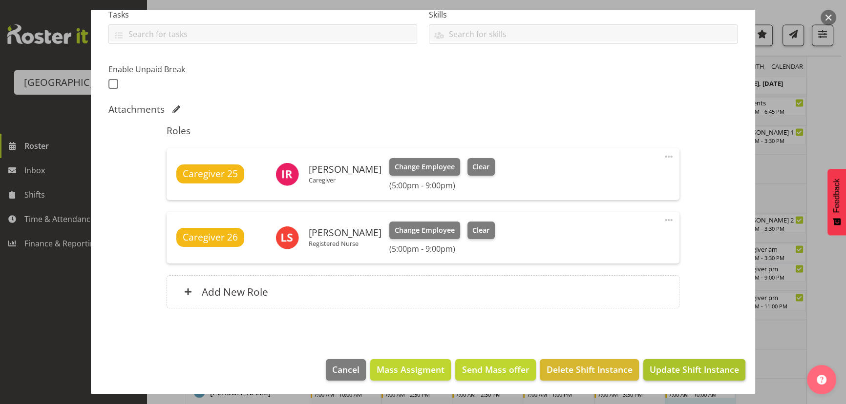
scroll to position [2041, 0]
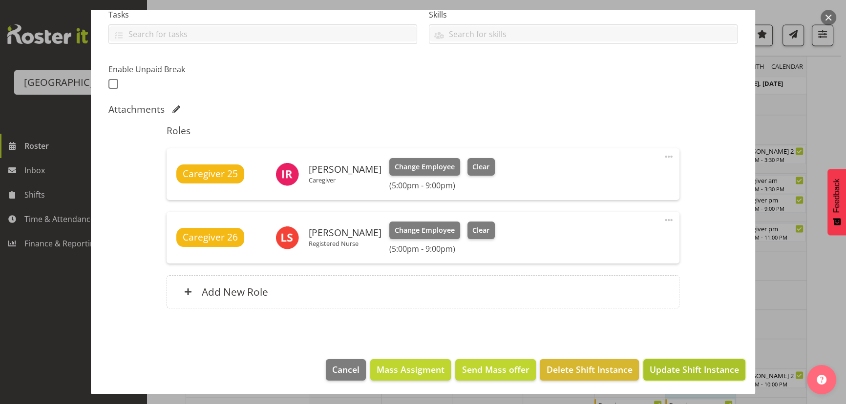
click at [687, 365] on span "Update Shift Instance" at bounding box center [693, 369] width 89 height 13
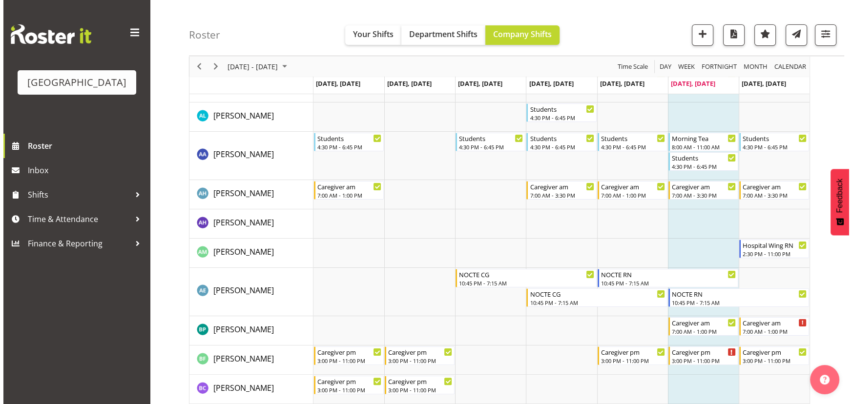
scroll to position [0, 0]
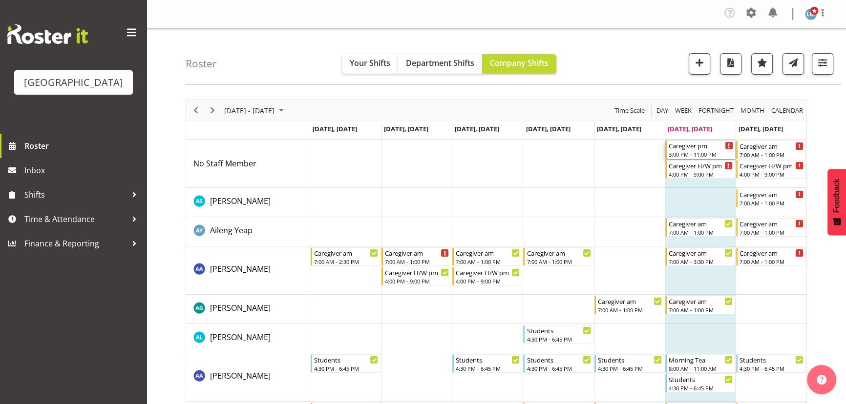
click at [685, 152] on div "3:00 PM - 11:00 PM" at bounding box center [700, 154] width 64 height 8
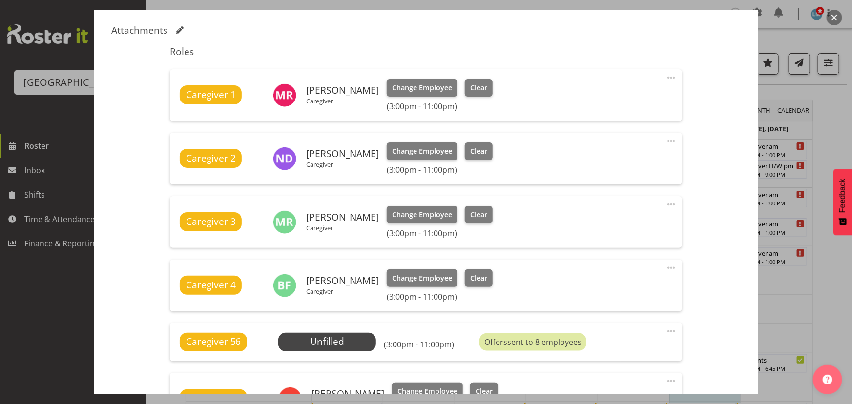
scroll to position [355, 0]
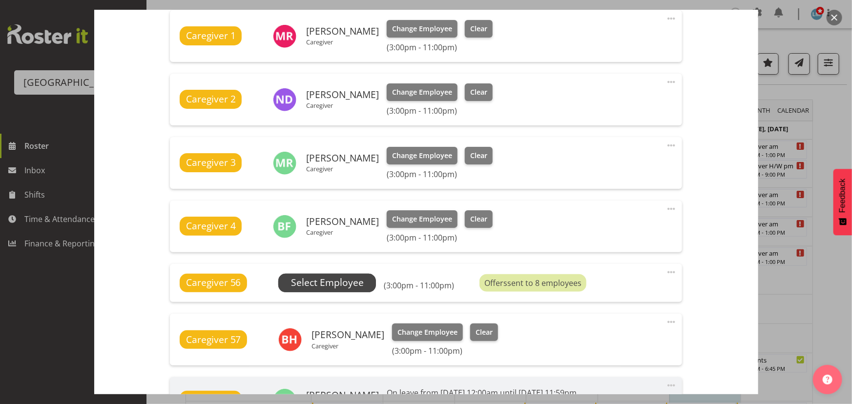
click at [341, 280] on span "Select Employee" at bounding box center [327, 283] width 73 height 14
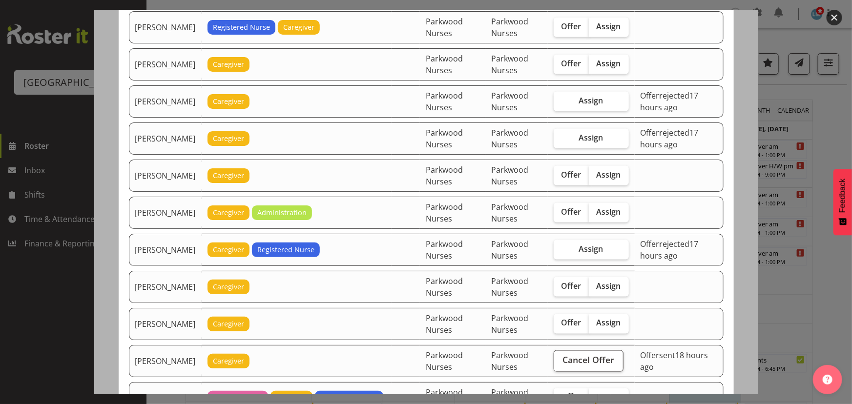
scroll to position [754, 0]
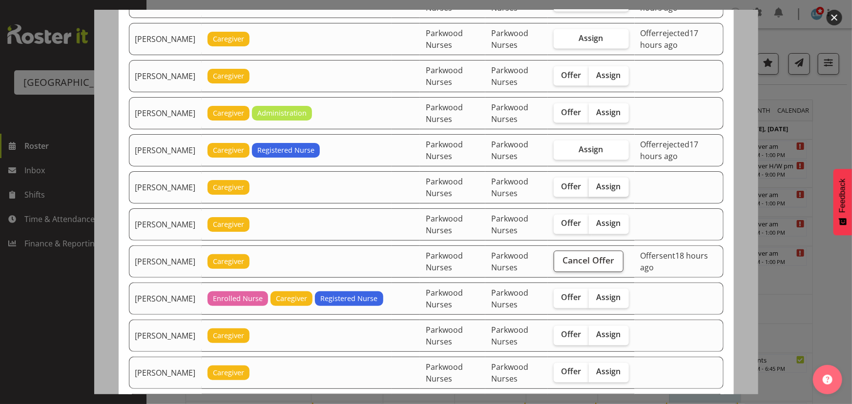
click at [615, 189] on span "Assign" at bounding box center [609, 187] width 24 height 10
click at [595, 189] on input "Assign" at bounding box center [592, 187] width 6 height 6
checkbox input "true"
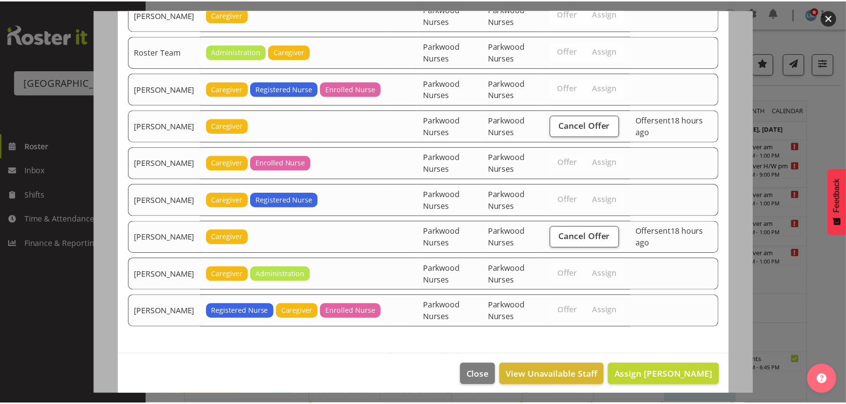
scroll to position [1114, 0]
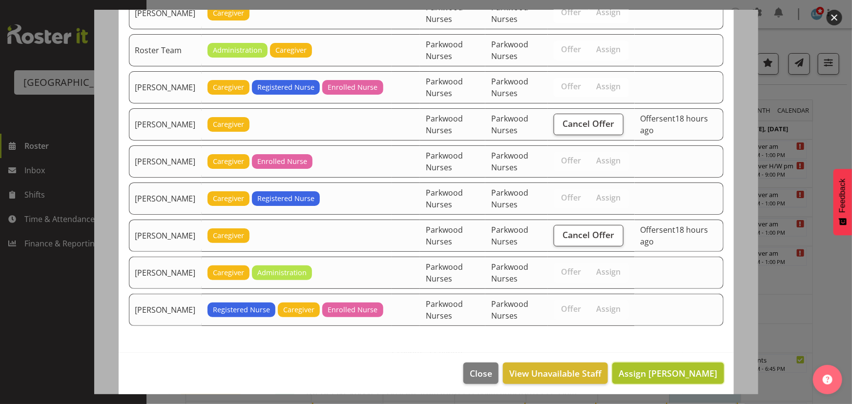
click at [689, 368] on span "Assign Lorie Angeles" at bounding box center [668, 374] width 99 height 12
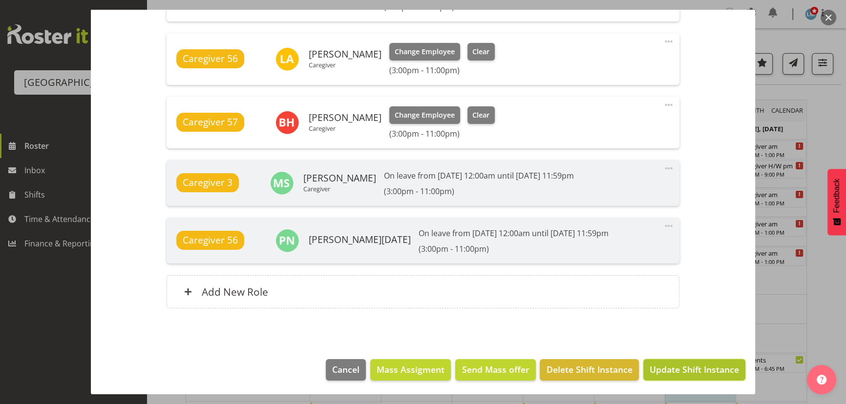
click at [695, 367] on span "Update Shift Instance" at bounding box center [693, 369] width 89 height 13
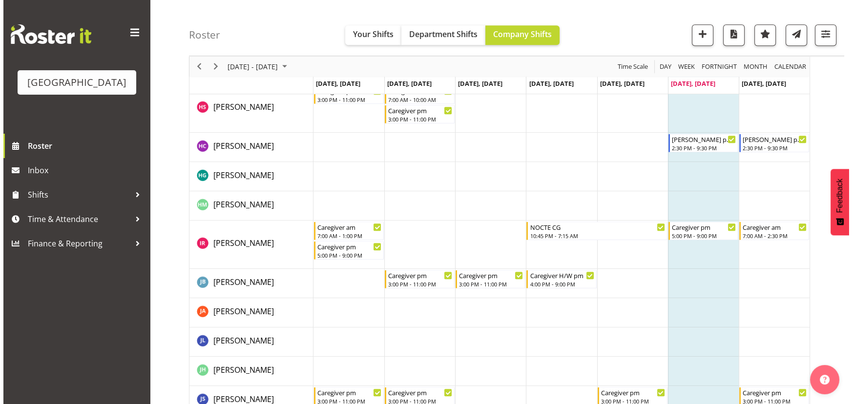
scroll to position [1198, 0]
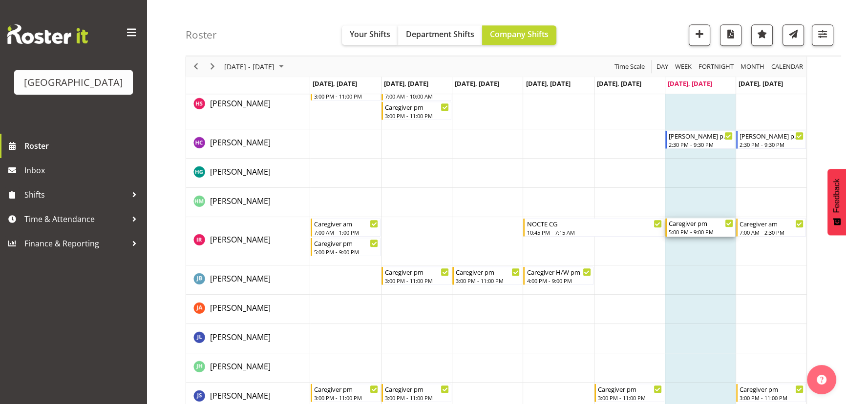
click at [708, 230] on div "5:00 PM - 9:00 PM" at bounding box center [700, 232] width 64 height 8
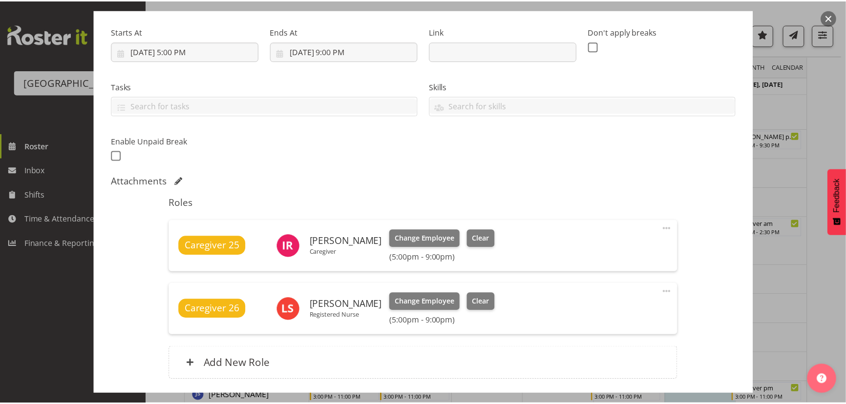
scroll to position [177, 0]
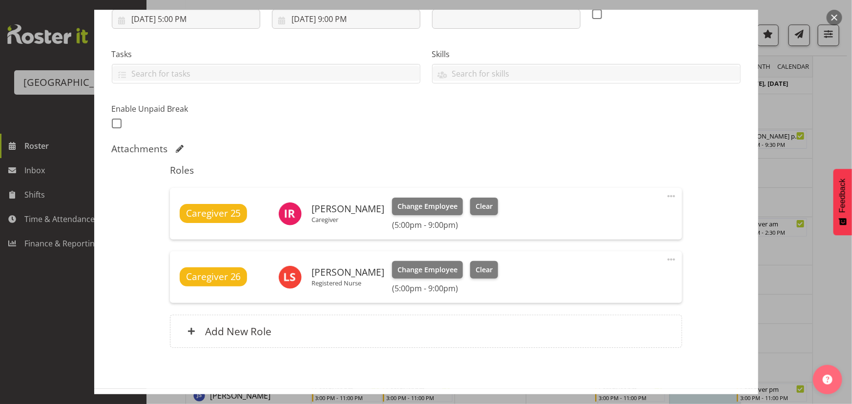
click at [833, 18] on button "button" at bounding box center [834, 18] width 16 height 16
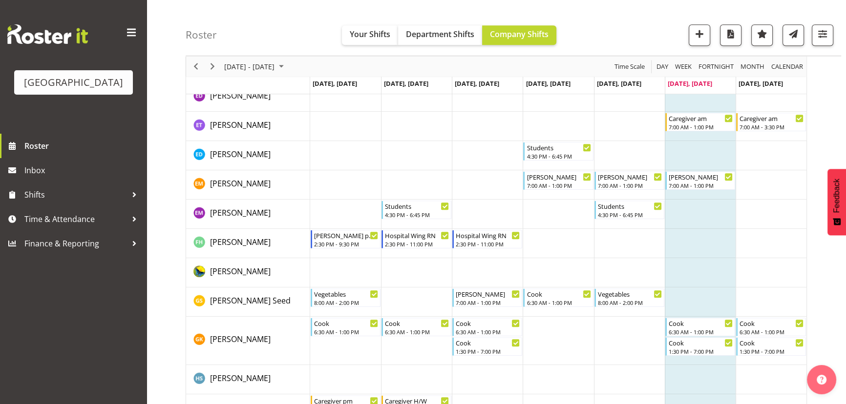
scroll to position [756, 0]
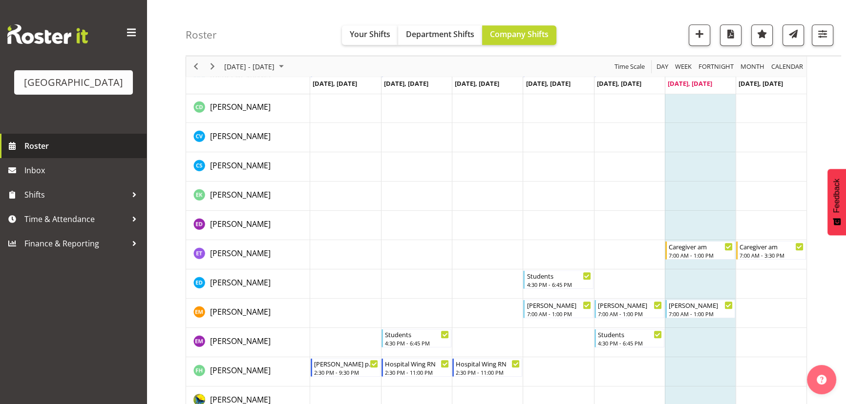
click at [42, 153] on span "Roster" at bounding box center [82, 146] width 117 height 15
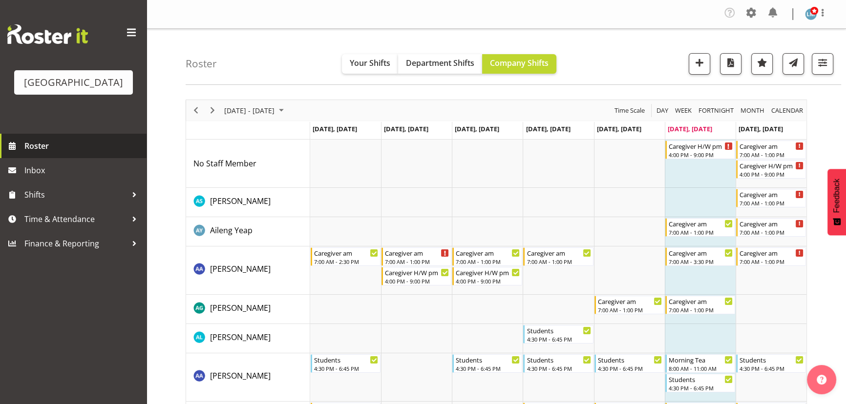
click at [38, 153] on span "Roster" at bounding box center [82, 146] width 117 height 15
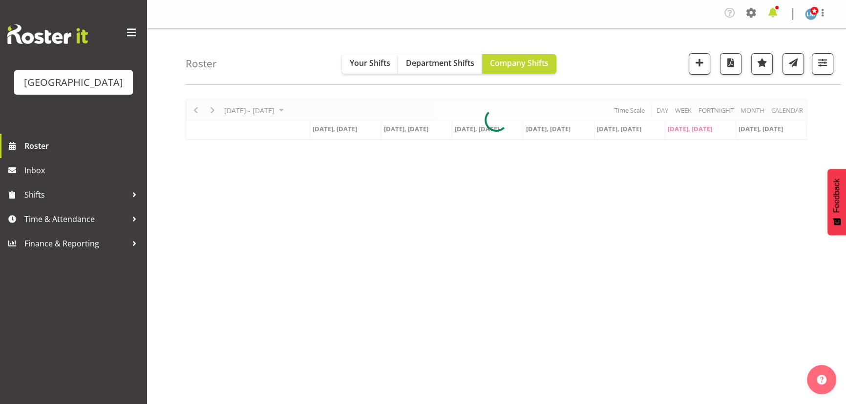
click at [771, 11] on span at bounding box center [772, 13] width 16 height 16
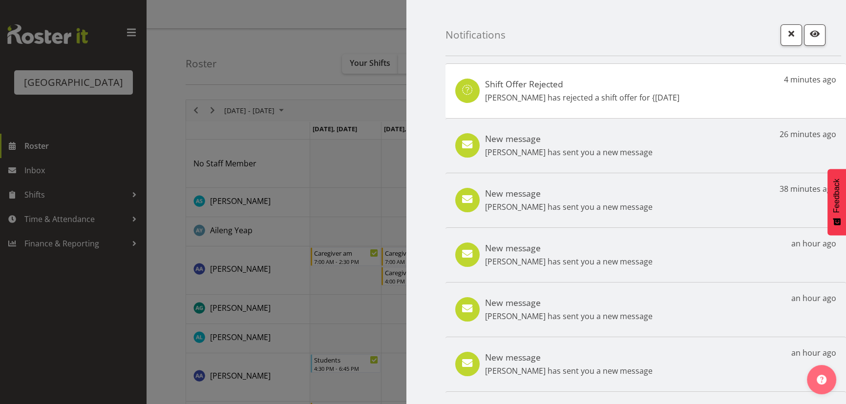
click at [37, 161] on div at bounding box center [423, 202] width 846 height 404
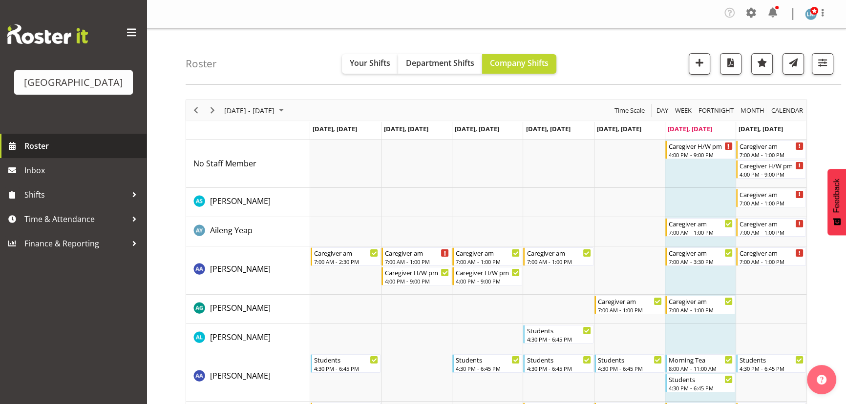
click at [42, 153] on span "Roster" at bounding box center [82, 146] width 117 height 15
click at [774, 16] on span at bounding box center [772, 13] width 16 height 16
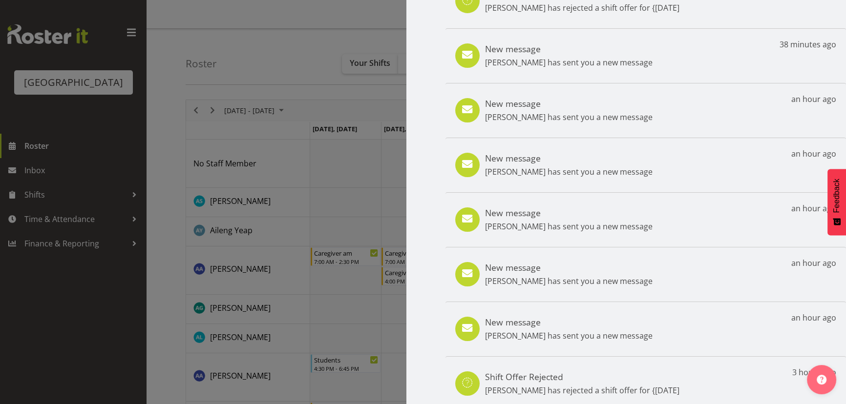
scroll to position [132, 0]
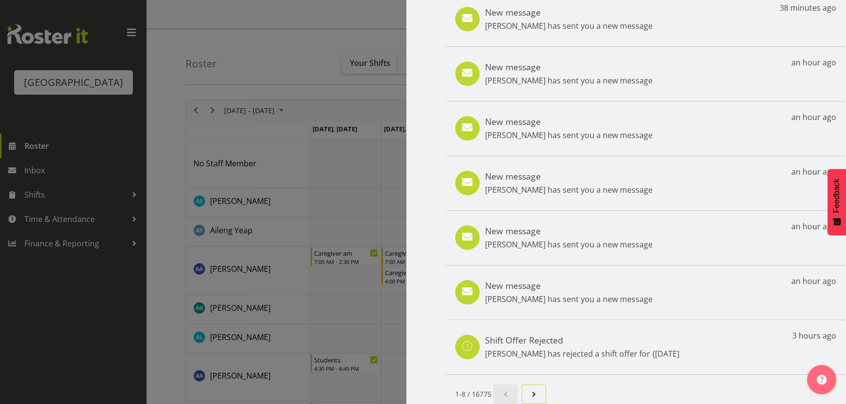
click at [534, 389] on span "Next page" at bounding box center [534, 395] width 12 height 12
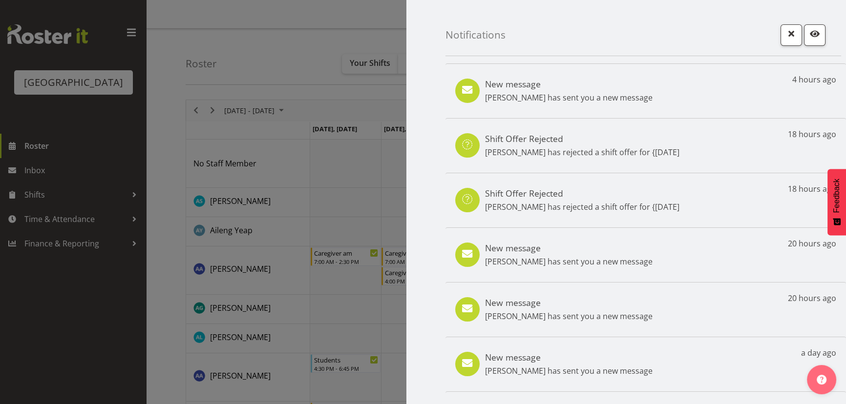
click at [33, 183] on div at bounding box center [423, 202] width 846 height 404
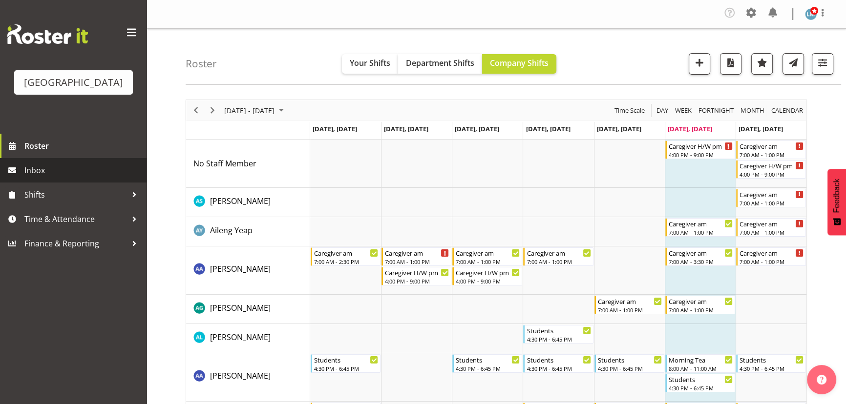
click at [37, 178] on span "Inbox" at bounding box center [82, 170] width 117 height 15
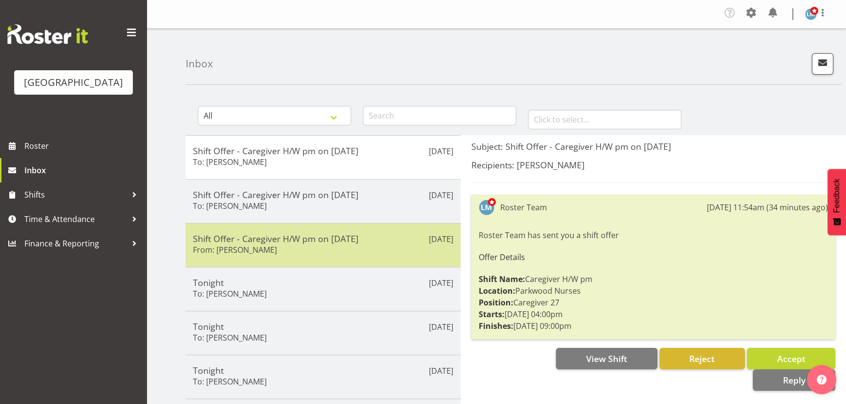
scroll to position [44, 0]
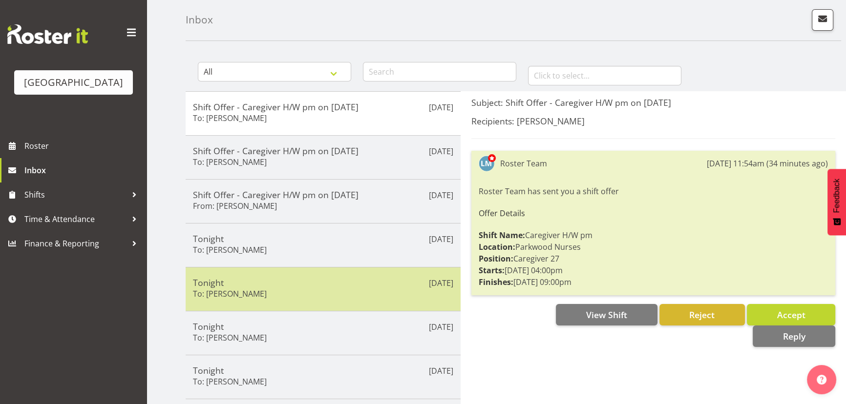
click at [309, 283] on h5 "Tonight" at bounding box center [323, 282] width 260 height 11
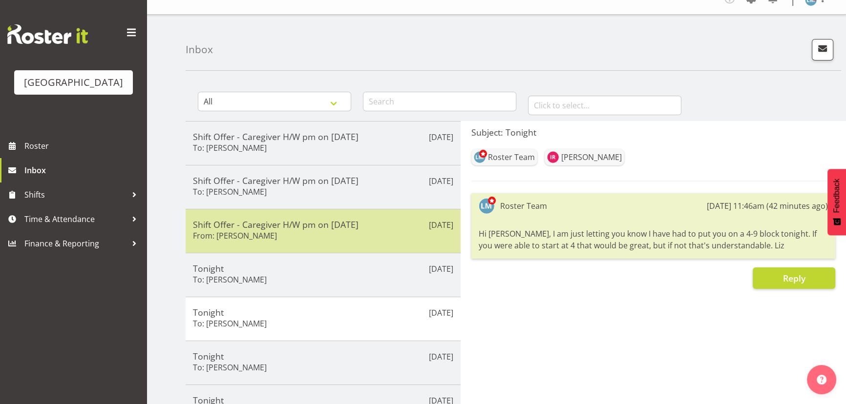
scroll to position [0, 0]
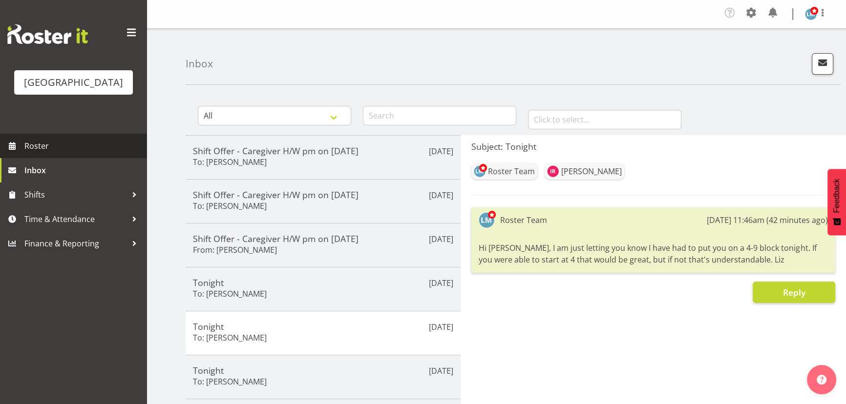
click at [40, 153] on span "Roster" at bounding box center [82, 146] width 117 height 15
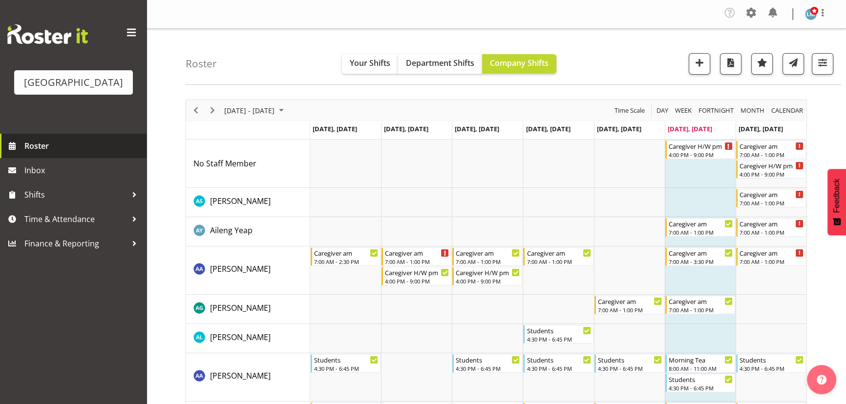
click at [25, 153] on span "Roster" at bounding box center [82, 146] width 117 height 15
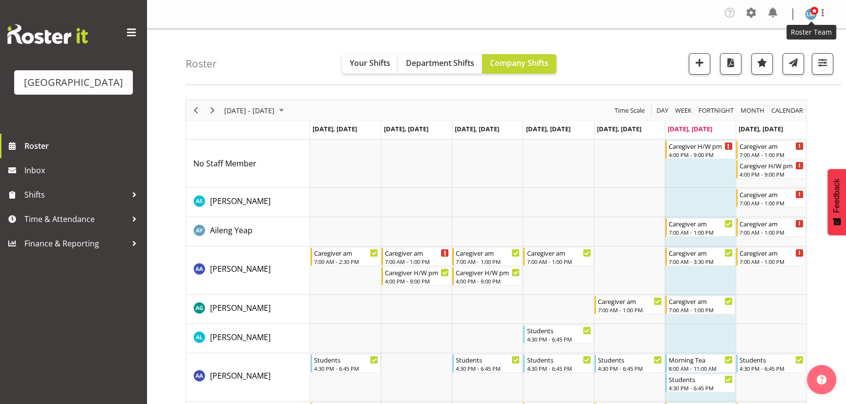
click at [805, 14] on img at bounding box center [811, 14] width 12 height 12
click at [771, 56] on link "Log Out" at bounding box center [781, 54] width 94 height 18
